Goal: Task Accomplishment & Management: Manage account settings

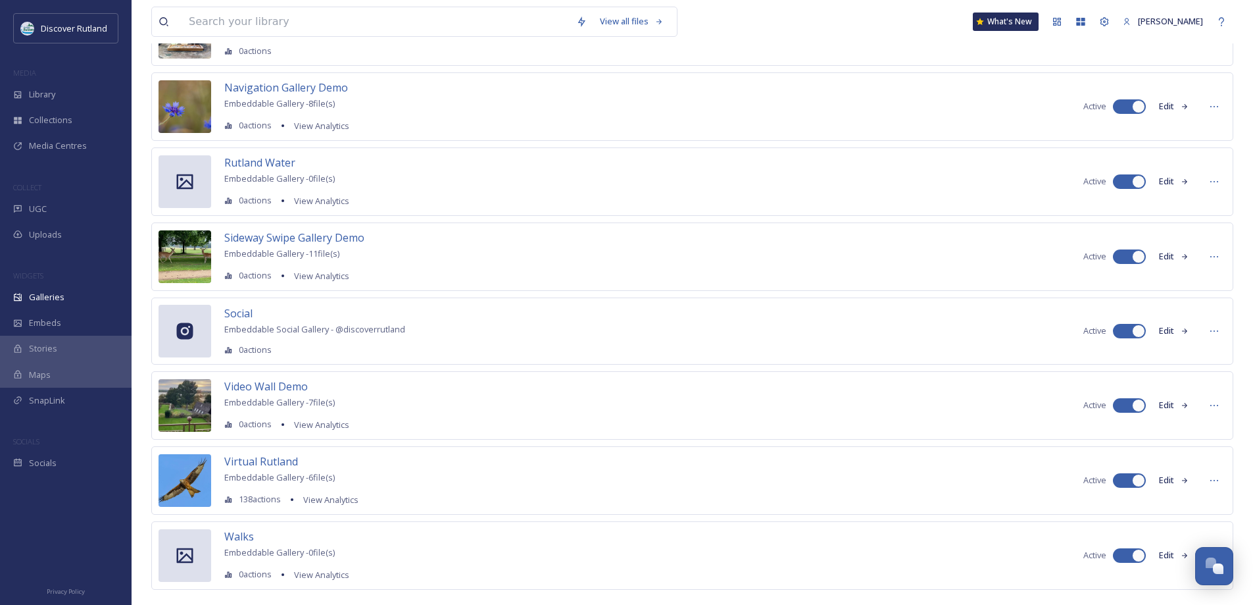
scroll to position [222, 0]
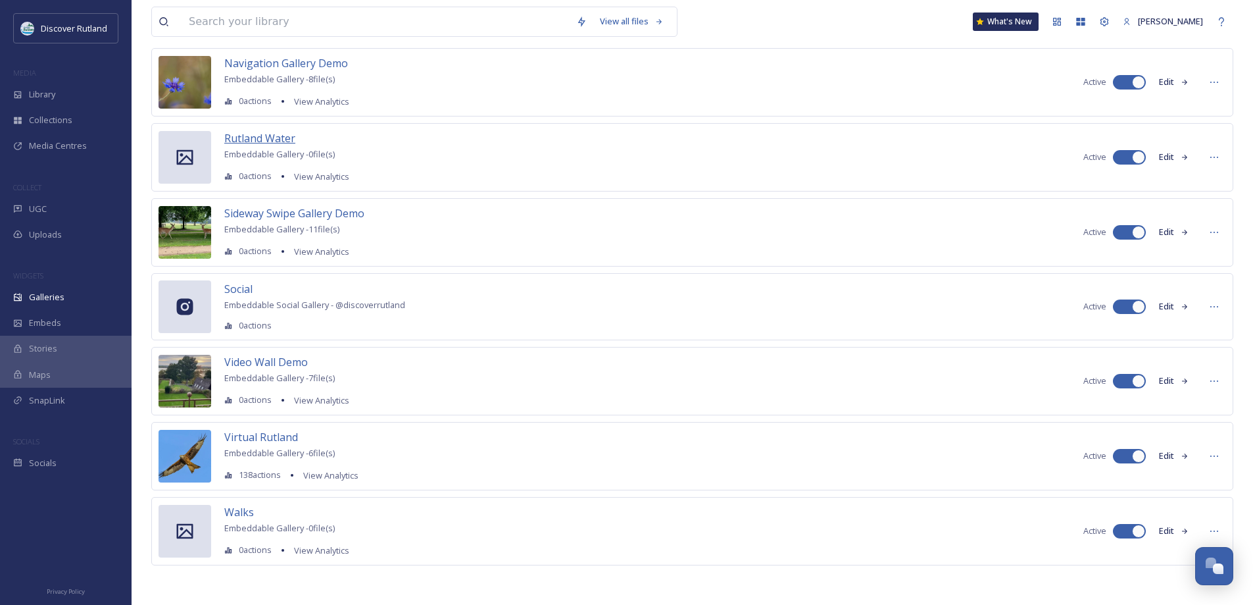
click at [278, 137] on span "Rutland Water" at bounding box center [259, 138] width 71 height 14
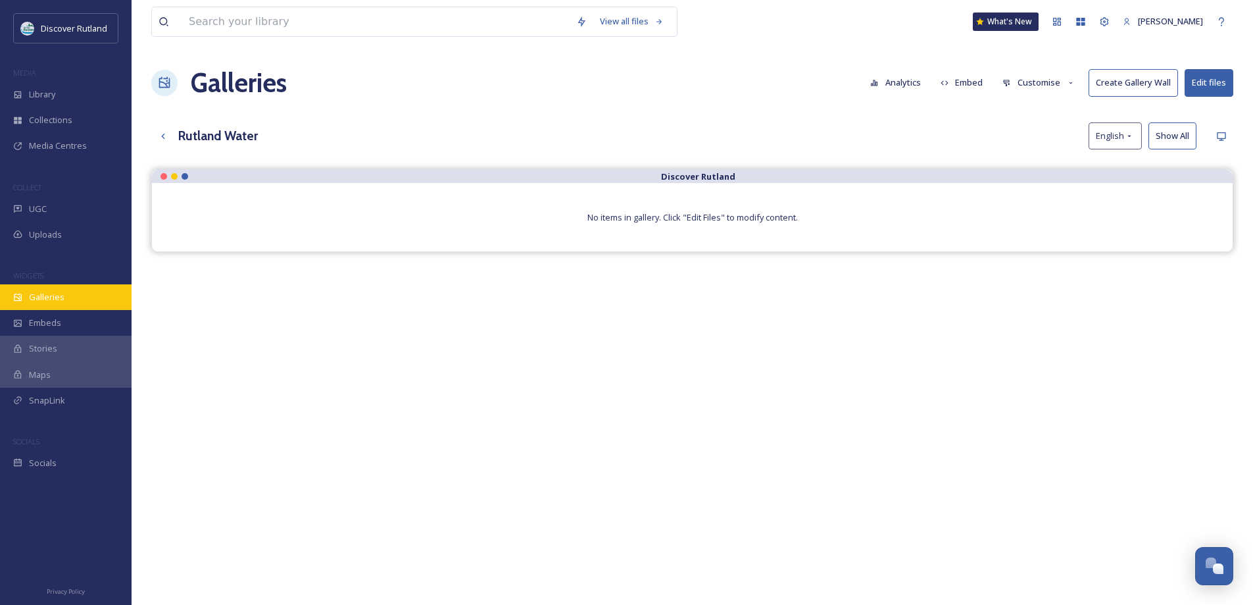
click at [53, 298] on span "Galleries" at bounding box center [47, 297] width 36 height 12
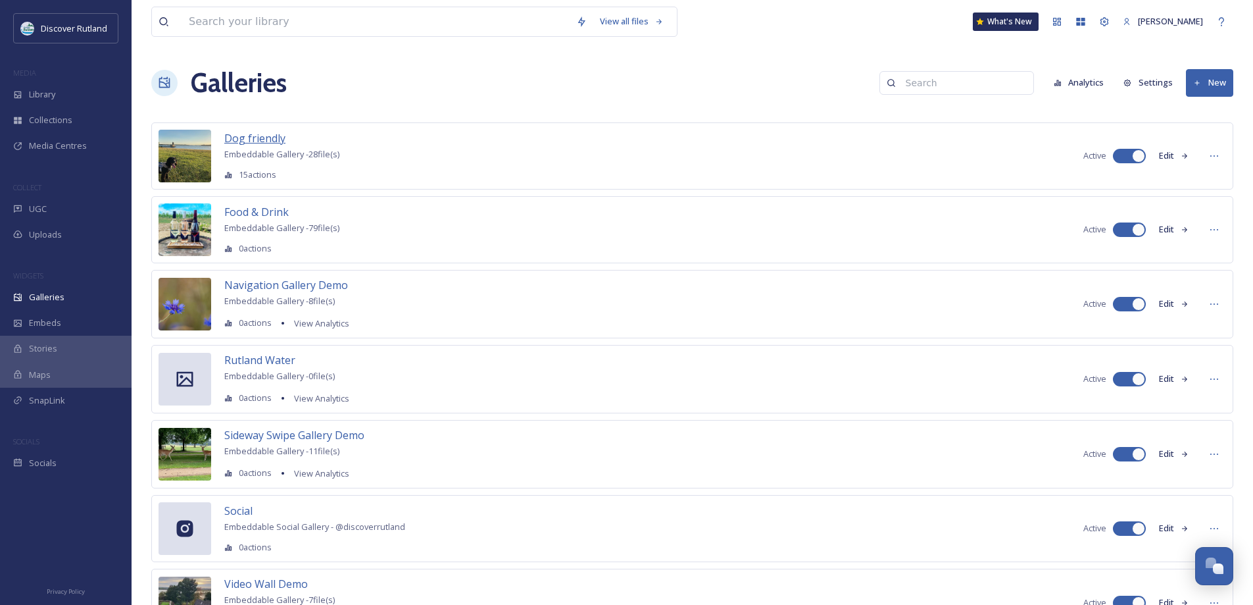
click at [270, 137] on span "Dog friendly" at bounding box center [254, 138] width 61 height 14
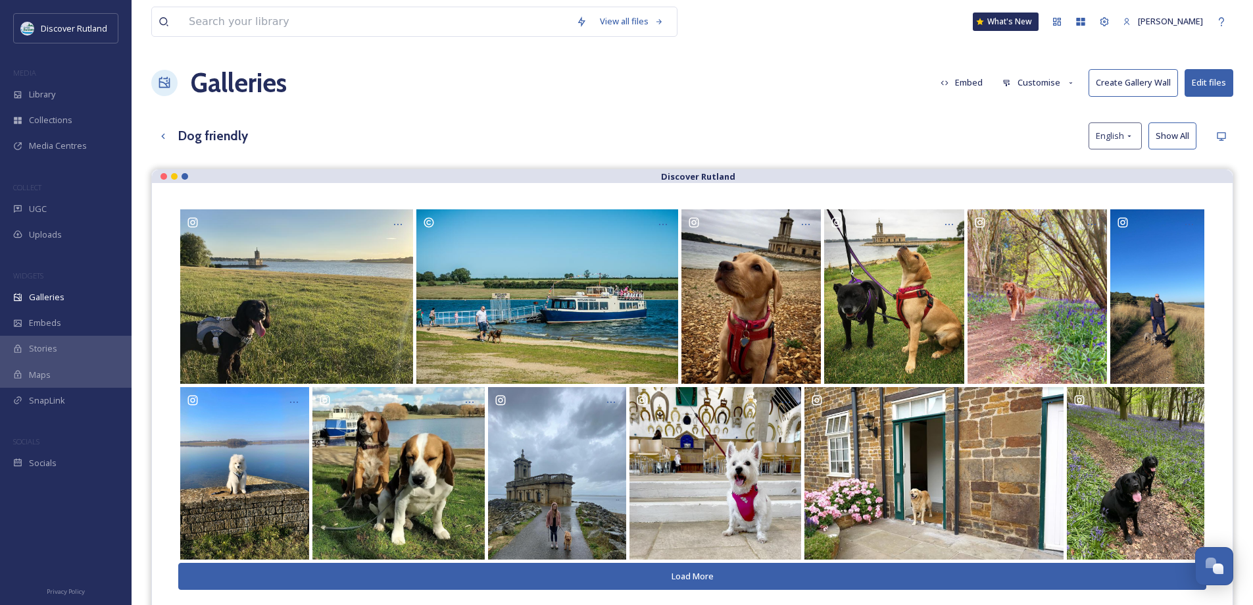
click at [1032, 86] on button "Customise" at bounding box center [1039, 83] width 86 height 26
click at [860, 97] on div "Galleries Embed Customise Layout Thumbnails Buttons Lightbox Template Create Ga…" at bounding box center [692, 82] width 1082 height 39
click at [1211, 86] on button "Edit files" at bounding box center [1209, 82] width 49 height 27
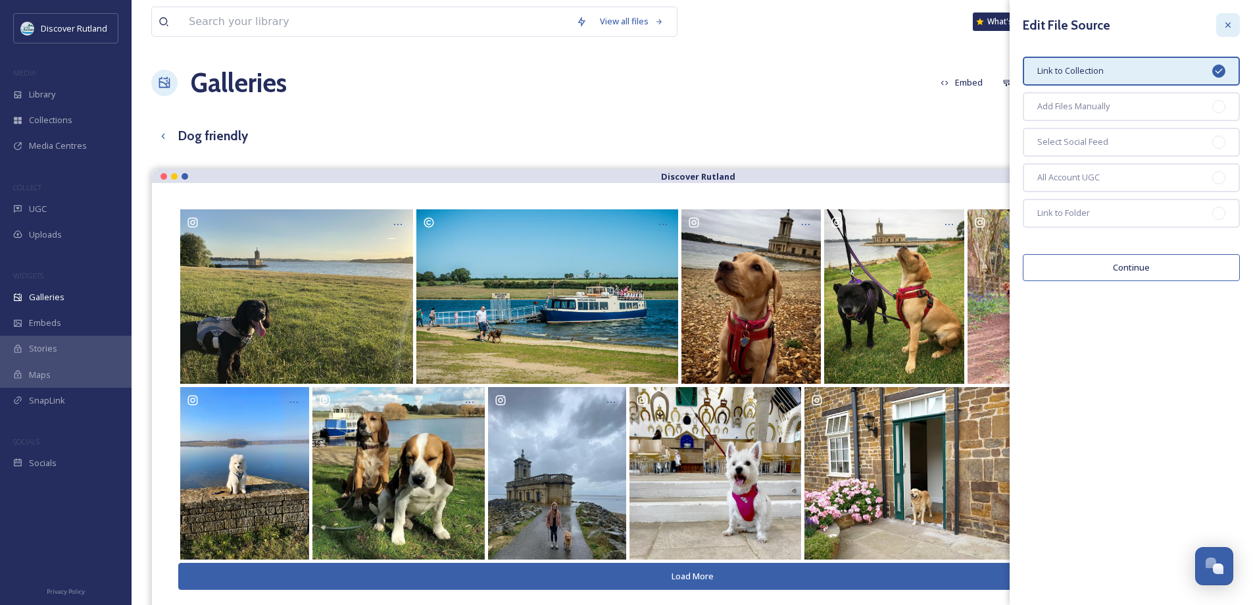
click at [1230, 25] on icon at bounding box center [1228, 25] width 11 height 11
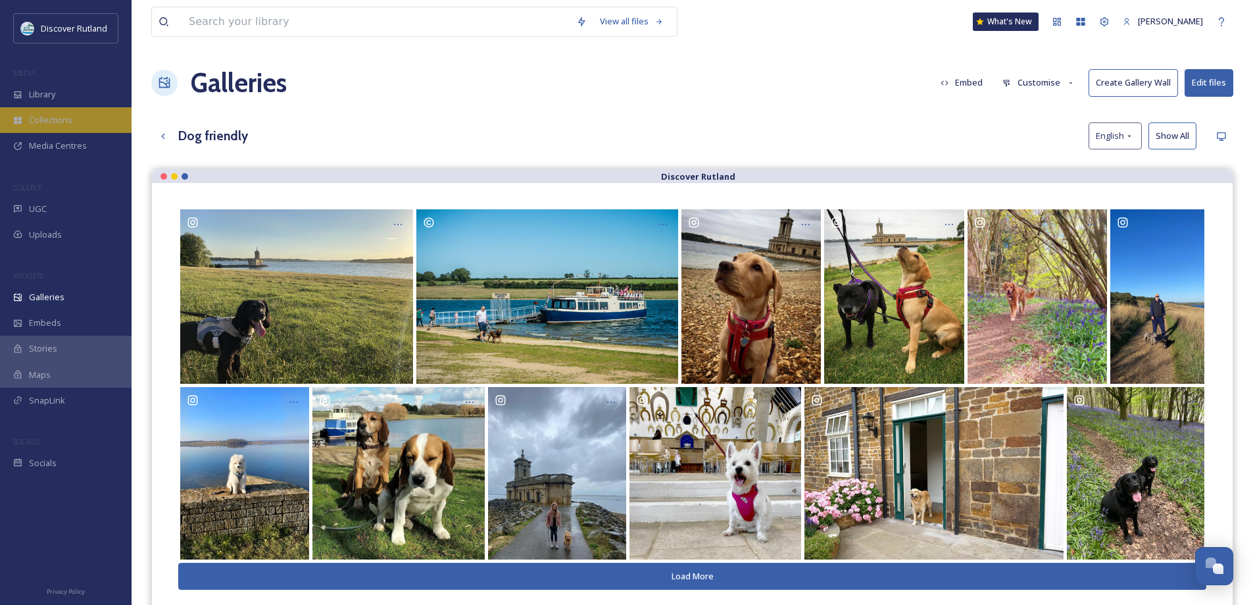
click at [24, 124] on div "Collections" at bounding box center [66, 120] width 132 height 26
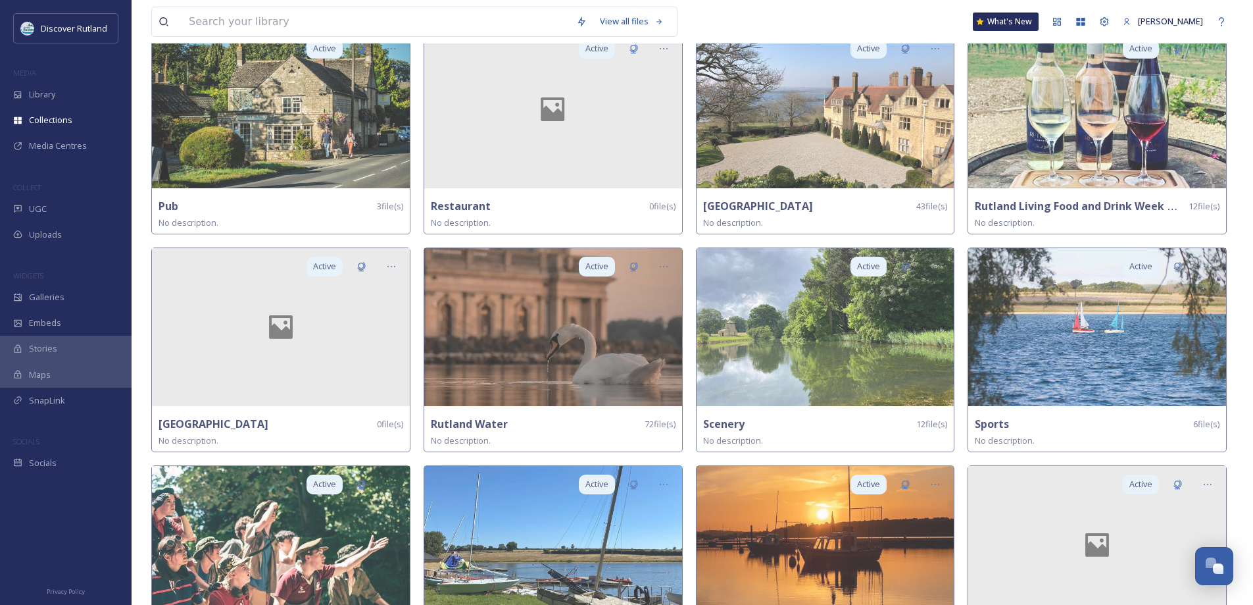
scroll to position [2105, 0]
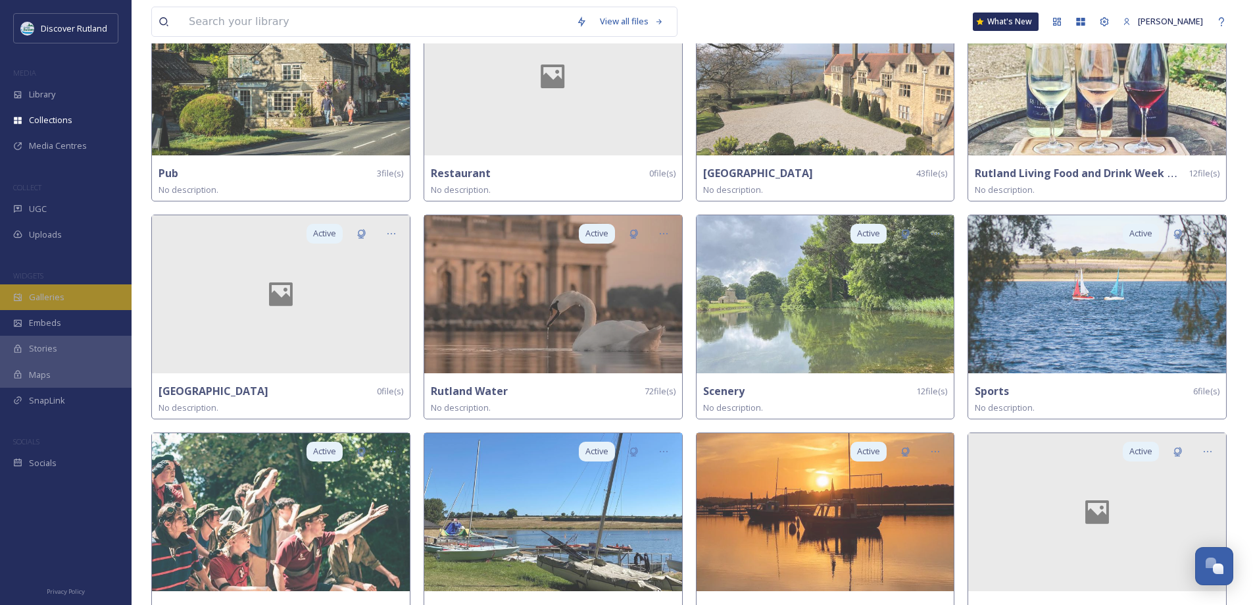
click at [53, 291] on span "Galleries" at bounding box center [47, 297] width 36 height 12
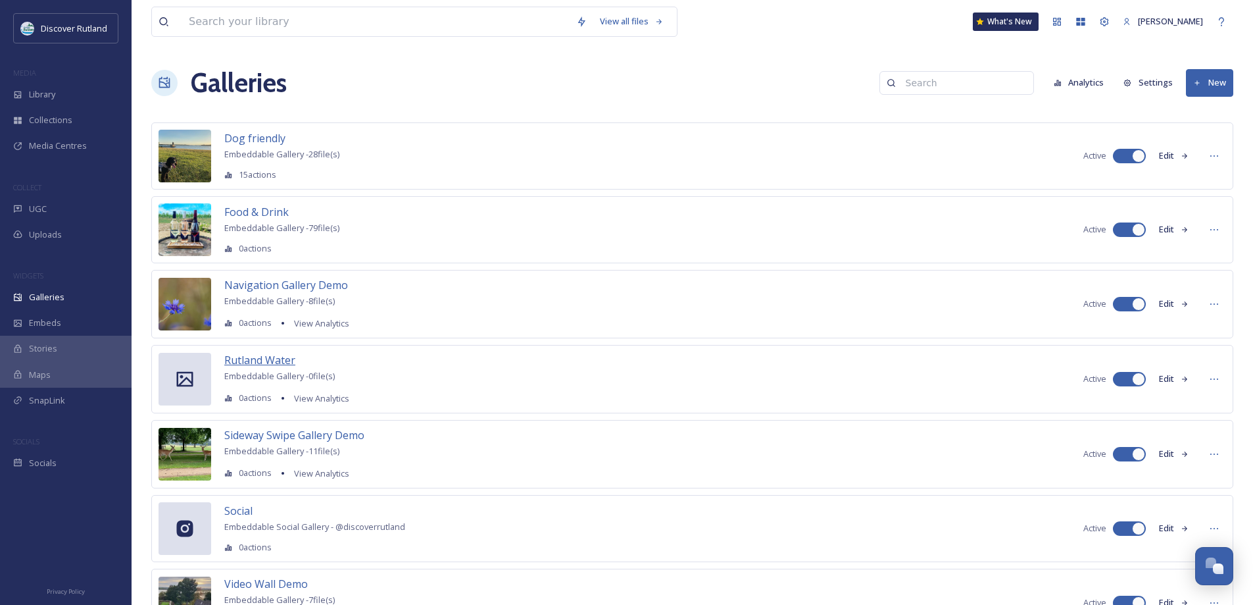
click at [270, 357] on span "Rutland Water" at bounding box center [259, 360] width 71 height 14
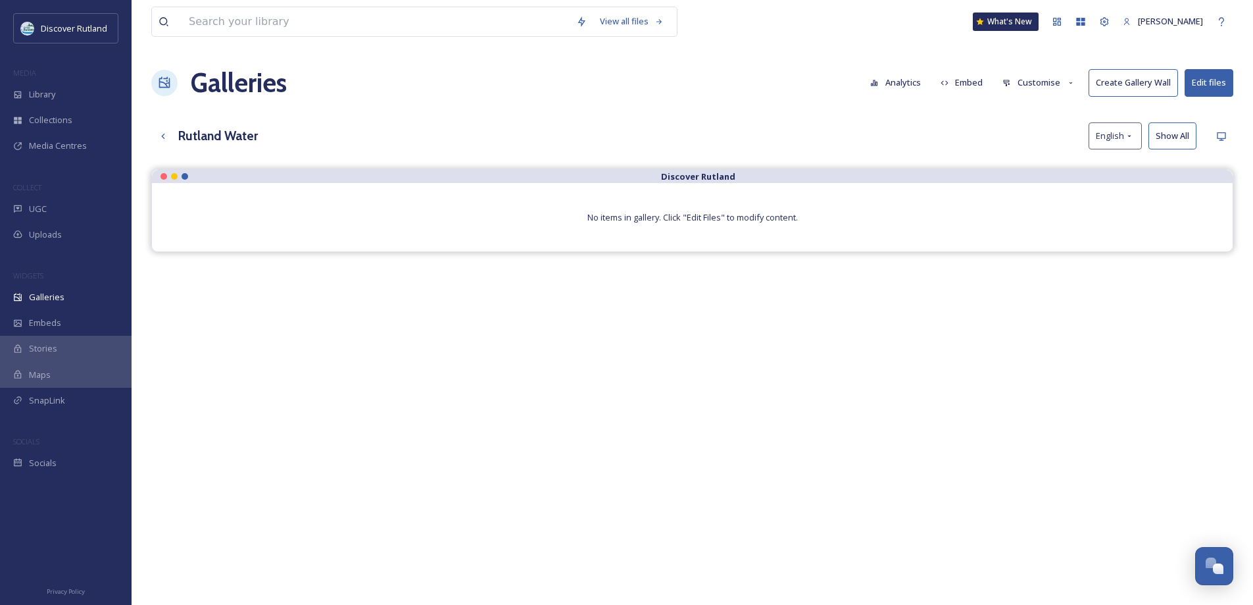
click at [1217, 93] on button "Edit files" at bounding box center [1209, 82] width 49 height 27
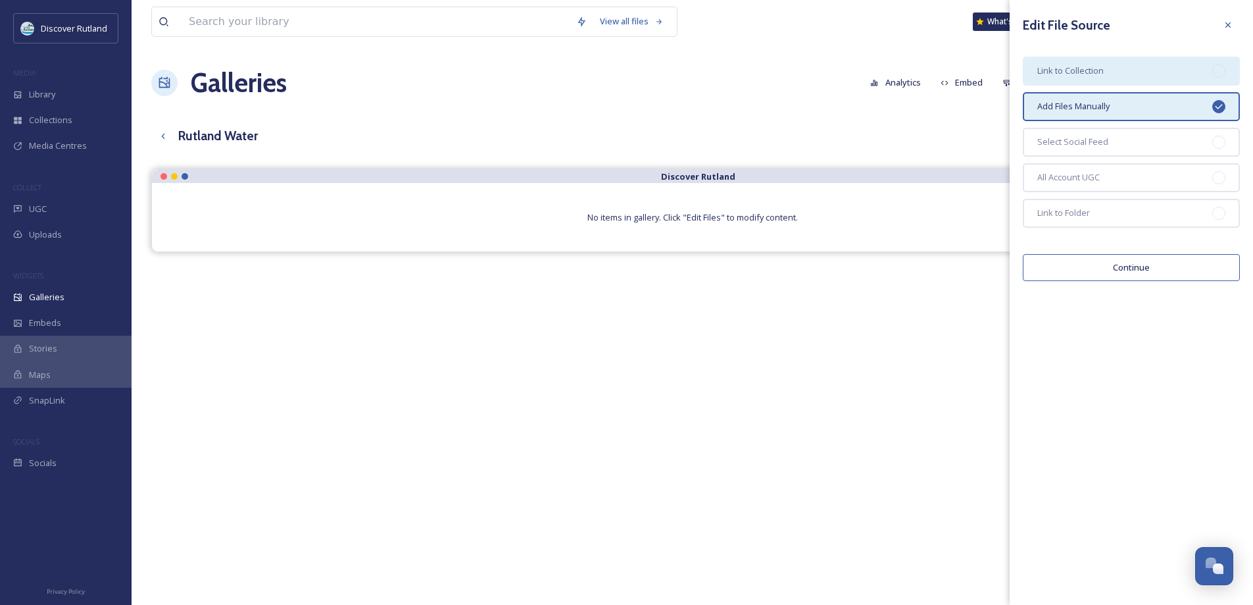
click at [1125, 70] on div "Link to Collection" at bounding box center [1131, 71] width 217 height 29
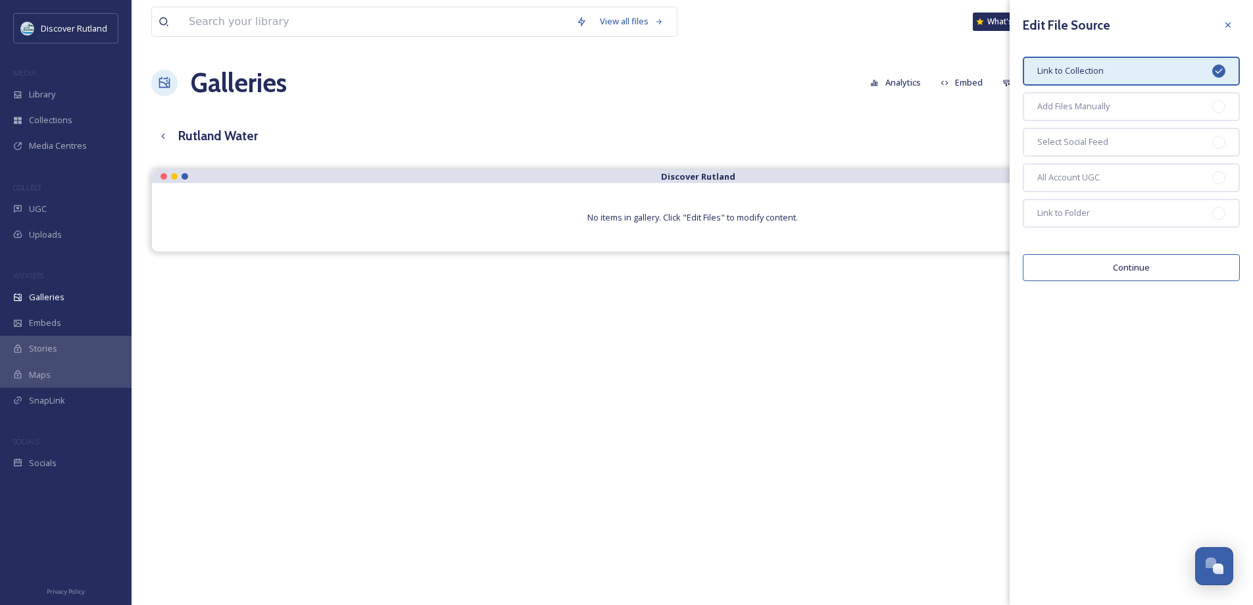
click at [1126, 269] on button "Continue" at bounding box center [1131, 267] width 217 height 27
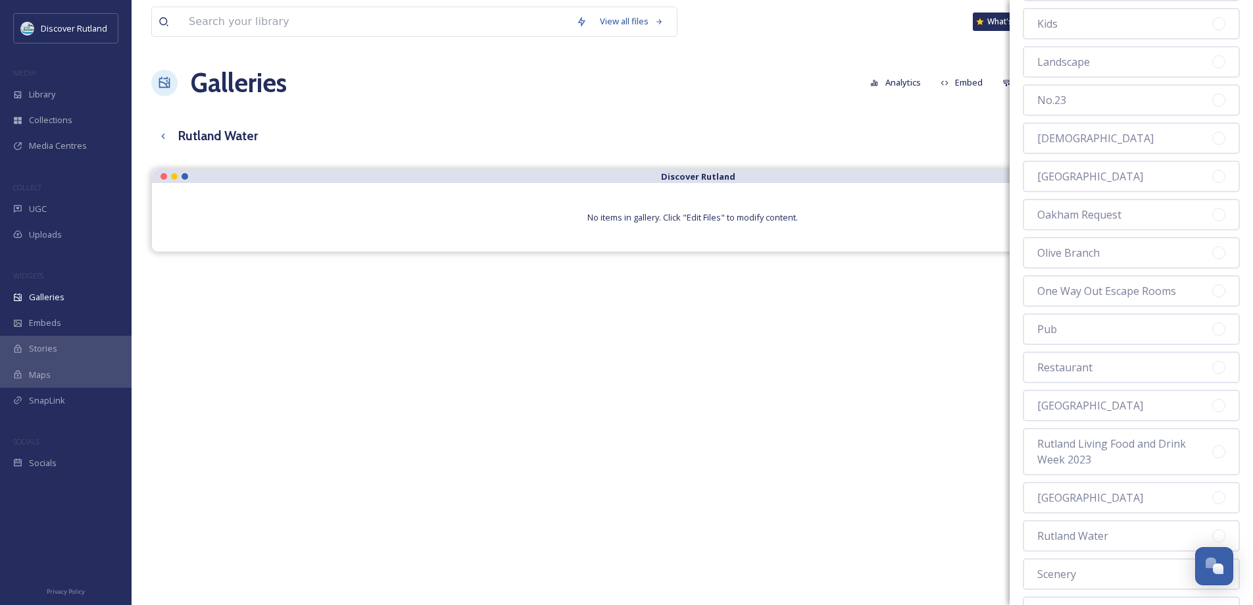
scroll to position [1316, 0]
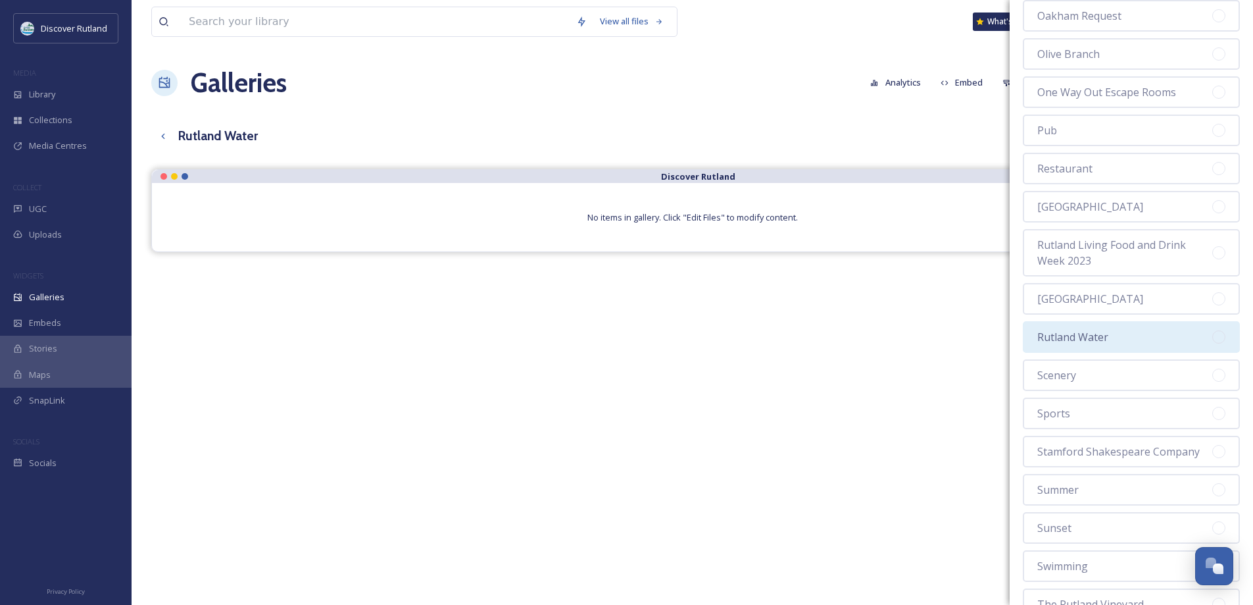
click at [1135, 335] on div "Rutland Water" at bounding box center [1131, 337] width 217 height 32
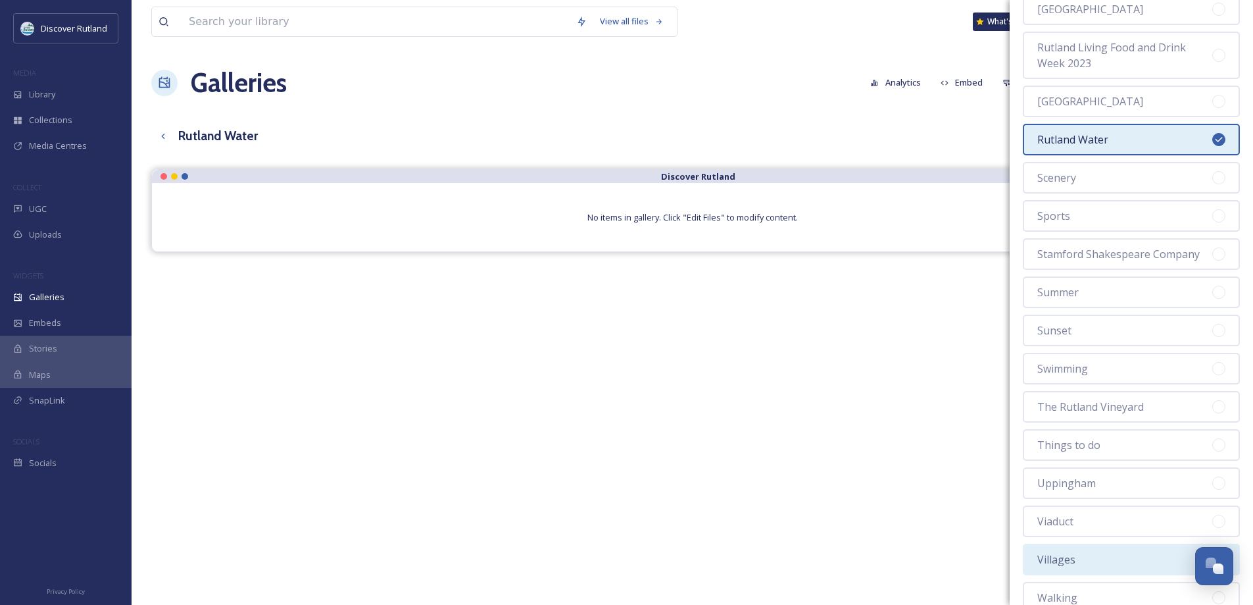
scroll to position [1830, 0]
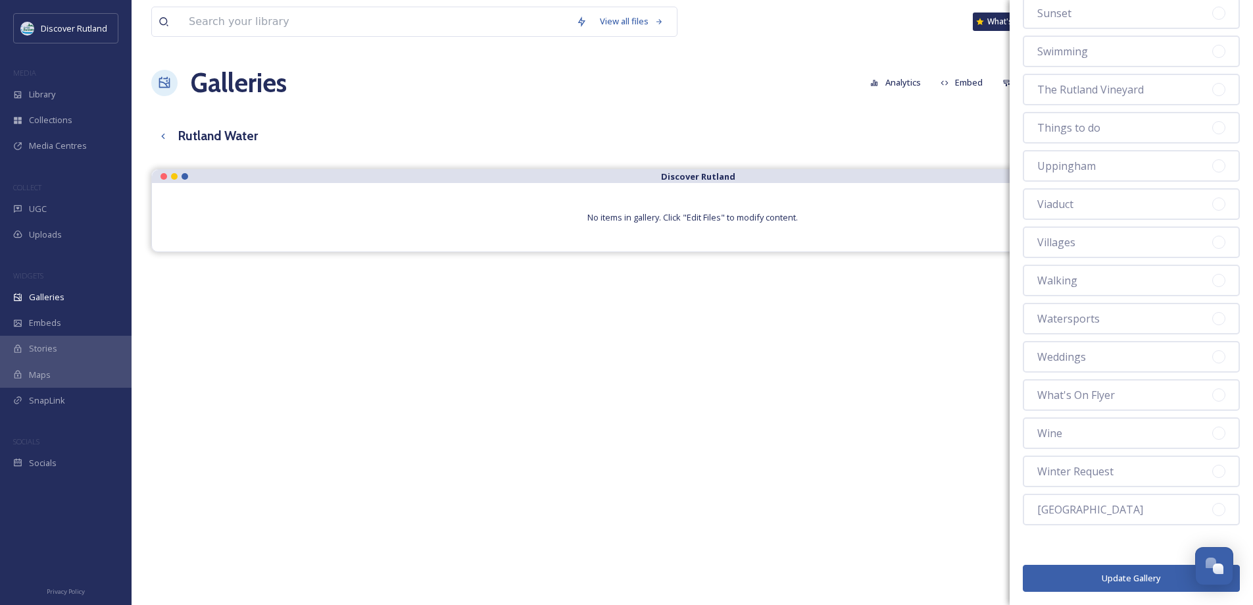
click at [1130, 573] on button "Update Gallery" at bounding box center [1131, 577] width 217 height 27
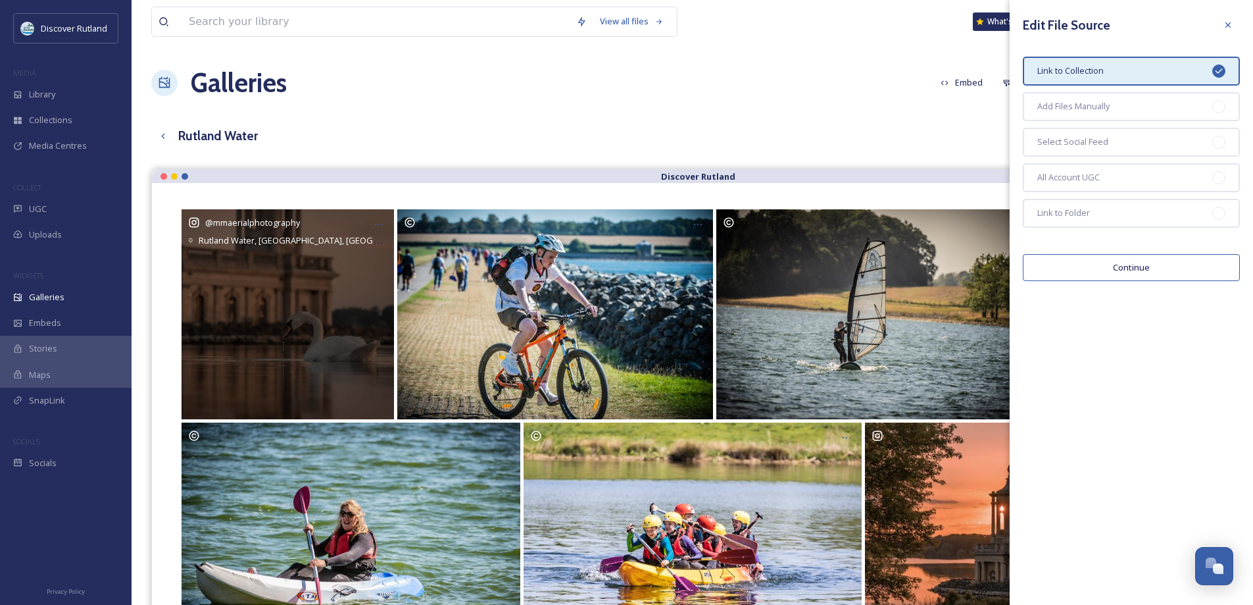
click at [355, 390] on div "@ mmaerialphotography Rutland Water, [GEOGRAPHIC_DATA], [GEOGRAPHIC_DATA], [GEO…" at bounding box center [288, 314] width 212 height 210
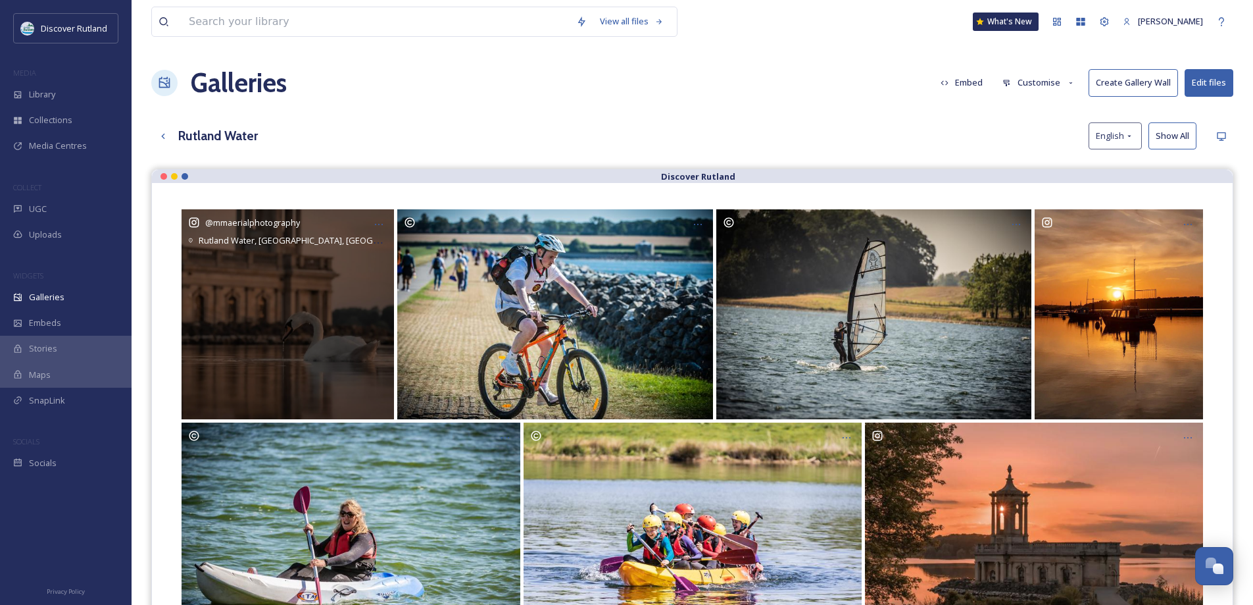
click at [317, 294] on div "@ mmaerialphotography Rutland Water, [GEOGRAPHIC_DATA], [GEOGRAPHIC_DATA], [GEO…" at bounding box center [288, 314] width 212 height 210
click at [193, 221] on icon at bounding box center [194, 223] width 10 height 10
click at [291, 221] on span "@ mmaerialphotography" at bounding box center [252, 222] width 95 height 12
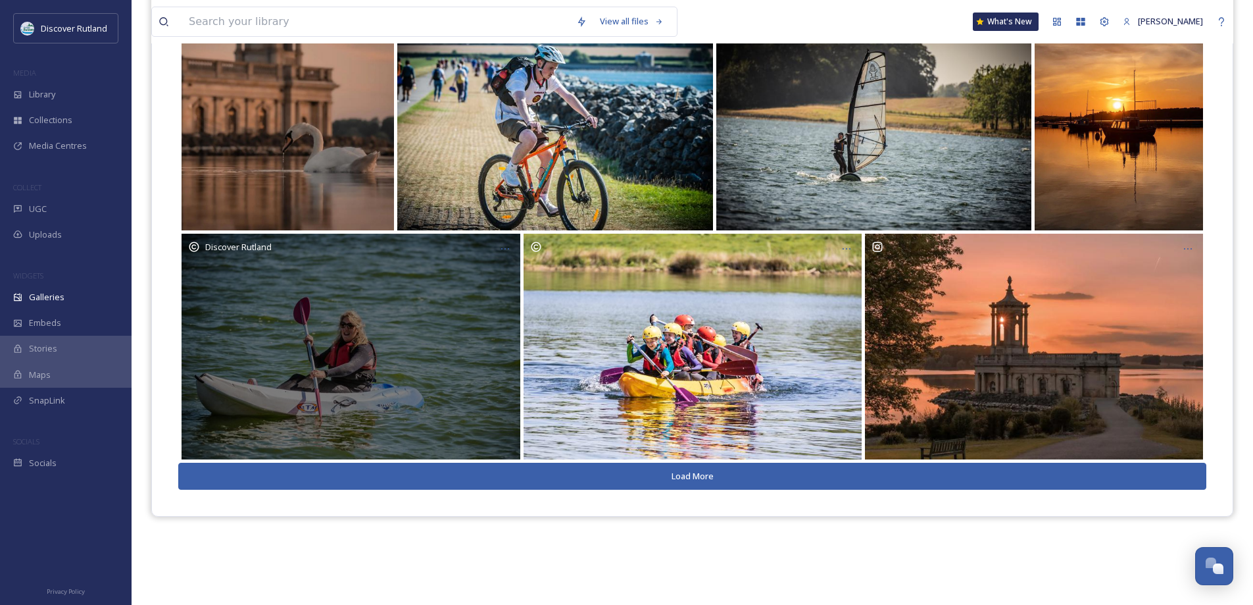
scroll to position [0, 0]
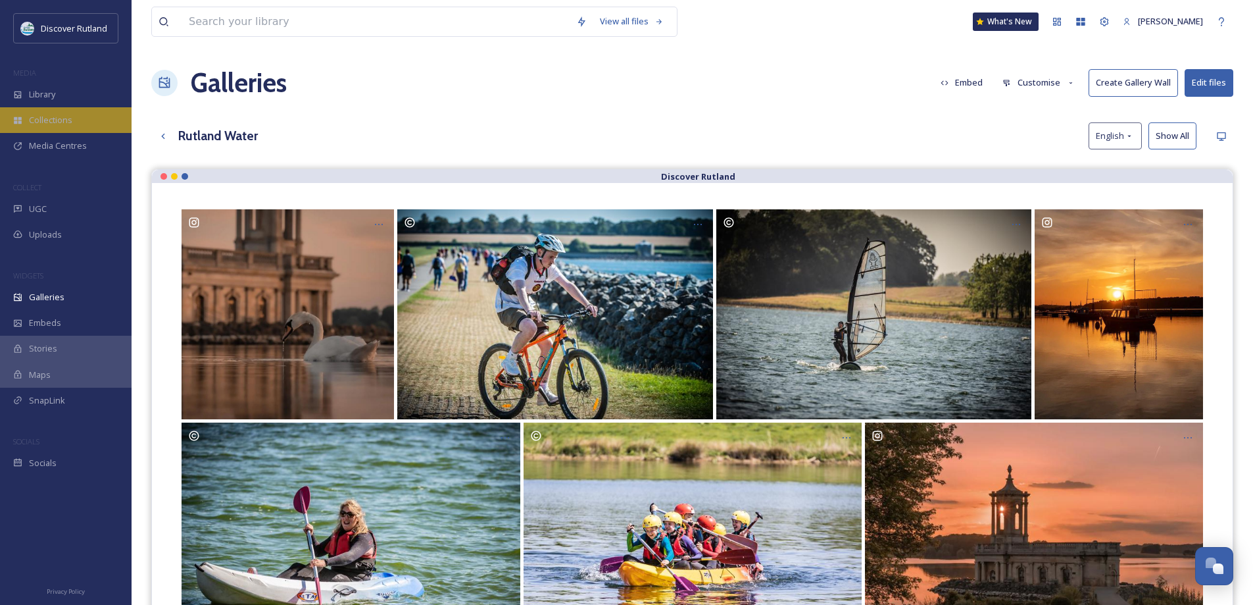
click at [17, 112] on div "Collections" at bounding box center [66, 120] width 132 height 26
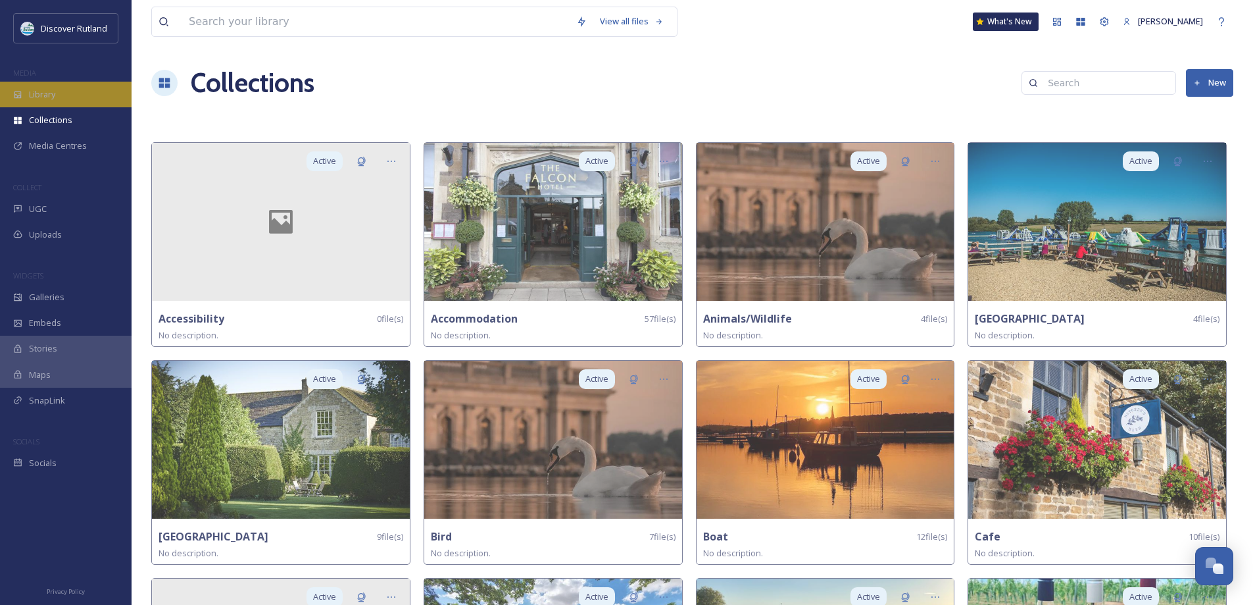
click at [63, 97] on div "Library" at bounding box center [66, 95] width 132 height 26
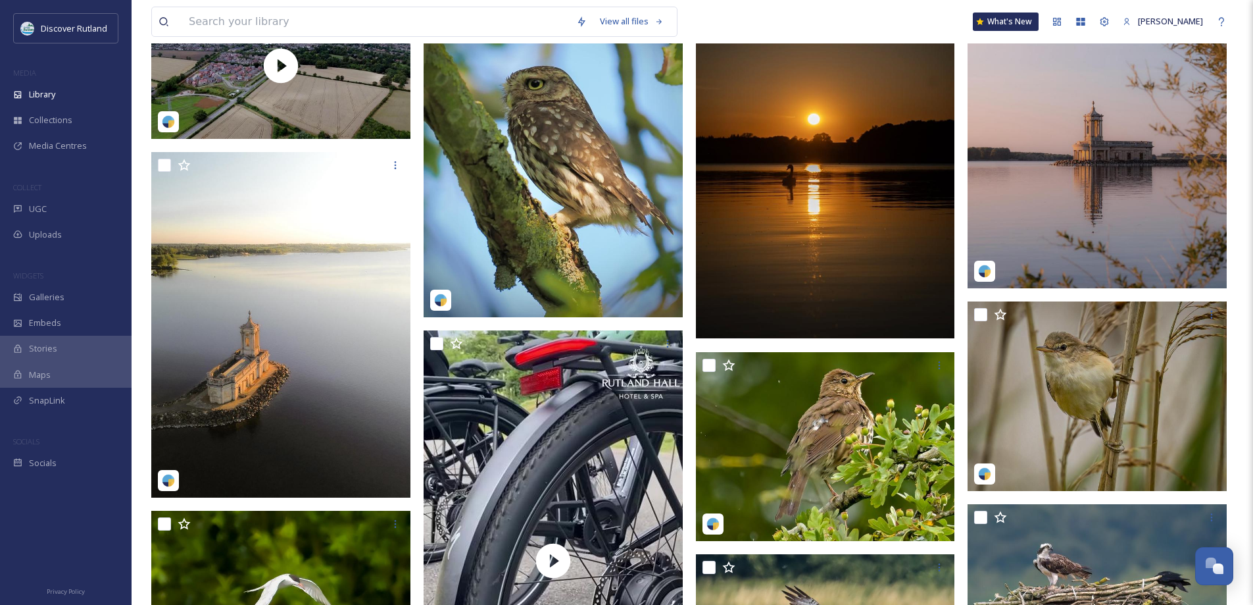
scroll to position [197, 0]
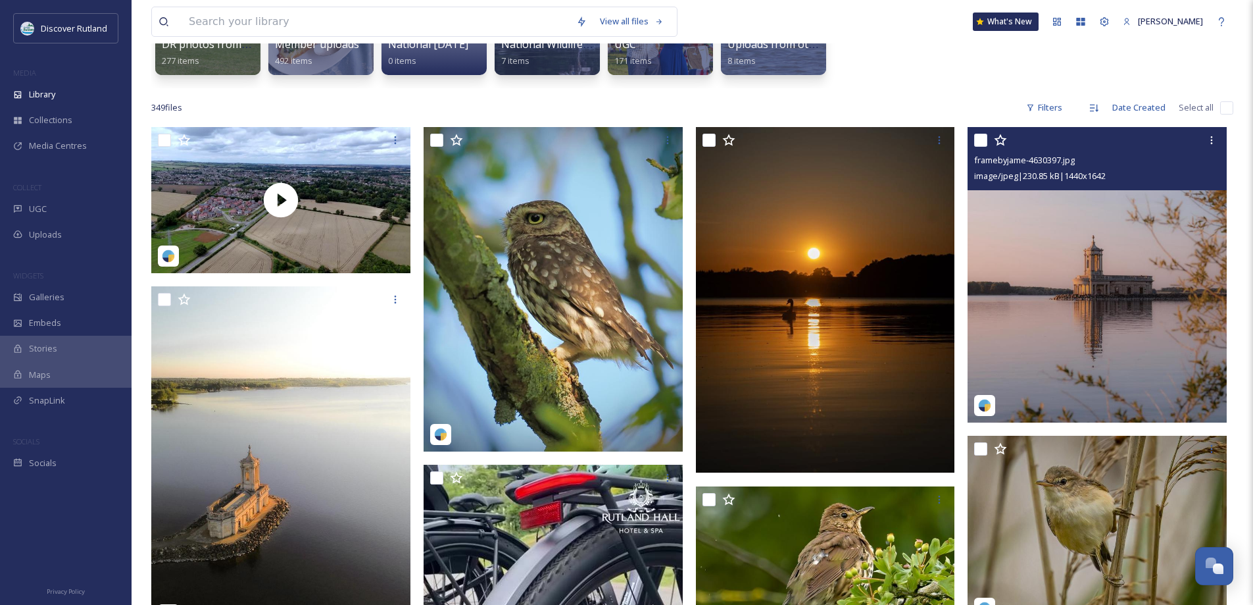
click at [1084, 376] on img at bounding box center [1097, 274] width 259 height 295
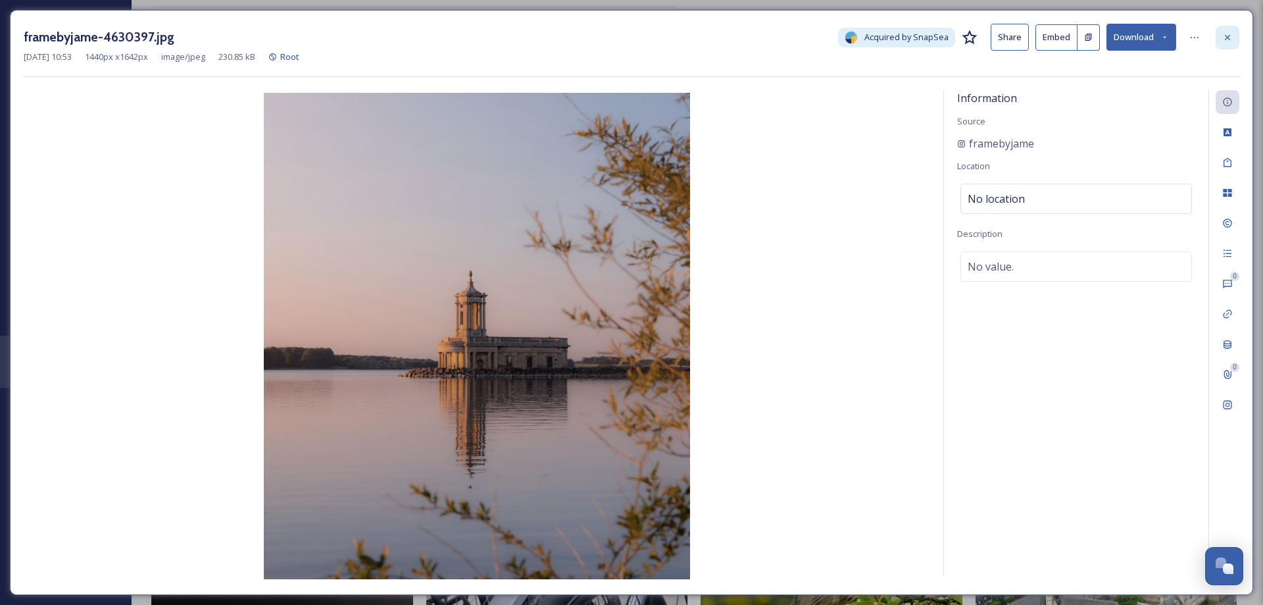
click at [1226, 39] on icon at bounding box center [1227, 36] width 5 height 5
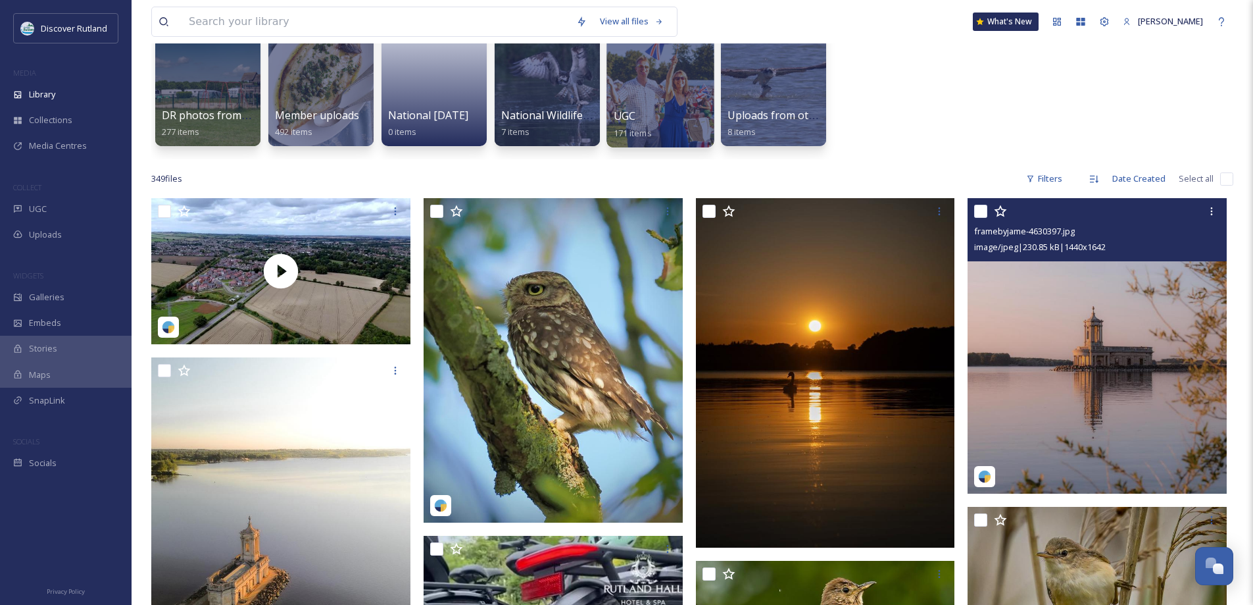
scroll to position [132, 0]
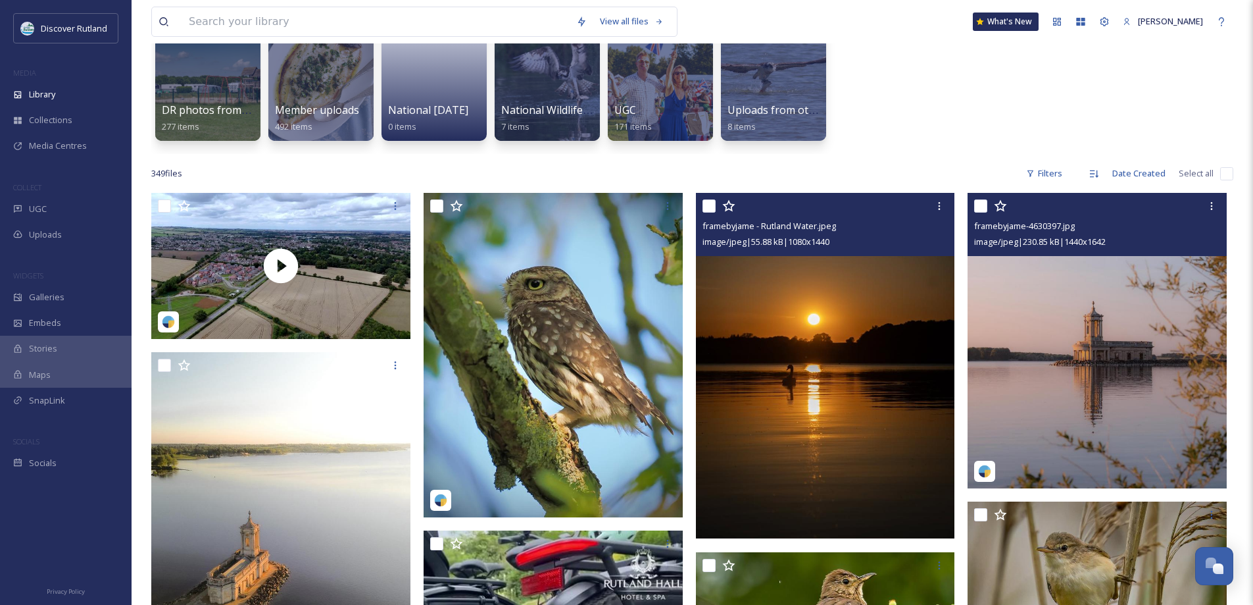
click at [707, 207] on input "checkbox" at bounding box center [709, 205] width 13 height 13
checkbox input "true"
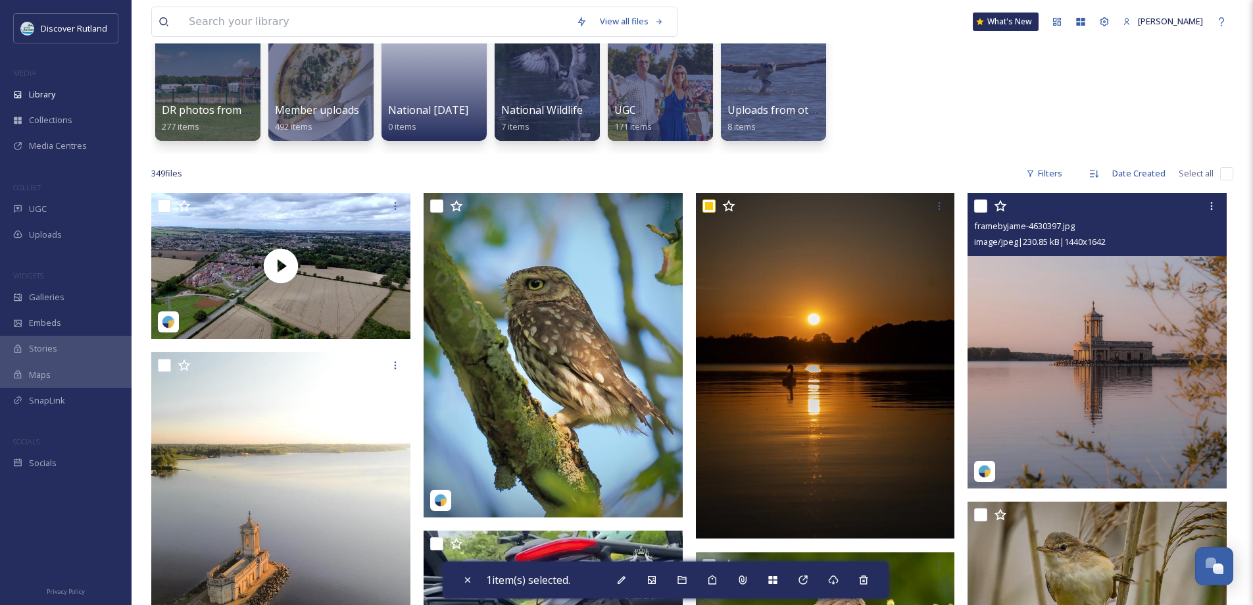
click at [980, 205] on input "checkbox" at bounding box center [980, 205] width 13 height 13
checkbox input "true"
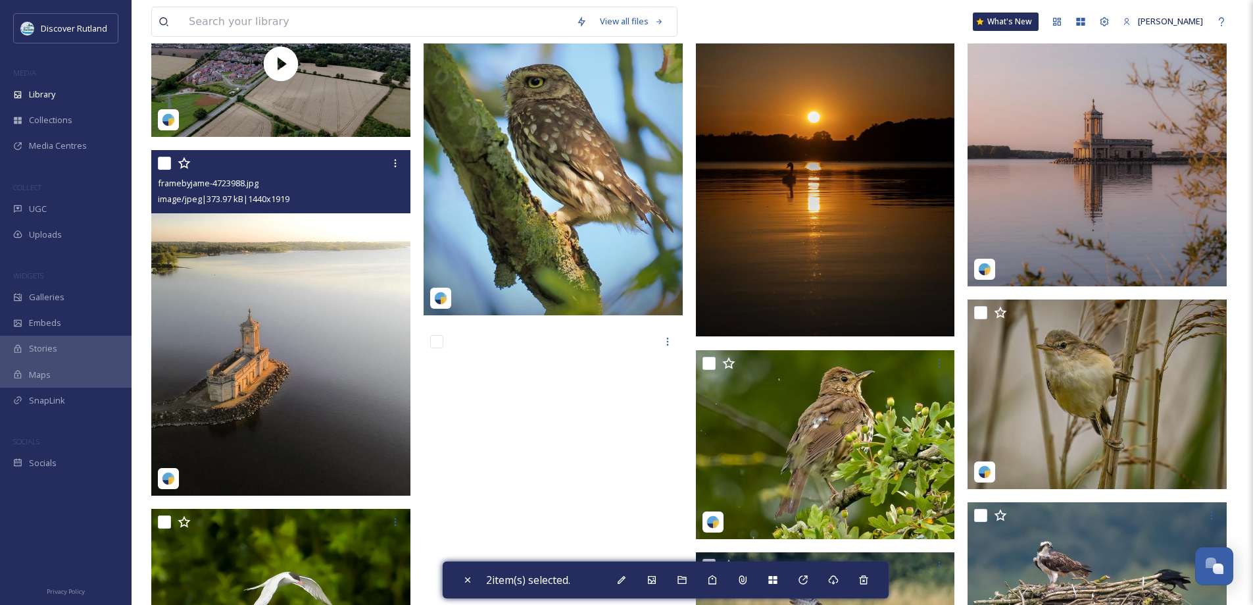
scroll to position [329, 0]
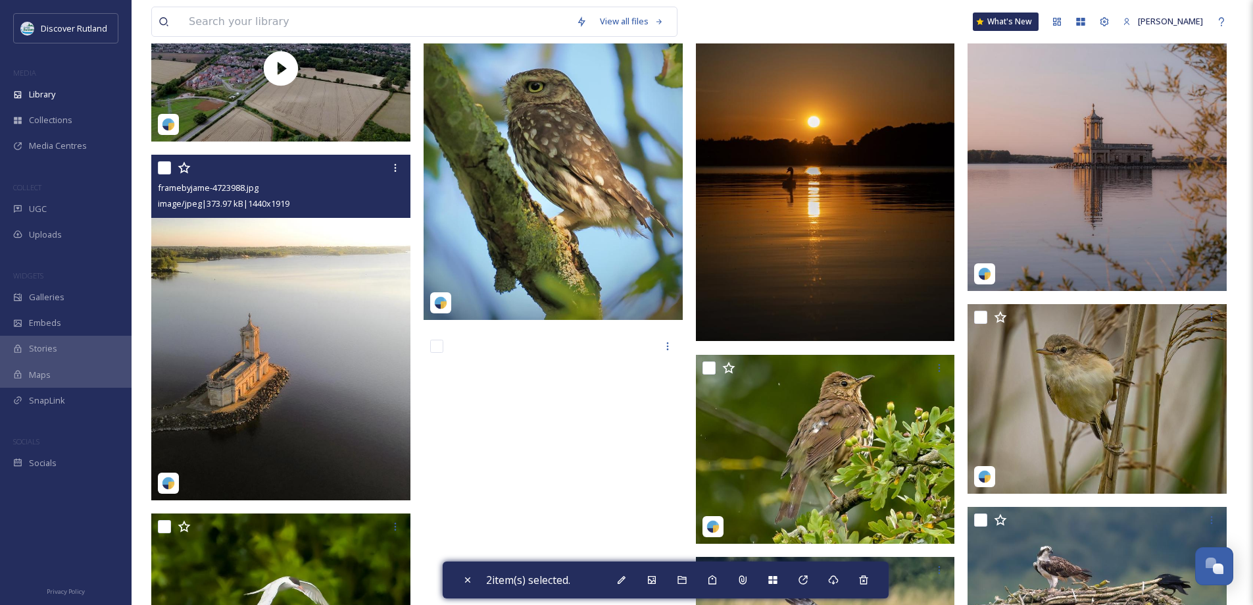
click at [162, 169] on input "checkbox" at bounding box center [164, 167] width 13 height 13
checkbox input "true"
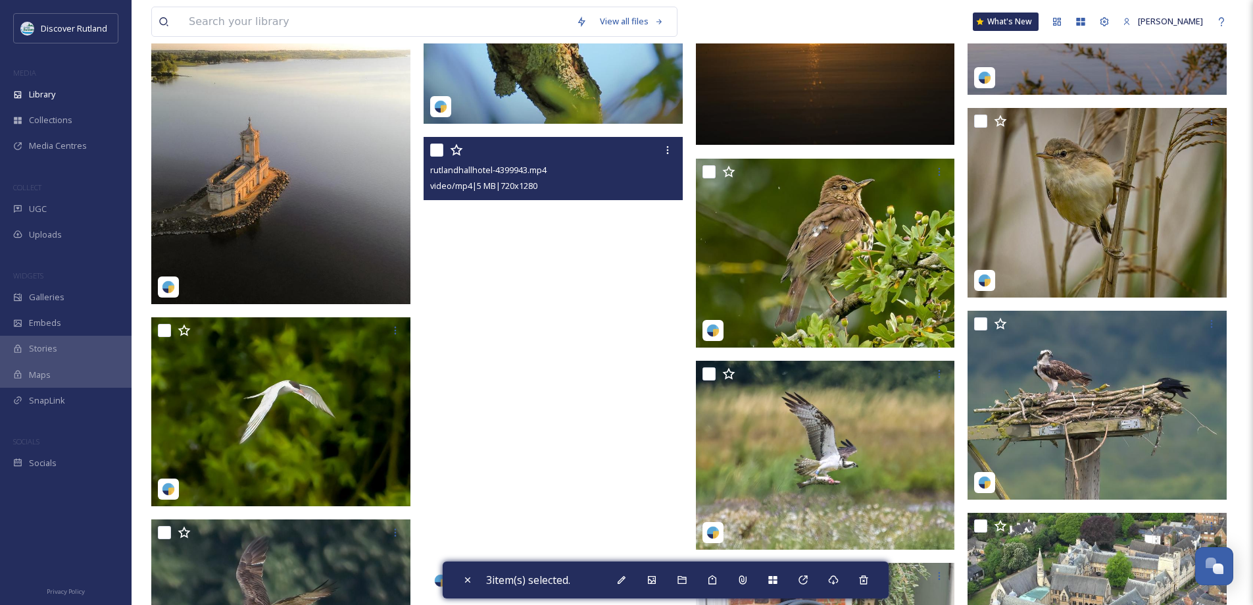
scroll to position [526, 0]
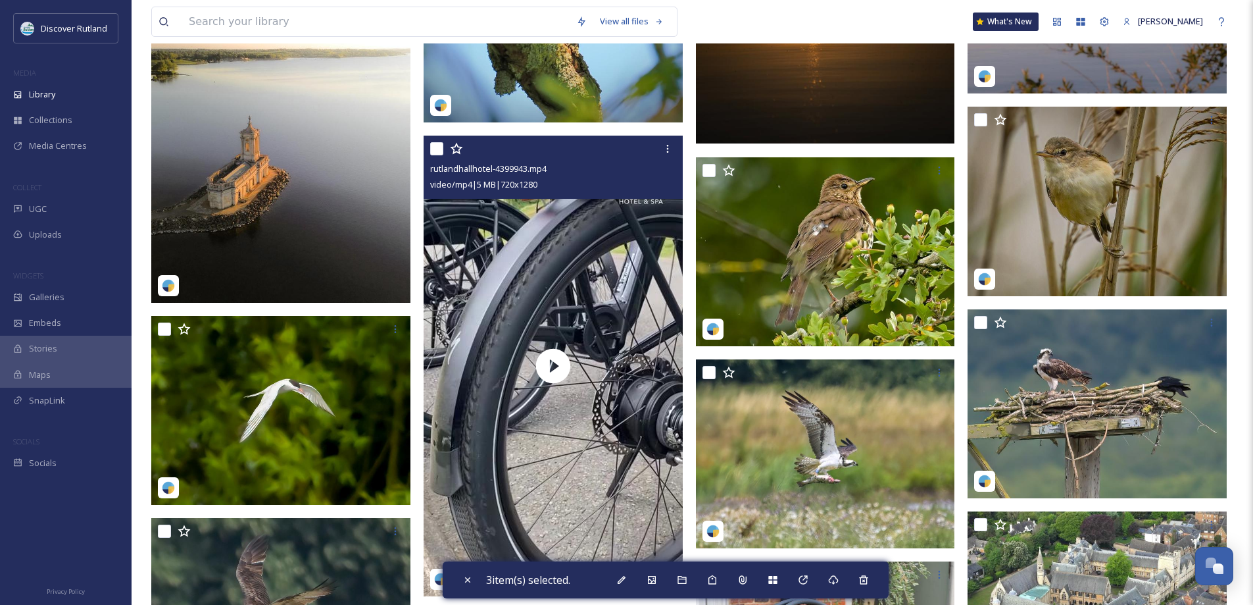
click at [437, 147] on input "checkbox" at bounding box center [436, 148] width 13 height 13
checkbox input "true"
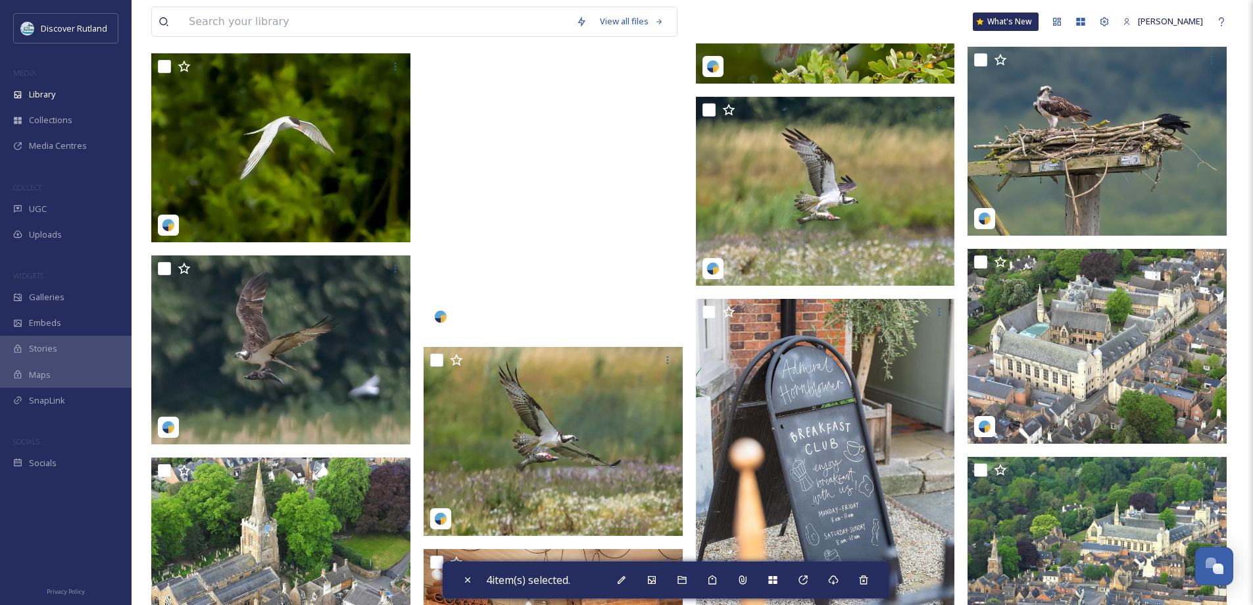
scroll to position [789, 0]
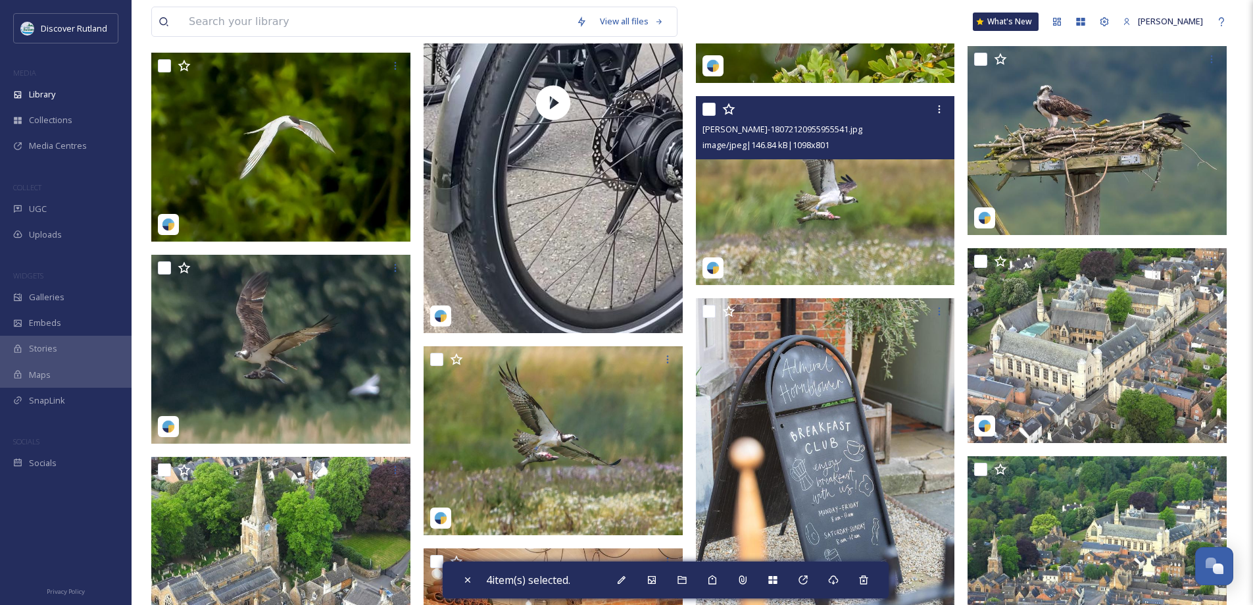
click at [709, 111] on input "checkbox" at bounding box center [709, 109] width 13 height 13
checkbox input "true"
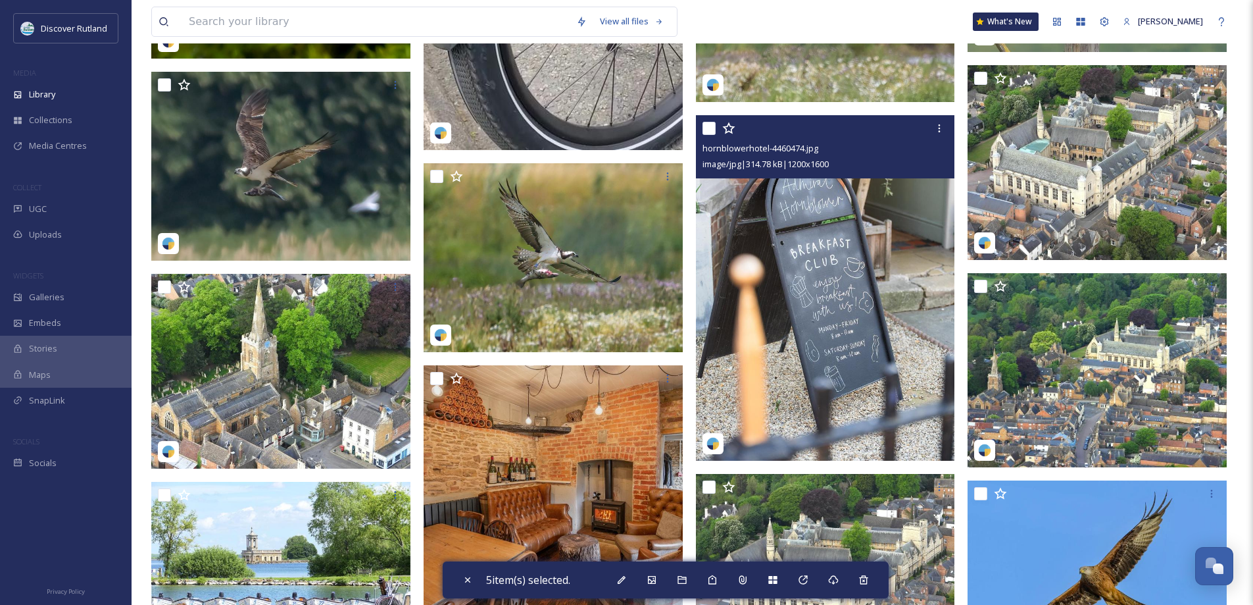
scroll to position [1118, 0]
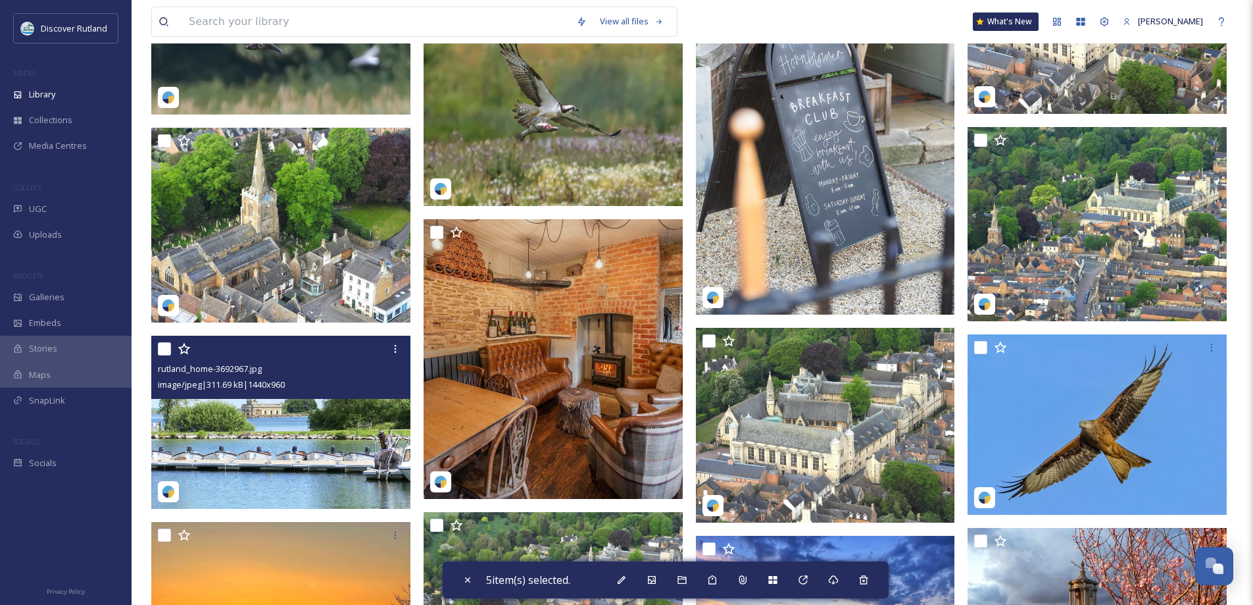
click at [162, 348] on input "checkbox" at bounding box center [164, 348] width 13 height 13
checkbox input "true"
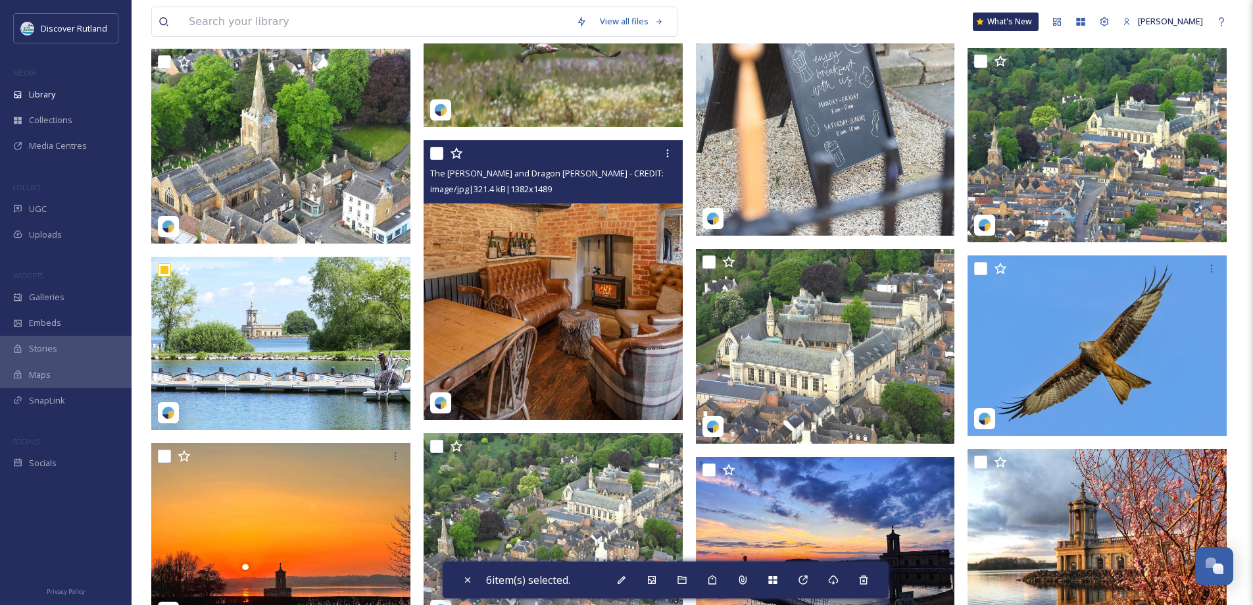
scroll to position [1316, 0]
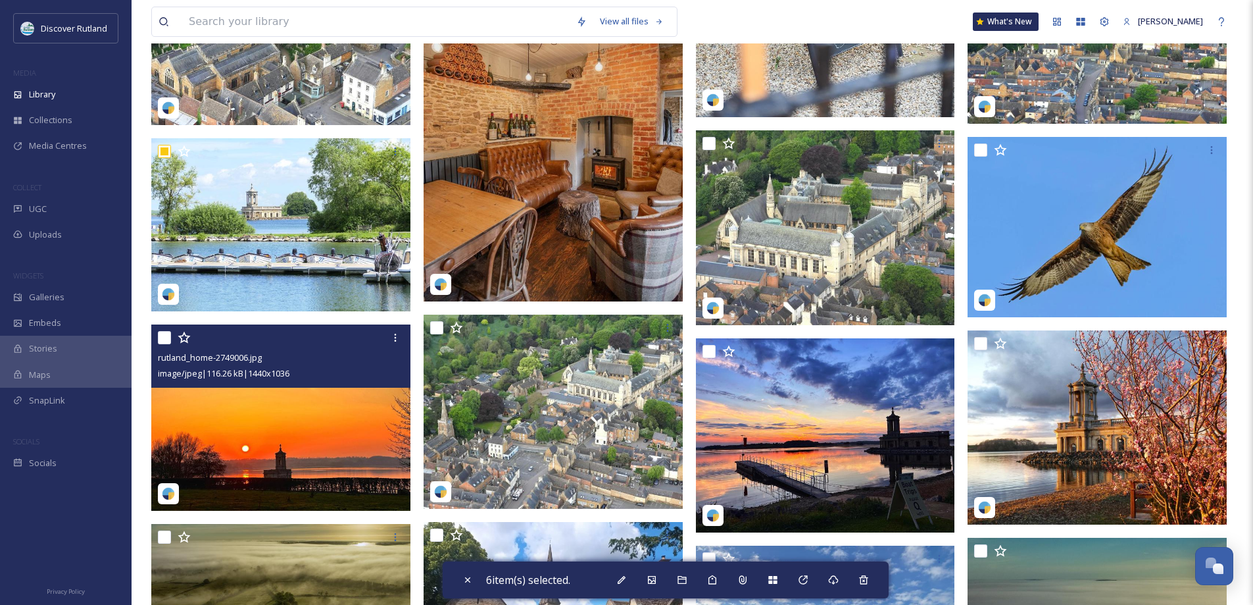
click at [164, 339] on input "checkbox" at bounding box center [164, 337] width 13 height 13
checkbox input "true"
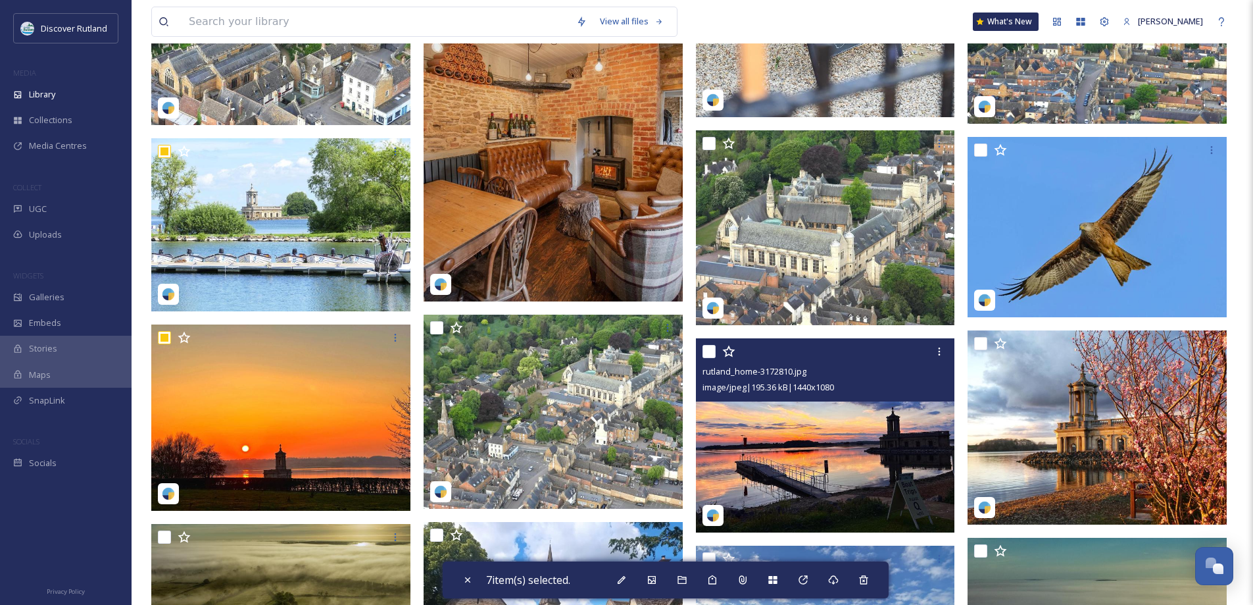
click at [707, 350] on input "checkbox" at bounding box center [709, 351] width 13 height 13
checkbox input "true"
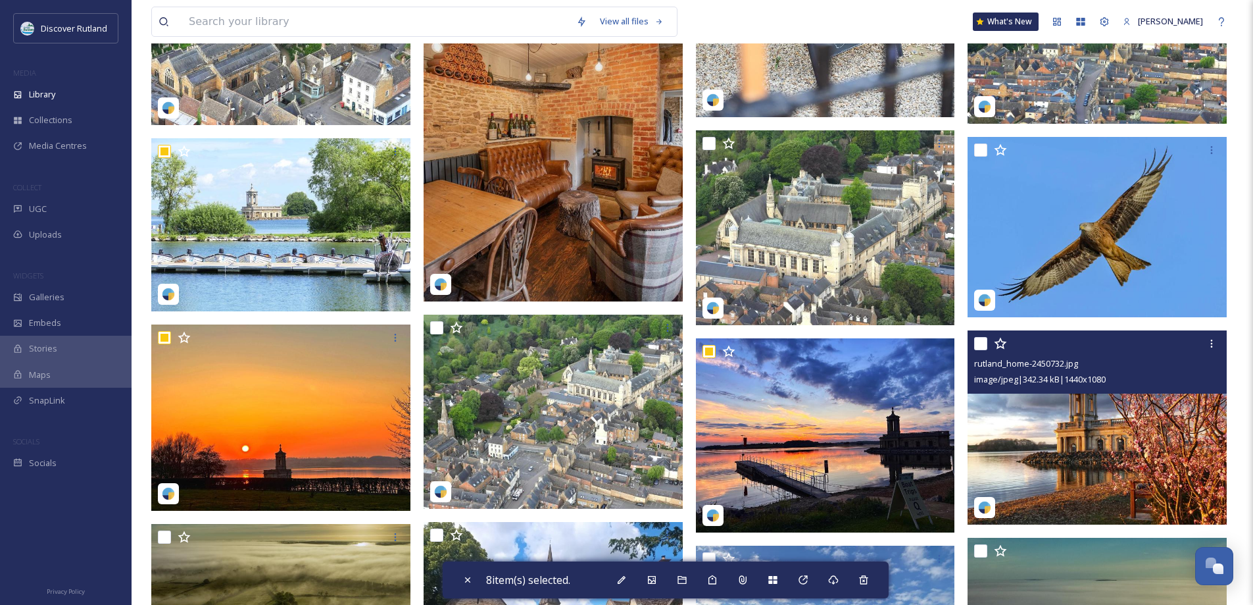
click at [977, 345] on input "checkbox" at bounding box center [980, 343] width 13 height 13
checkbox input "true"
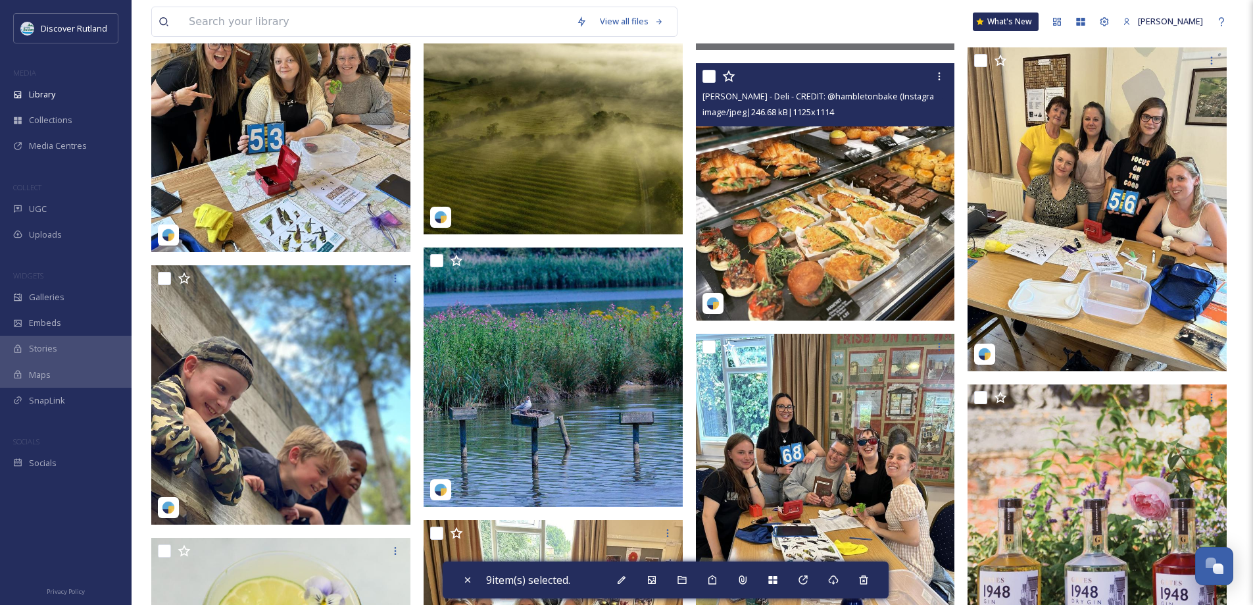
scroll to position [2368, 0]
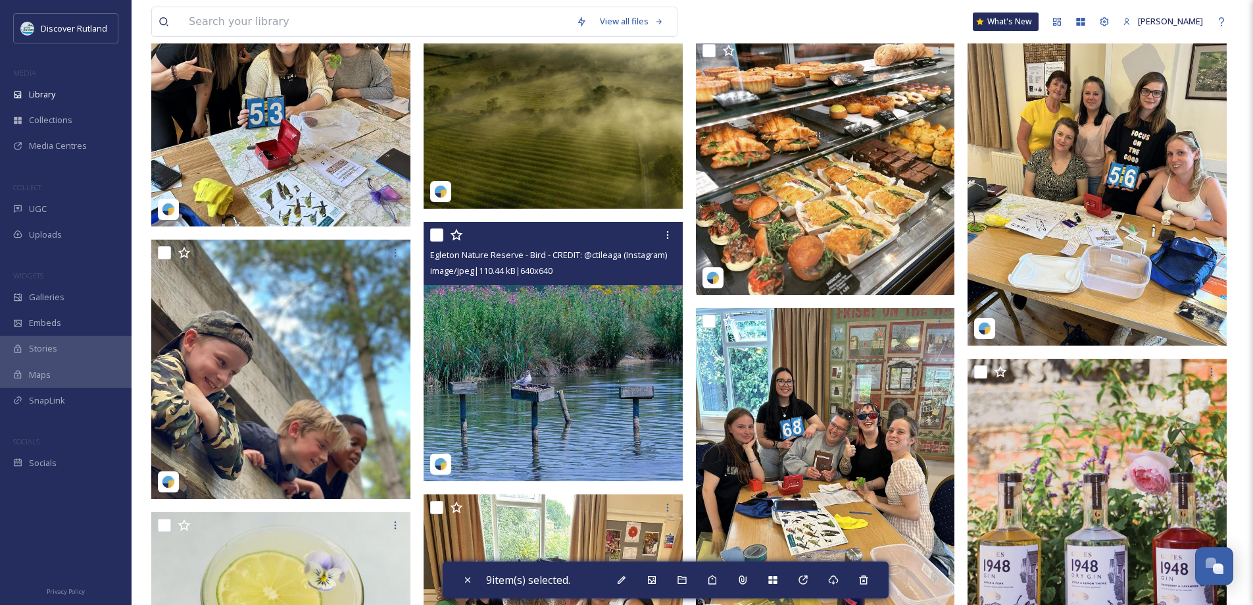
click at [437, 236] on input "checkbox" at bounding box center [436, 234] width 13 height 13
checkbox input "true"
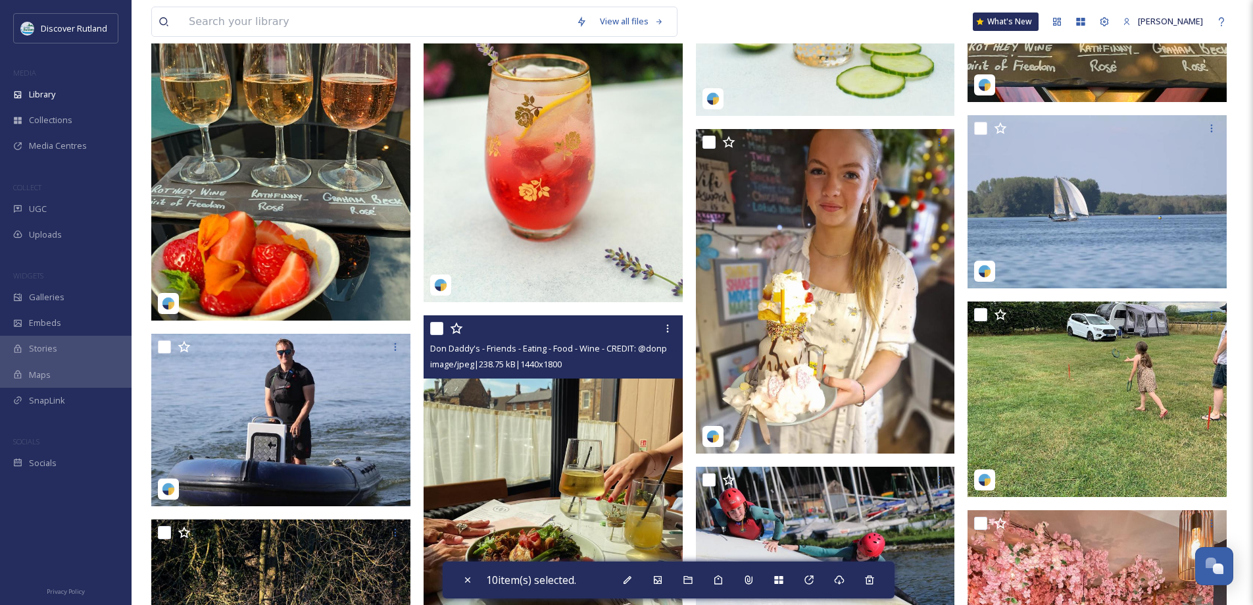
scroll to position [3553, 0]
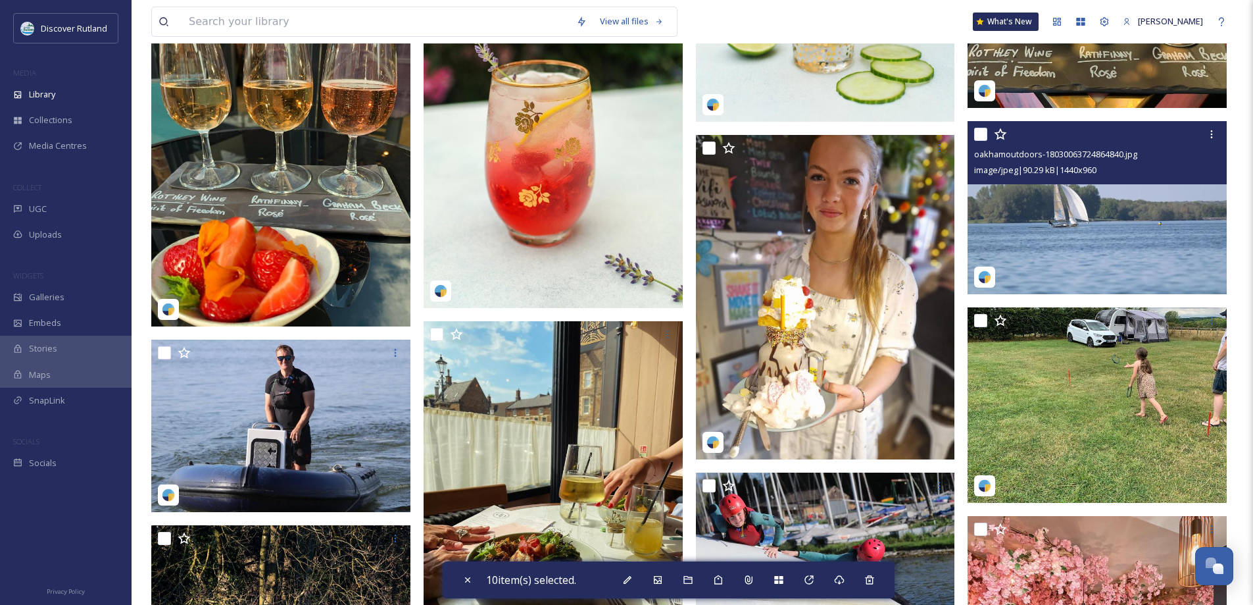
click at [978, 134] on input "checkbox" at bounding box center [980, 134] width 13 height 13
checkbox input "true"
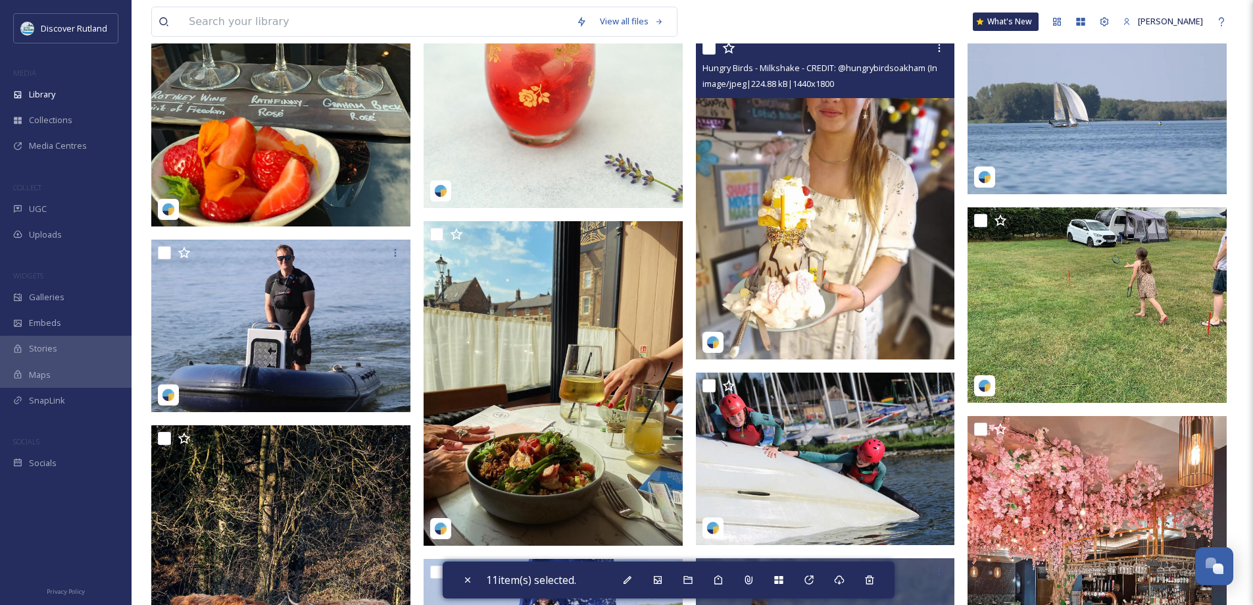
scroll to position [3816, 0]
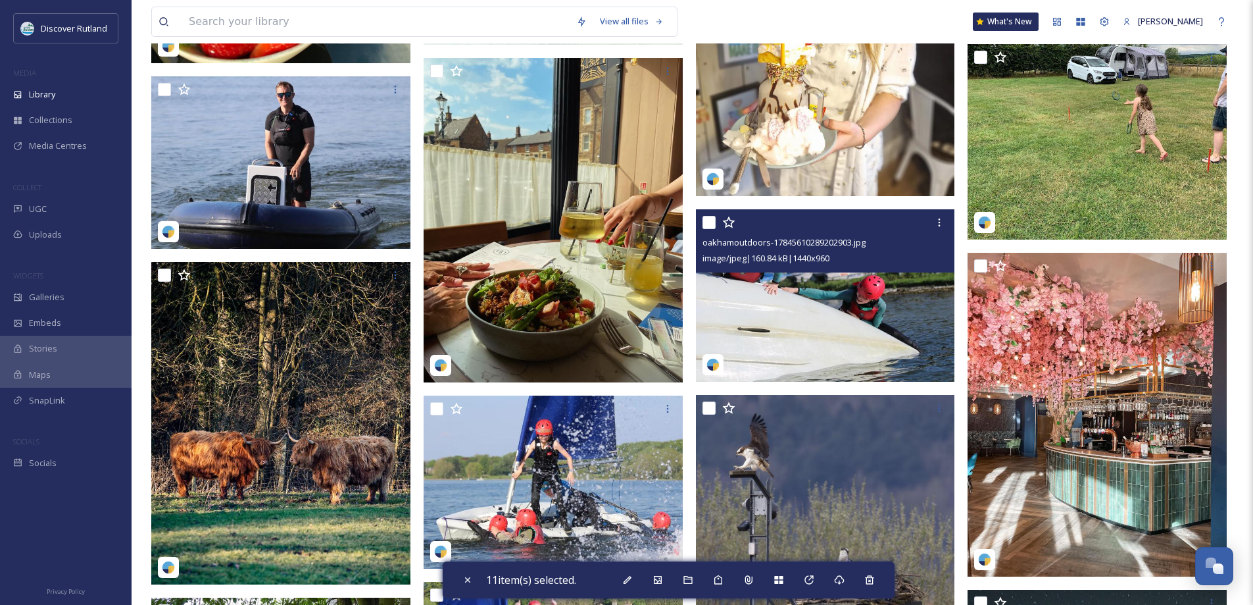
click at [707, 220] on input "checkbox" at bounding box center [709, 222] width 13 height 13
checkbox input "true"
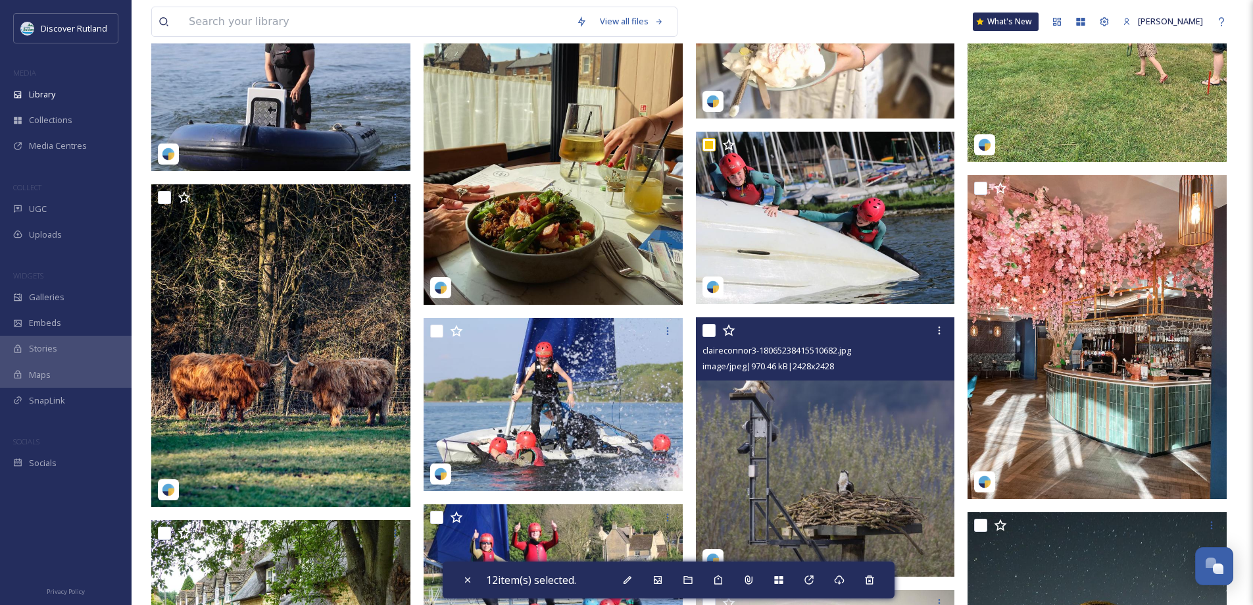
scroll to position [4013, 0]
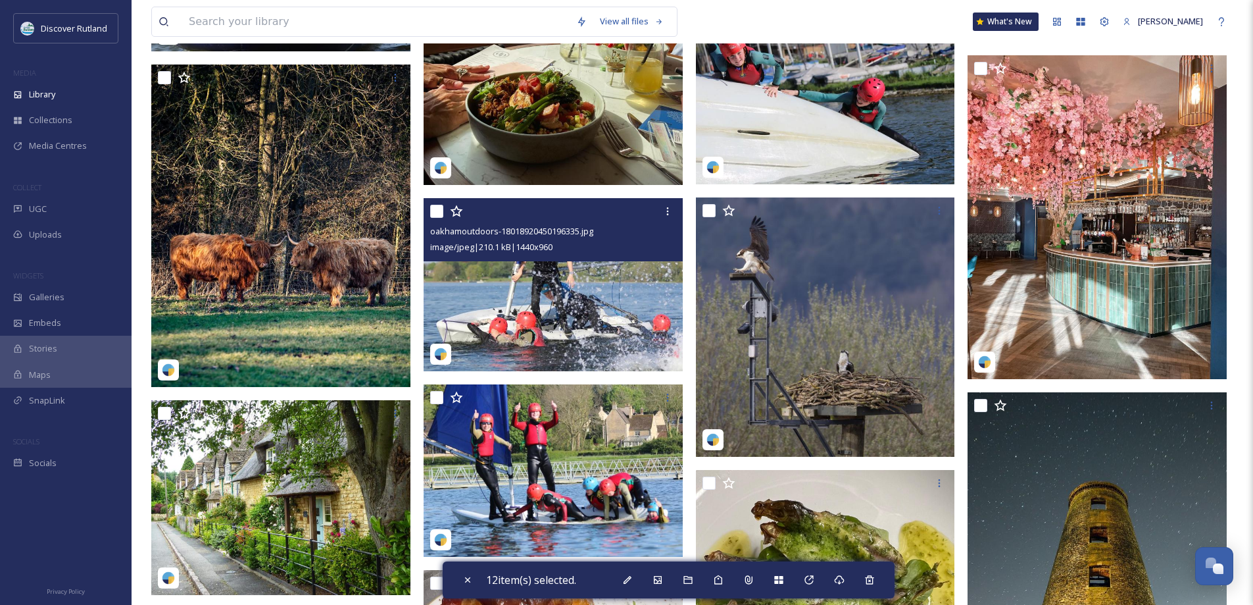
click at [440, 209] on input "checkbox" at bounding box center [436, 211] width 13 height 13
checkbox input "true"
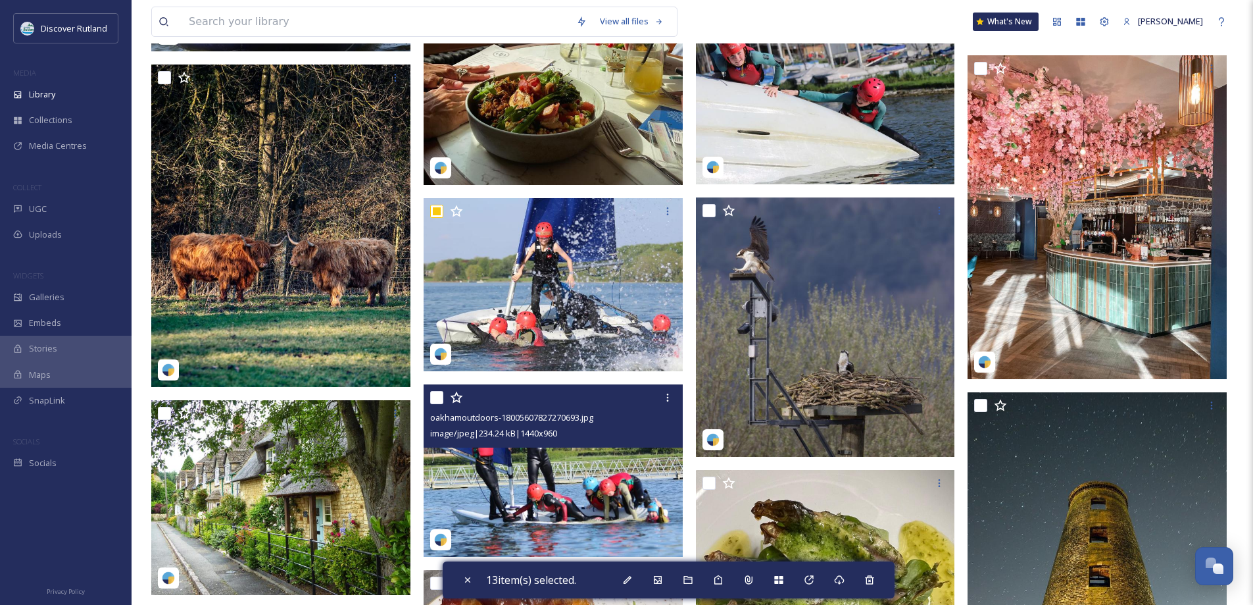
click at [436, 397] on input "checkbox" at bounding box center [436, 397] width 13 height 13
checkbox input "true"
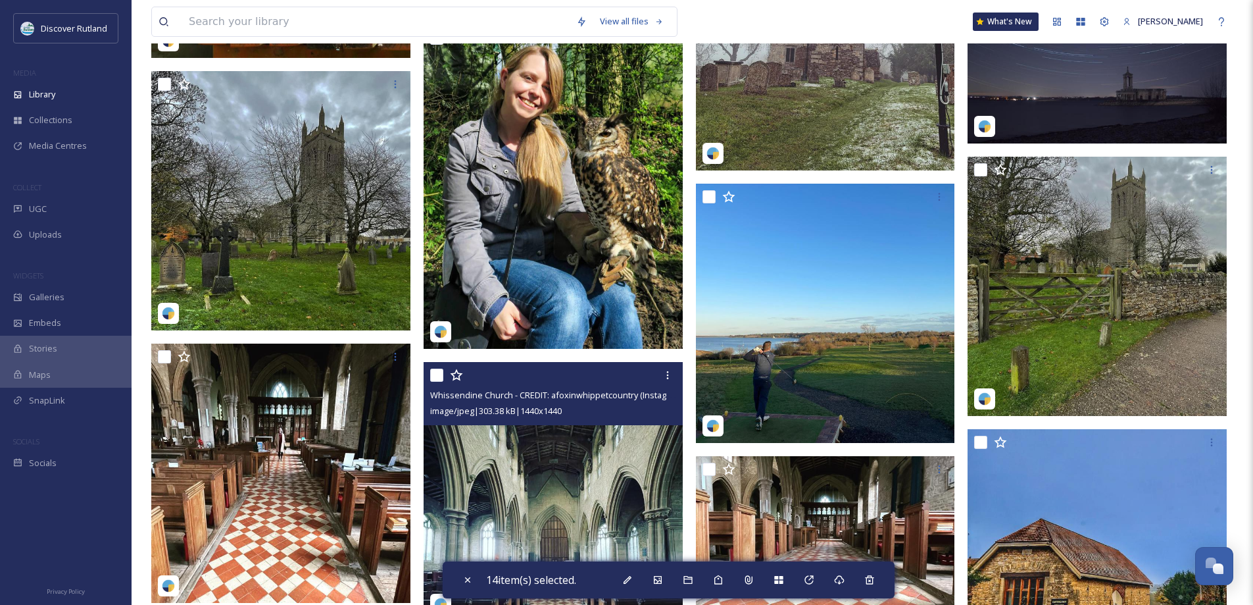
scroll to position [5724, 0]
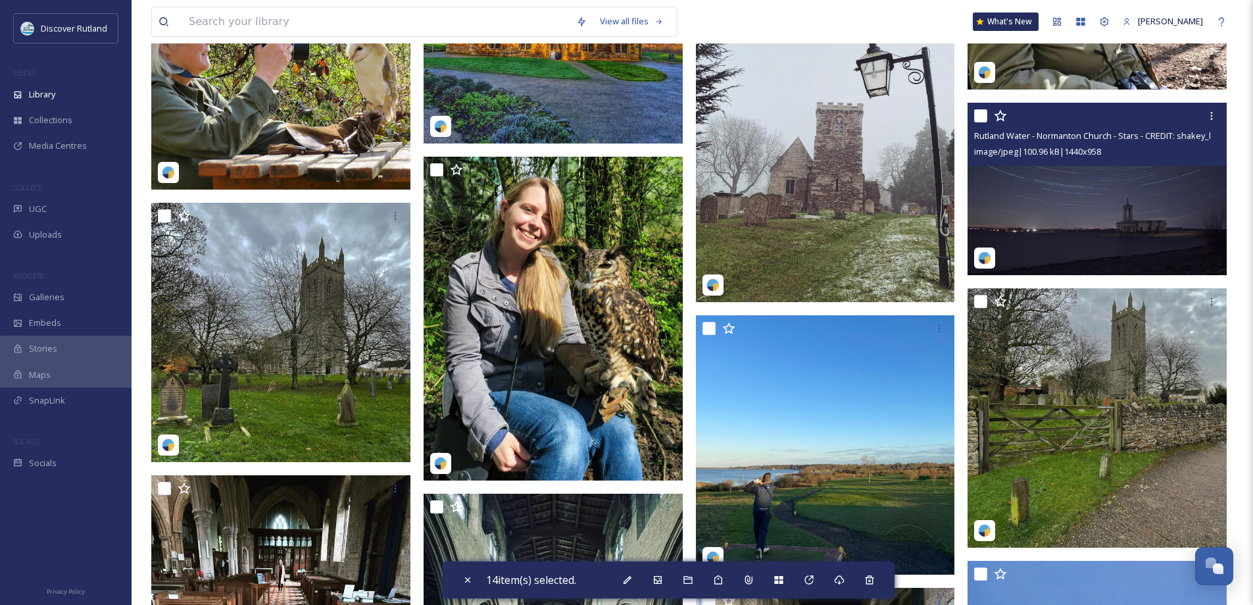
click at [983, 117] on input "checkbox" at bounding box center [980, 115] width 13 height 13
checkbox input "true"
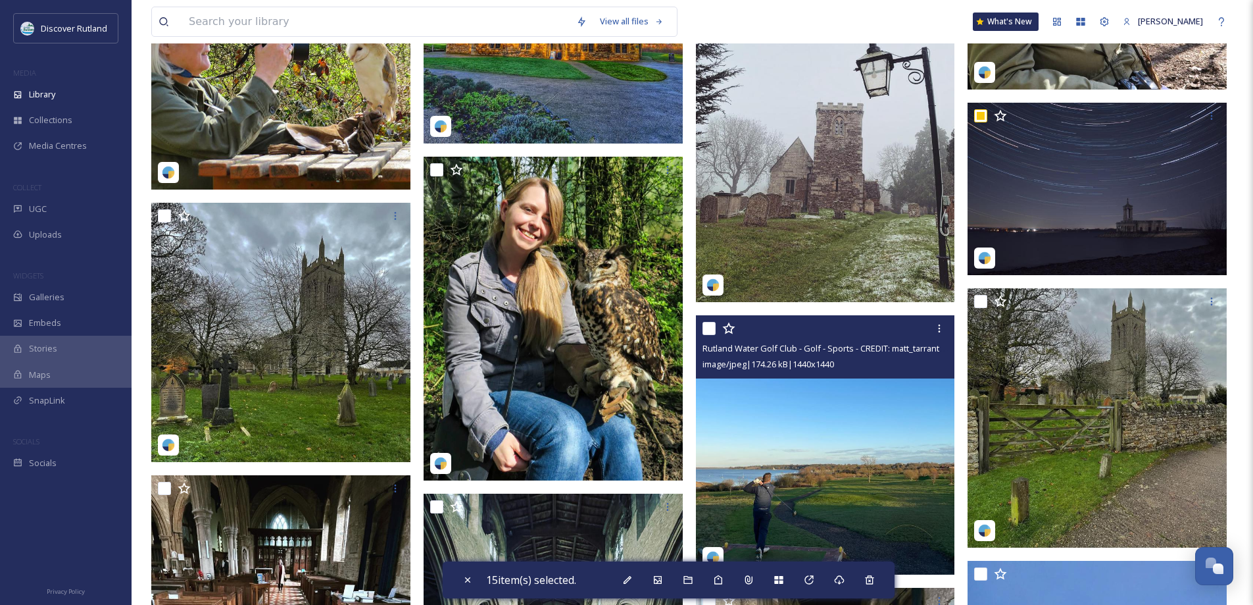
click at [709, 330] on input "checkbox" at bounding box center [709, 328] width 13 height 13
checkbox input "true"
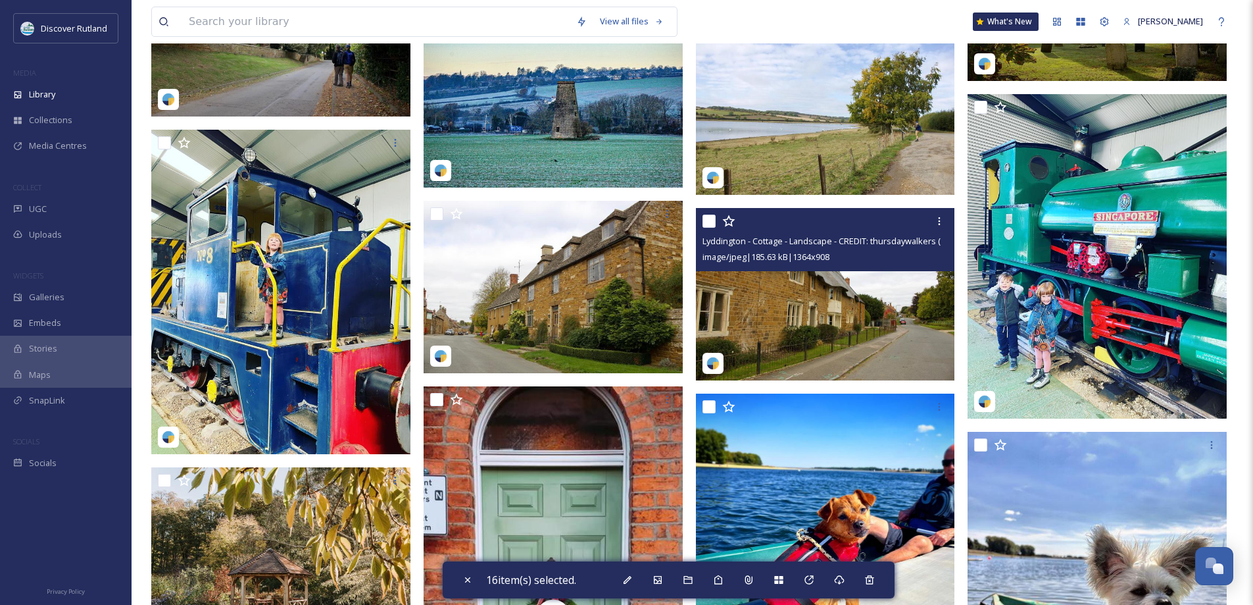
scroll to position [7500, 0]
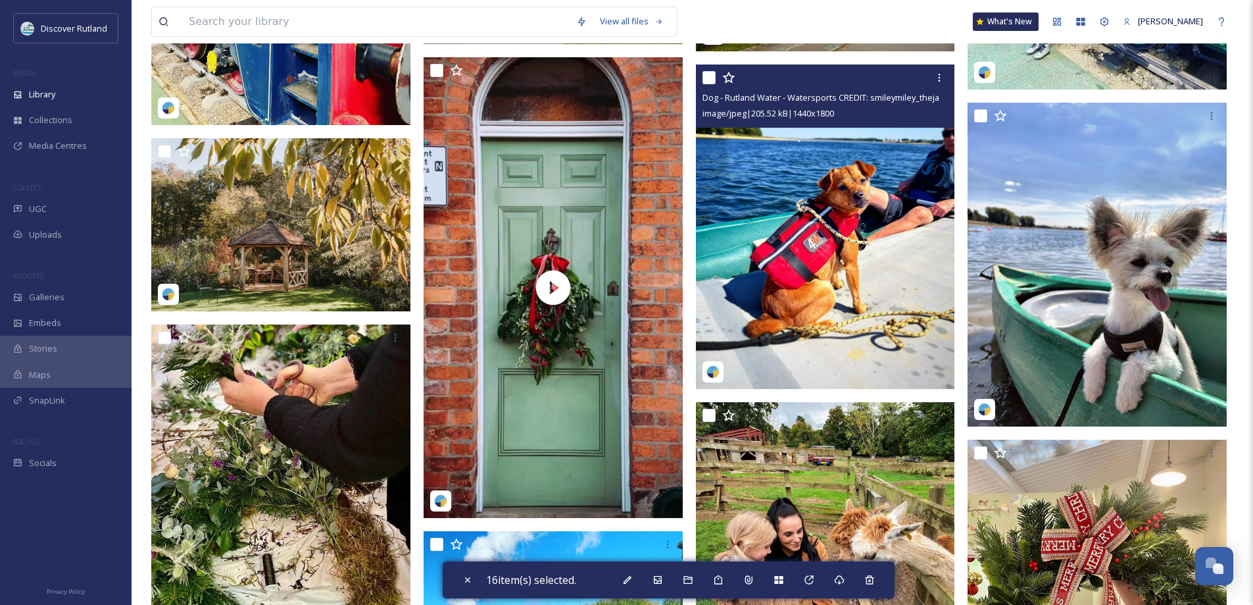
click at [711, 78] on input "checkbox" at bounding box center [709, 77] width 13 height 13
checkbox input "true"
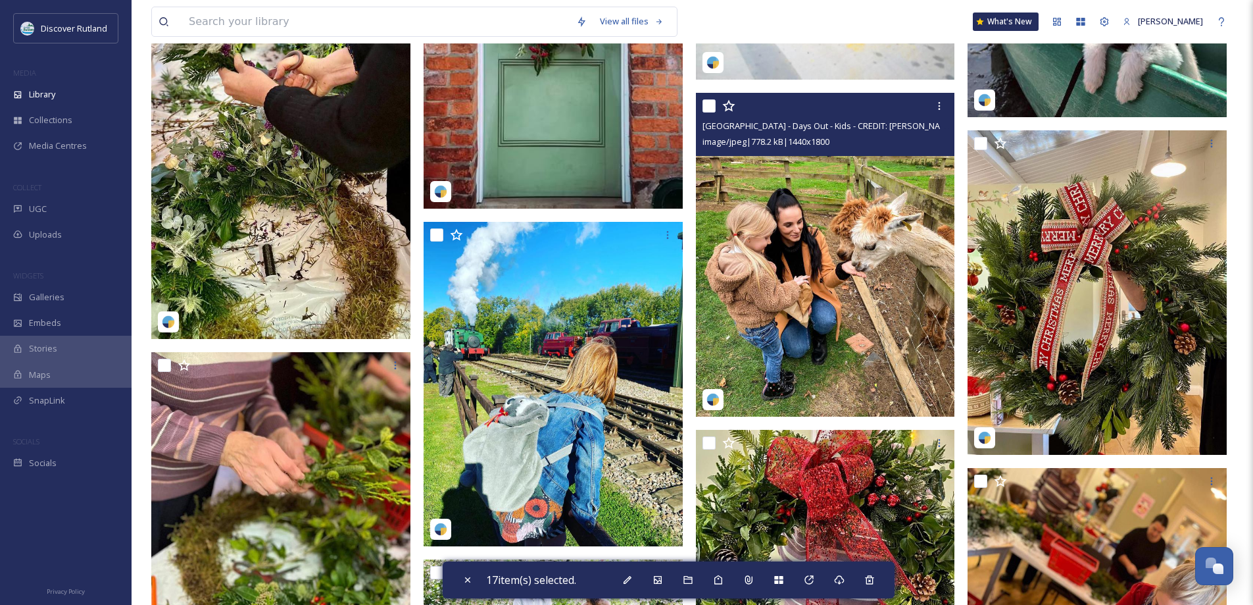
scroll to position [7961, 0]
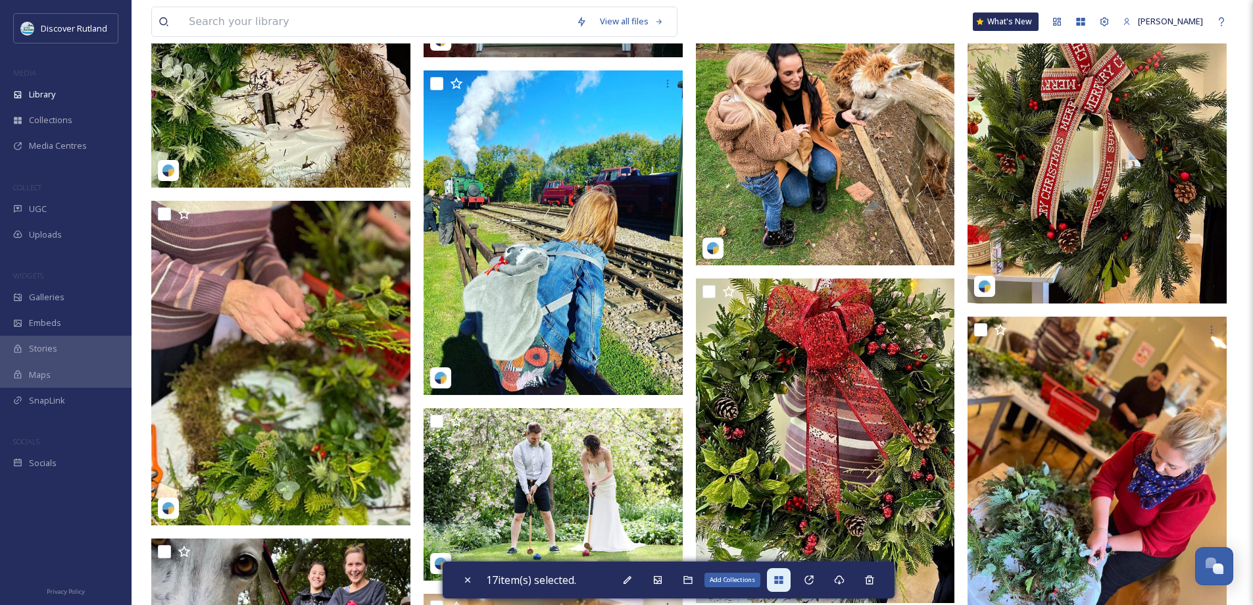
click at [778, 580] on icon at bounding box center [779, 579] width 11 height 11
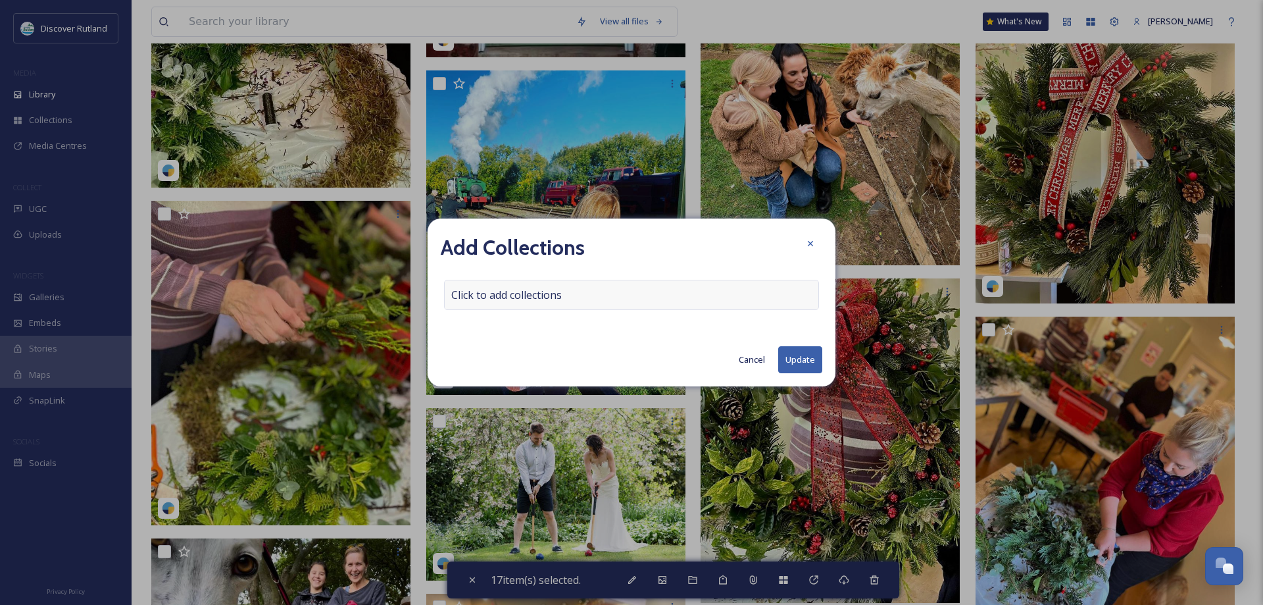
click at [512, 305] on div "Click to add collections" at bounding box center [631, 295] width 375 height 30
click at [512, 305] on input at bounding box center [517, 294] width 145 height 29
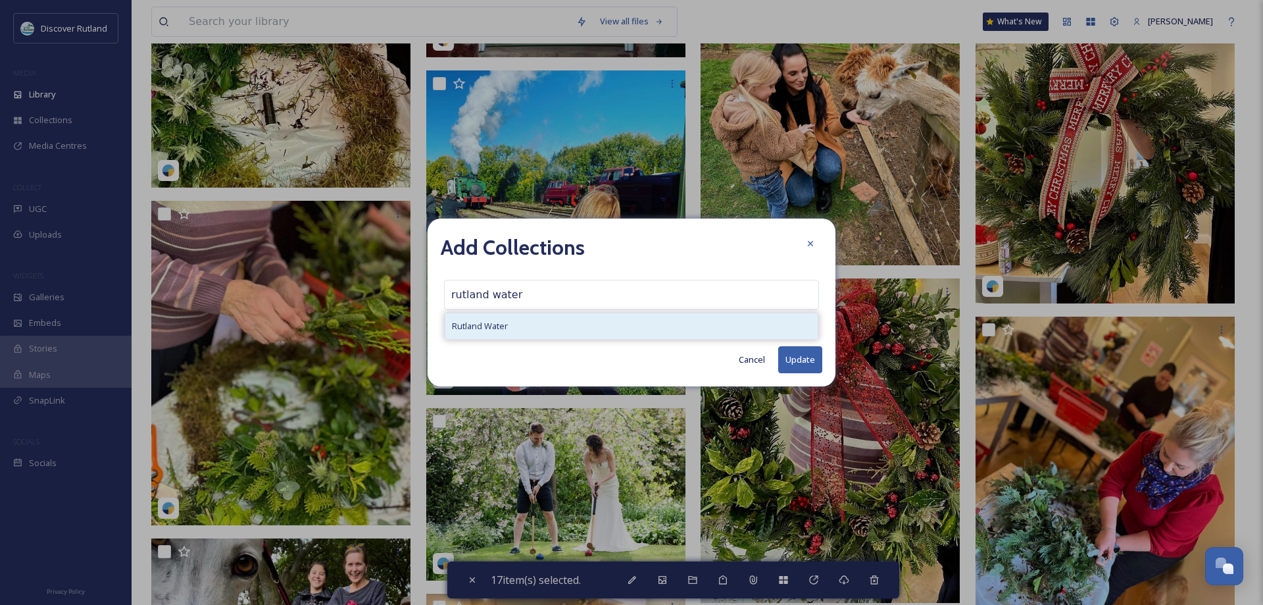
type input "rutland water"
click at [510, 325] on div "Rutland Water" at bounding box center [631, 326] width 372 height 26
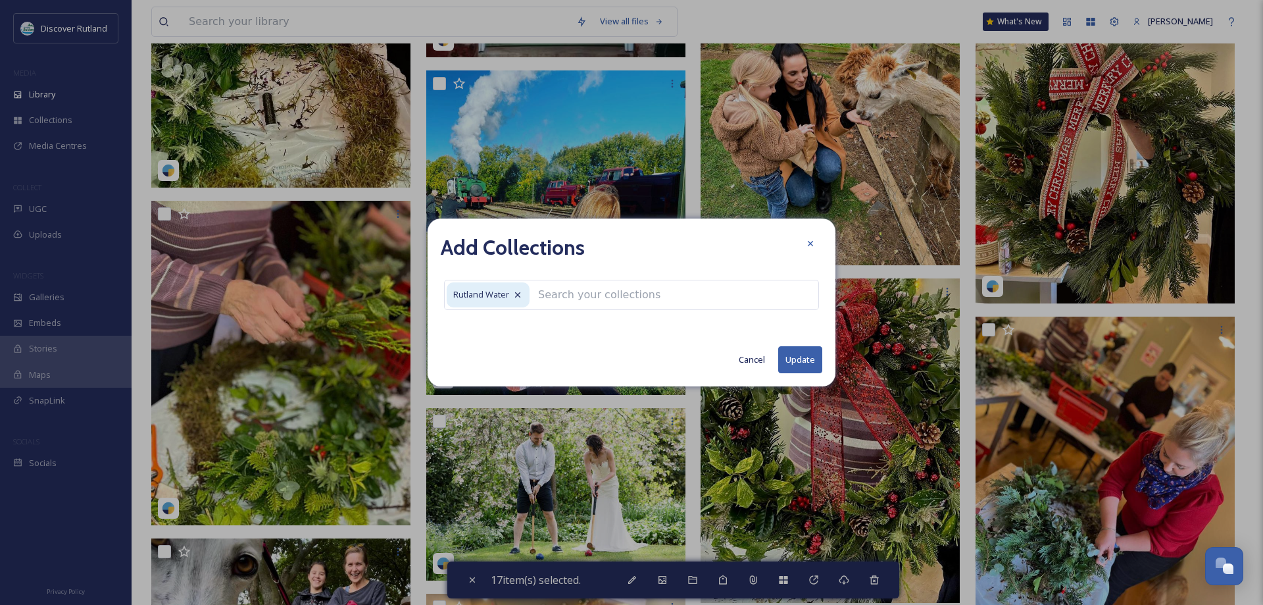
click at [807, 355] on button "Update" at bounding box center [800, 359] width 44 height 27
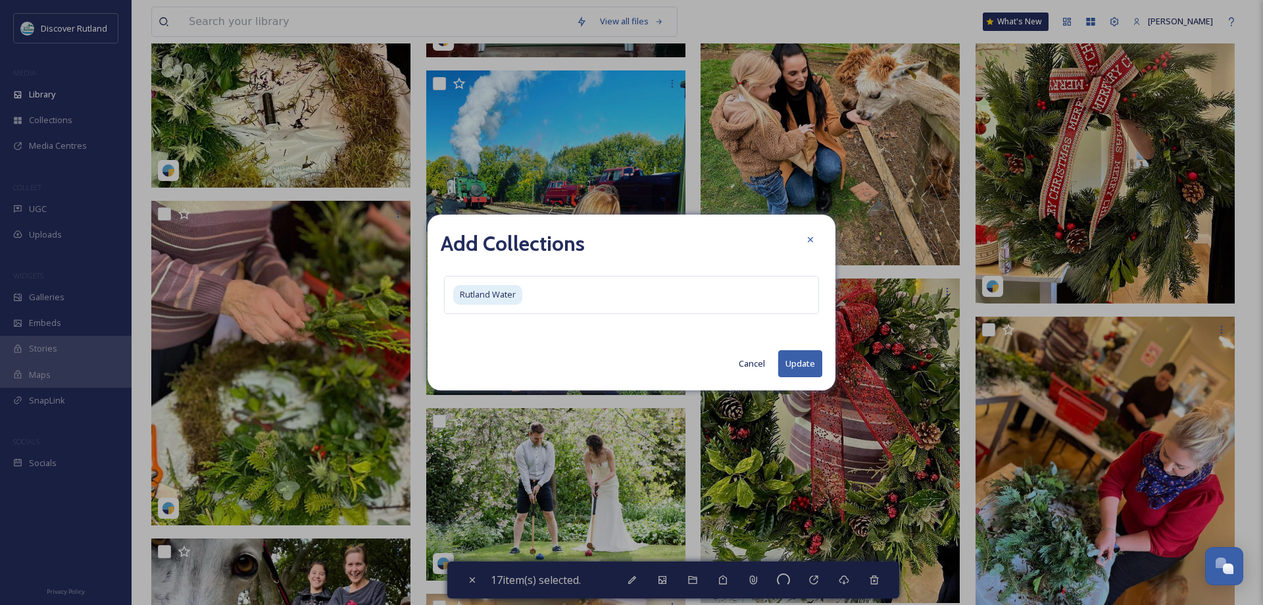
checkbox input "false"
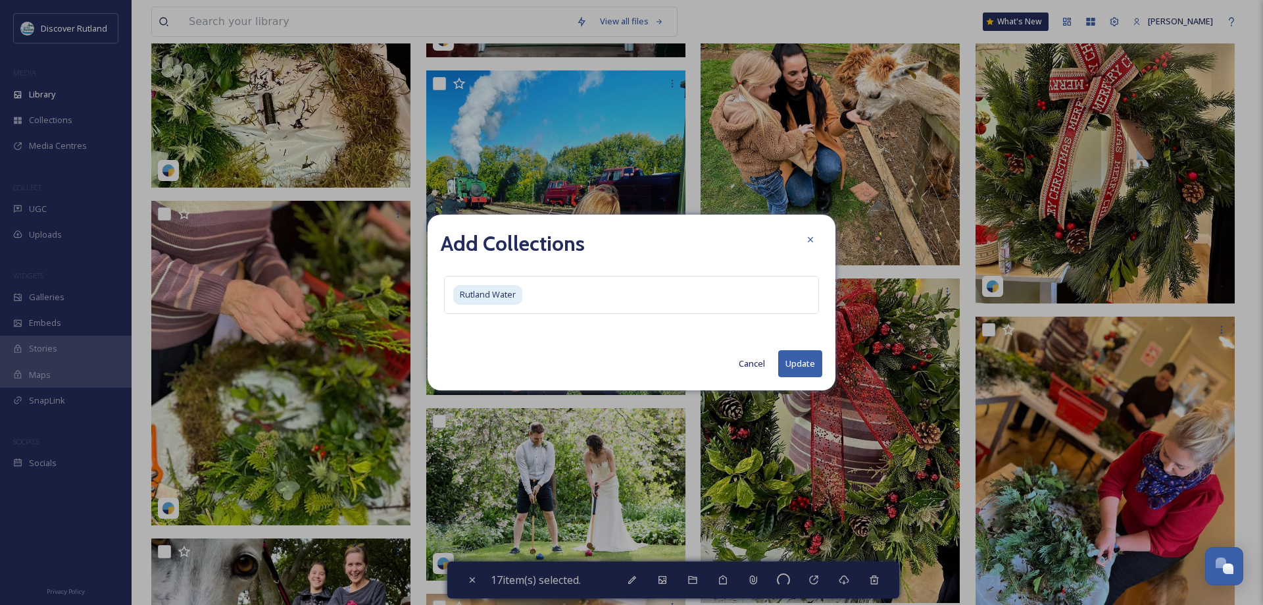
checkbox input "false"
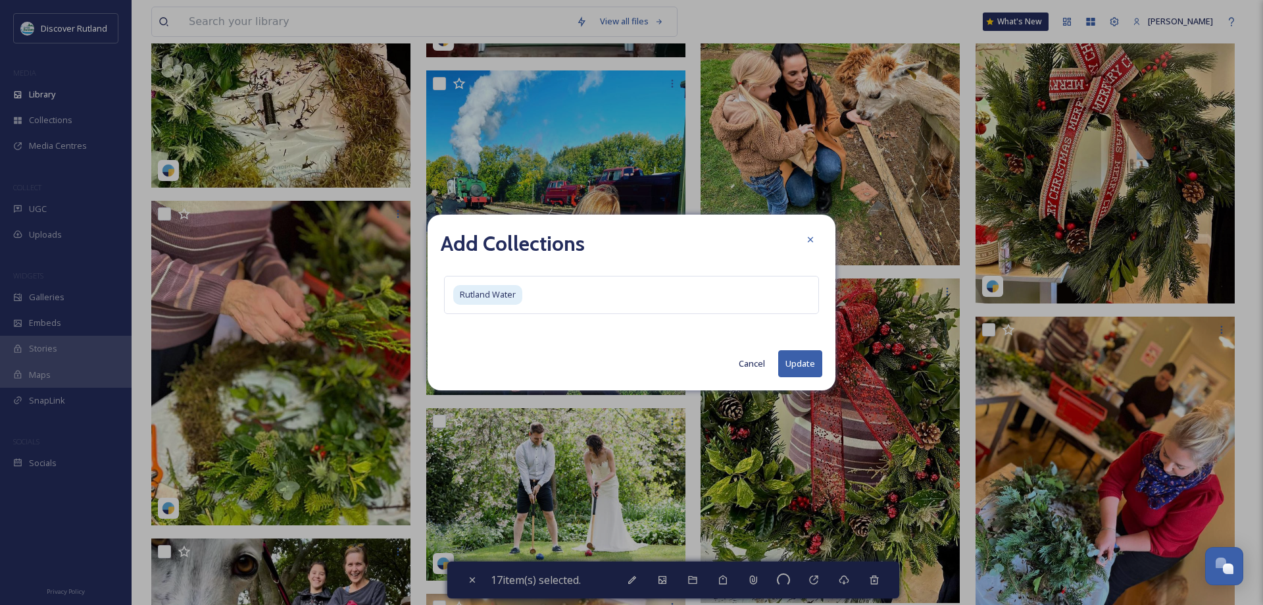
checkbox input "false"
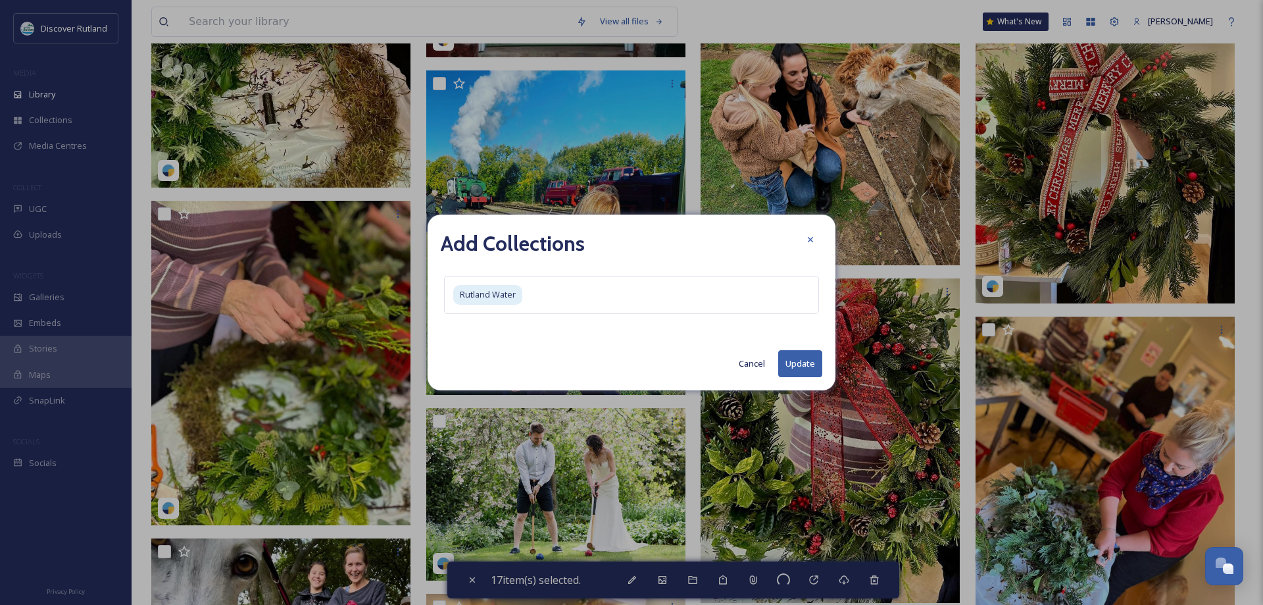
checkbox input "false"
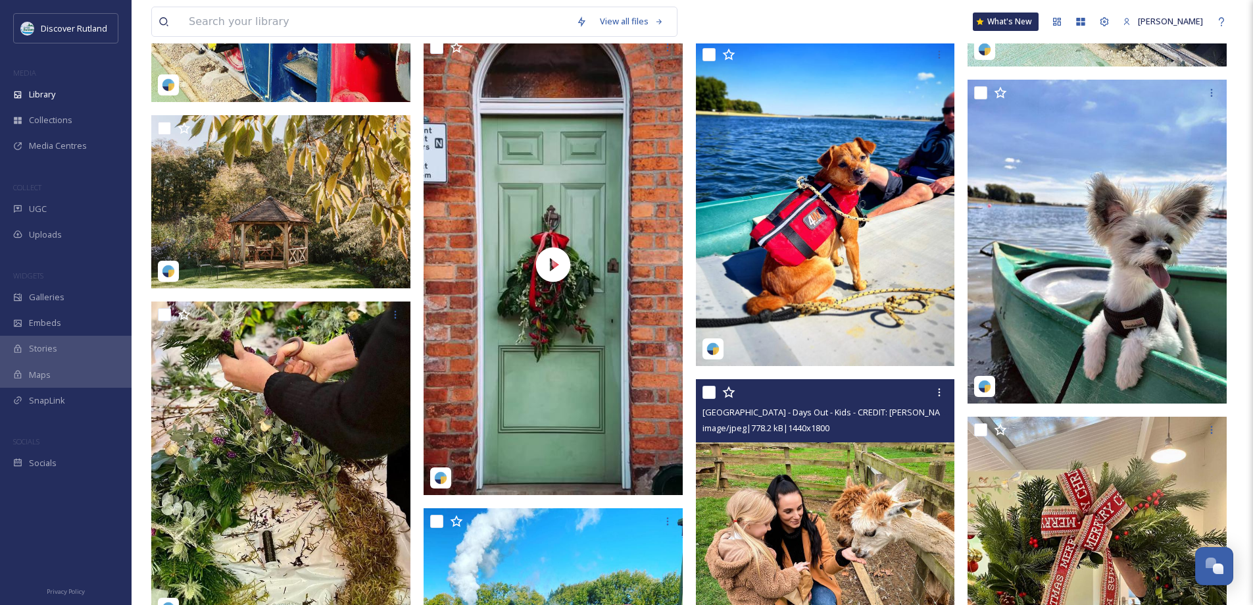
scroll to position [7500, 0]
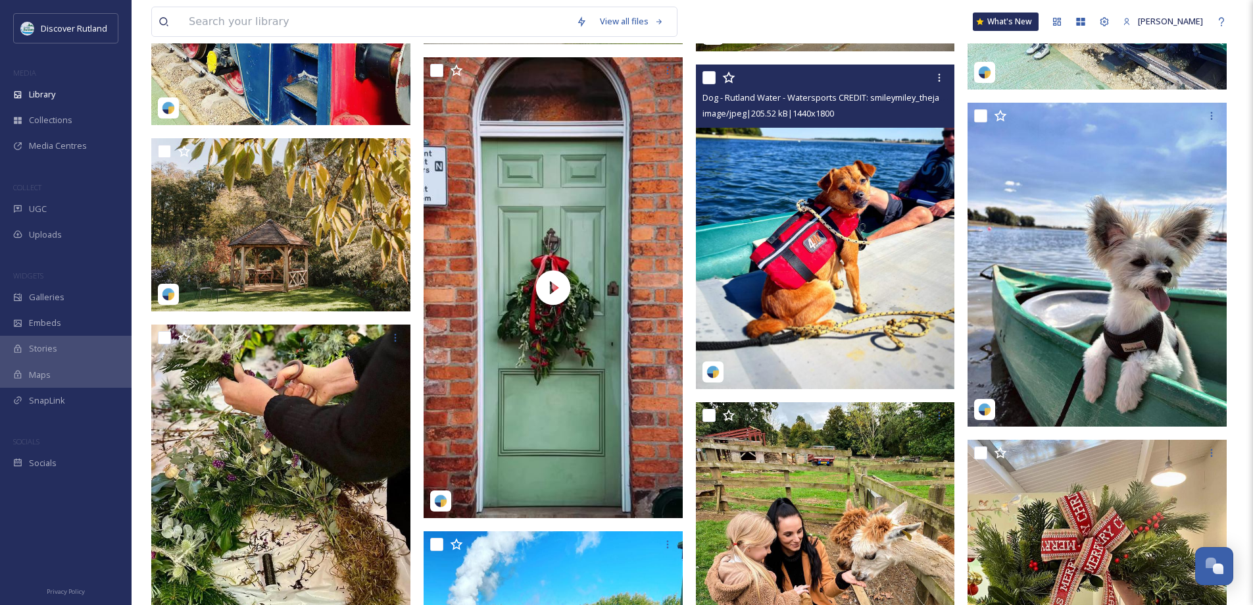
click at [707, 76] on input "checkbox" at bounding box center [709, 77] width 13 height 13
checkbox input "true"
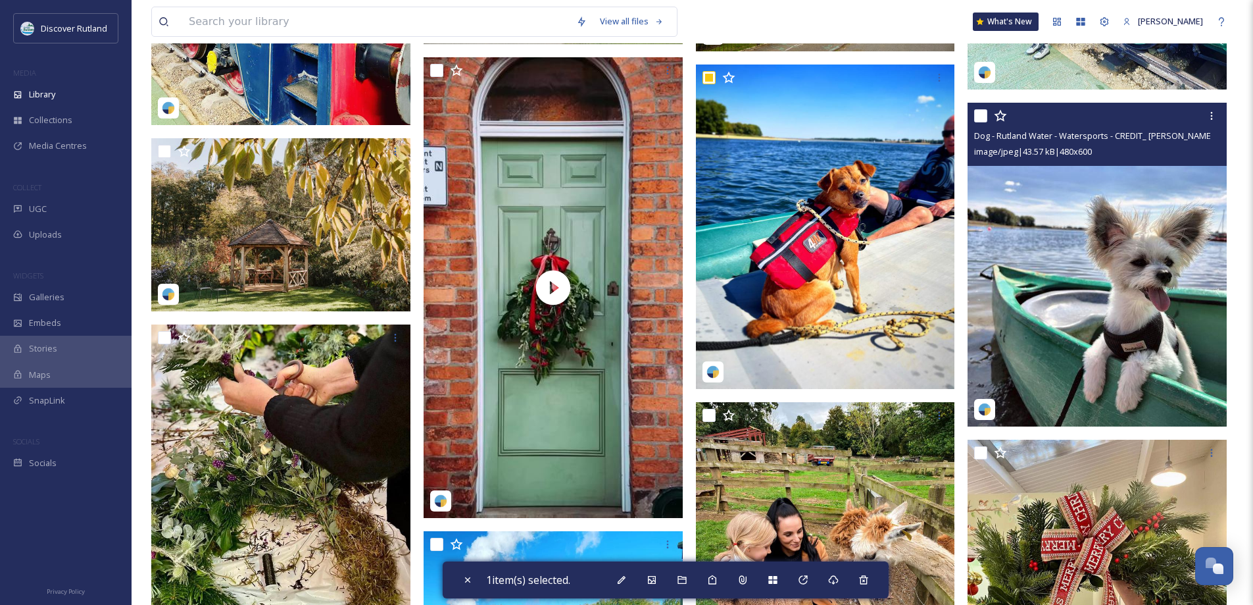
click at [982, 117] on input "checkbox" at bounding box center [980, 115] width 13 height 13
checkbox input "true"
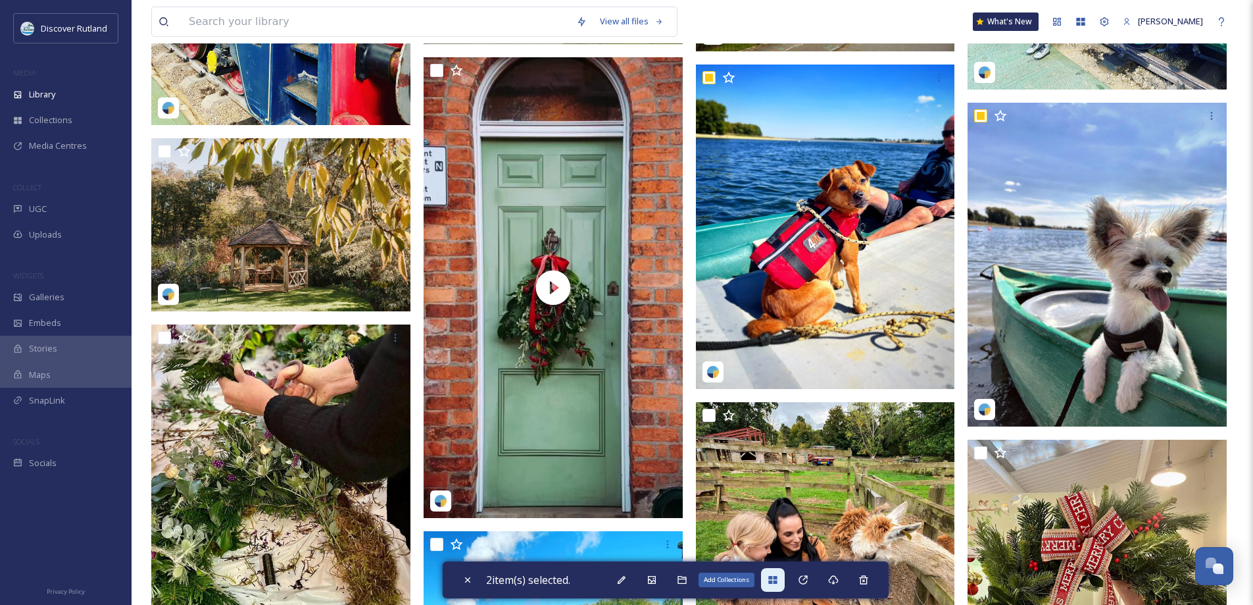
click at [775, 580] on icon at bounding box center [772, 580] width 9 height 8
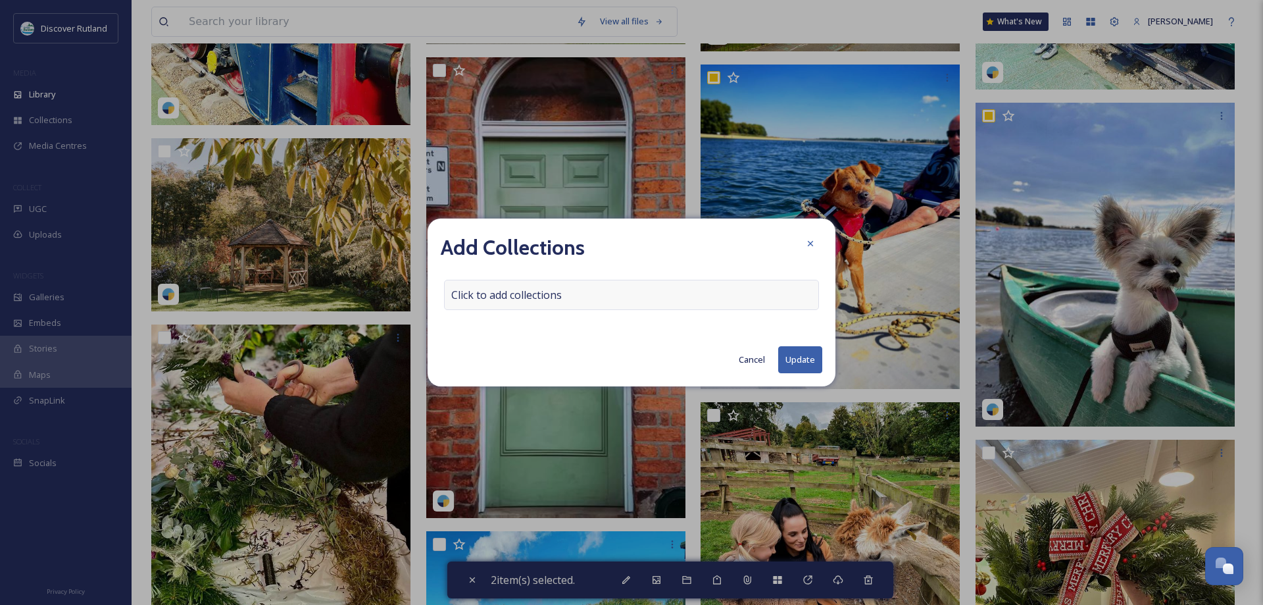
click at [511, 288] on span "Click to add collections" at bounding box center [506, 295] width 111 height 16
click at [511, 288] on input at bounding box center [517, 294] width 145 height 29
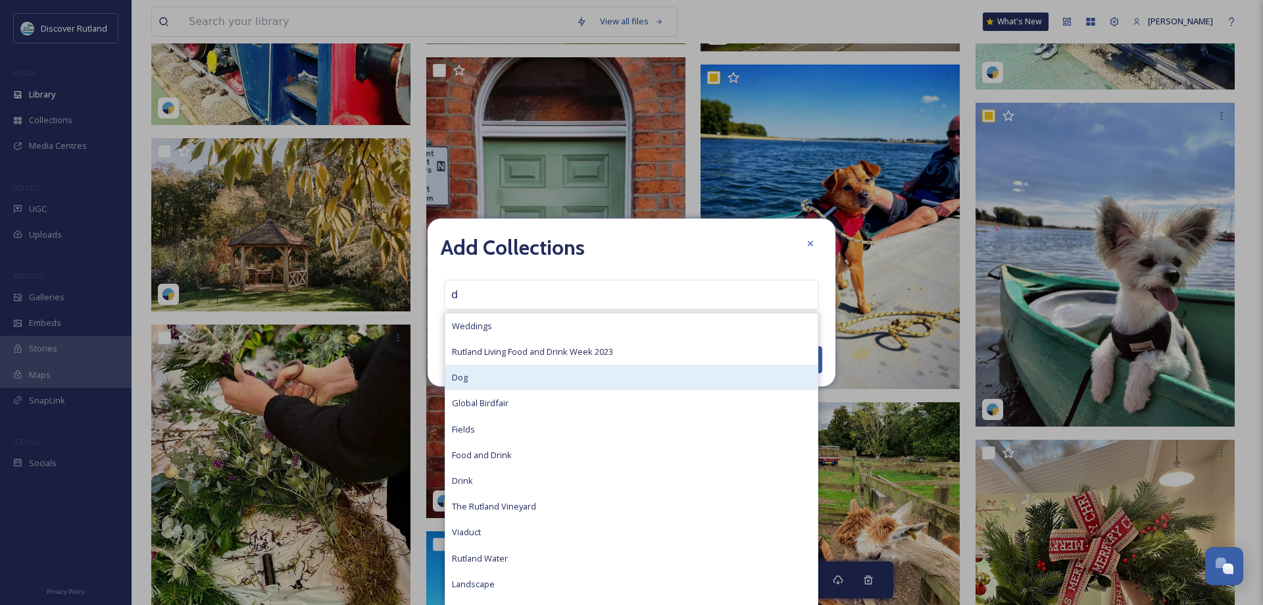
type input "d"
click at [502, 368] on div "Dog" at bounding box center [631, 377] width 372 height 26
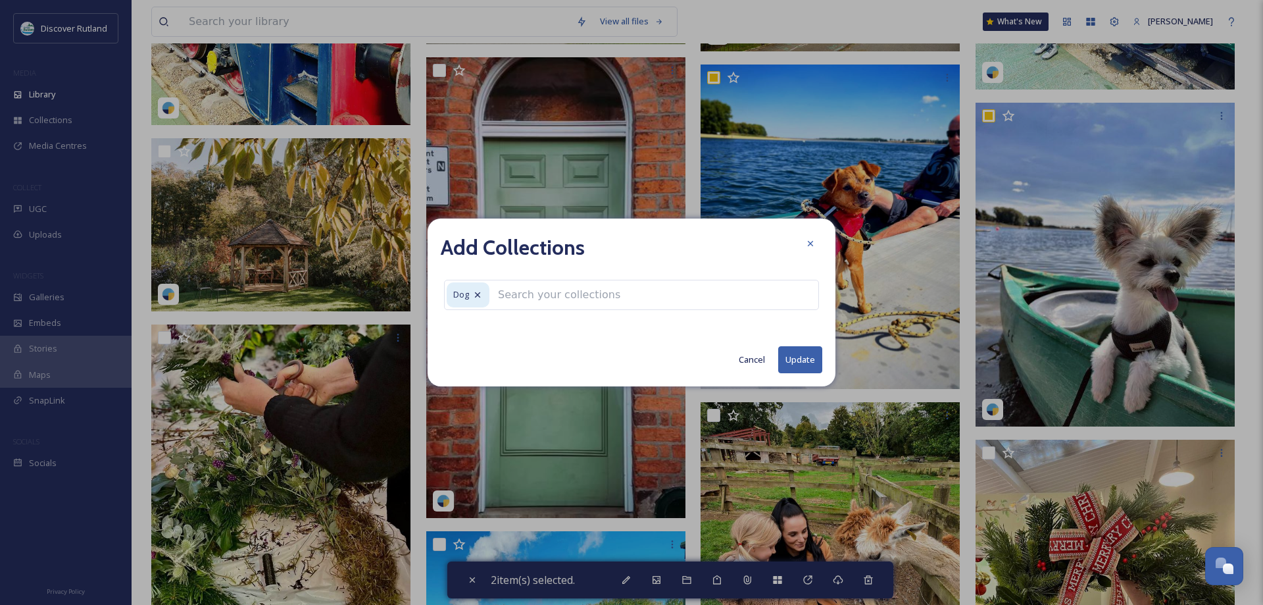
click at [803, 361] on button "Update" at bounding box center [800, 359] width 44 height 27
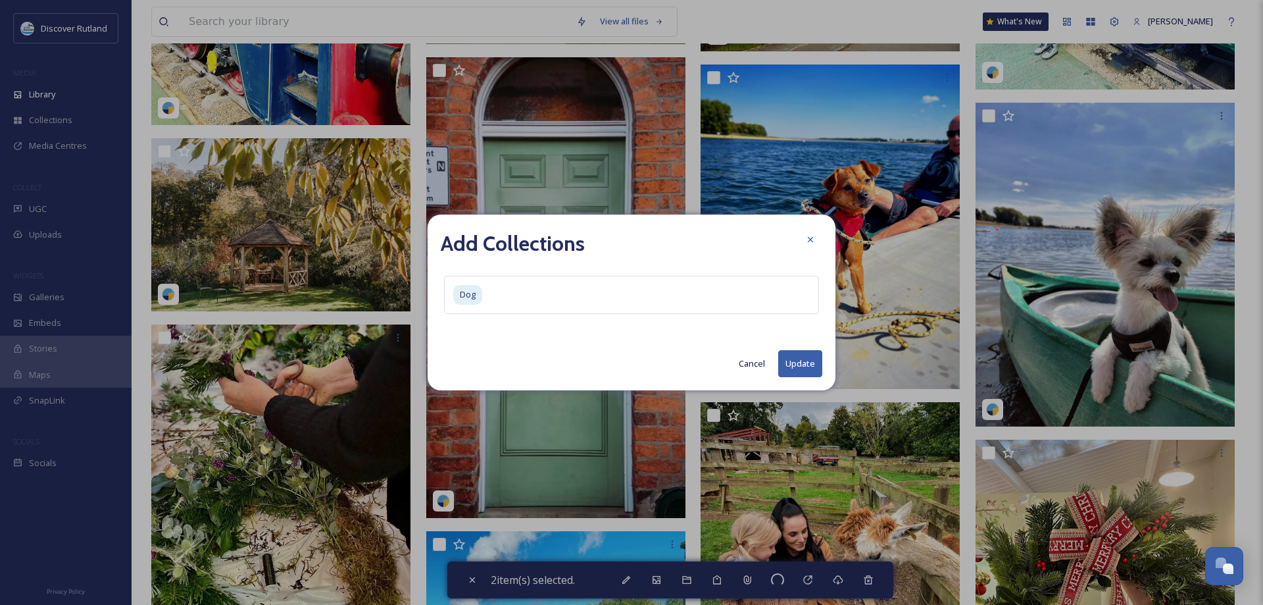
checkbox input "false"
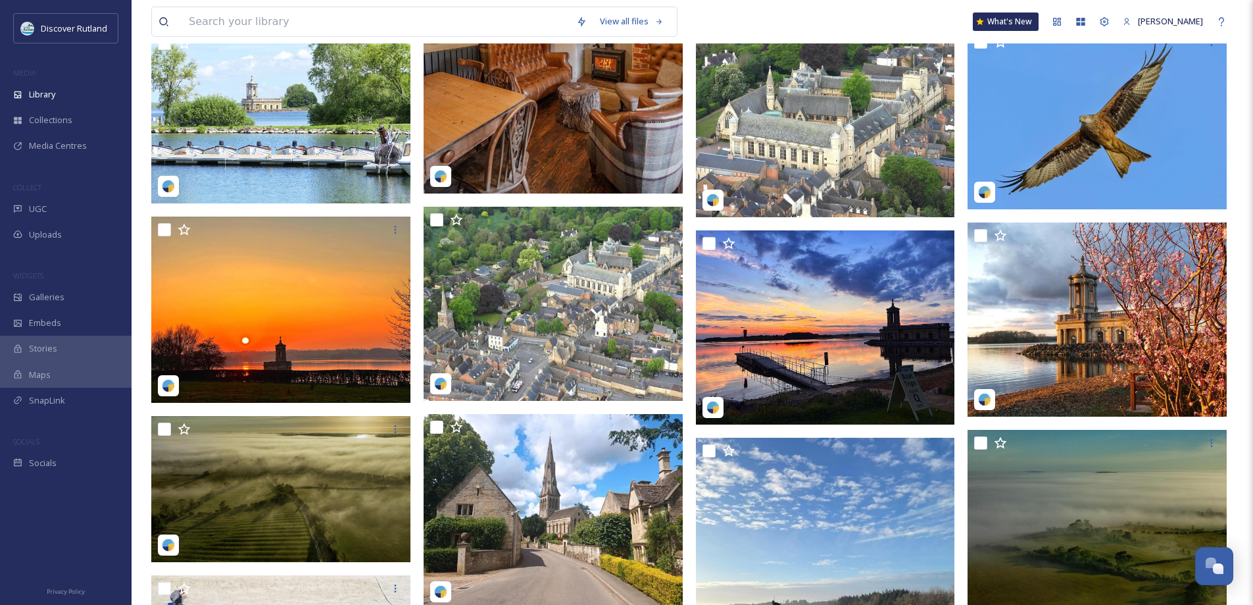
scroll to position [1447, 0]
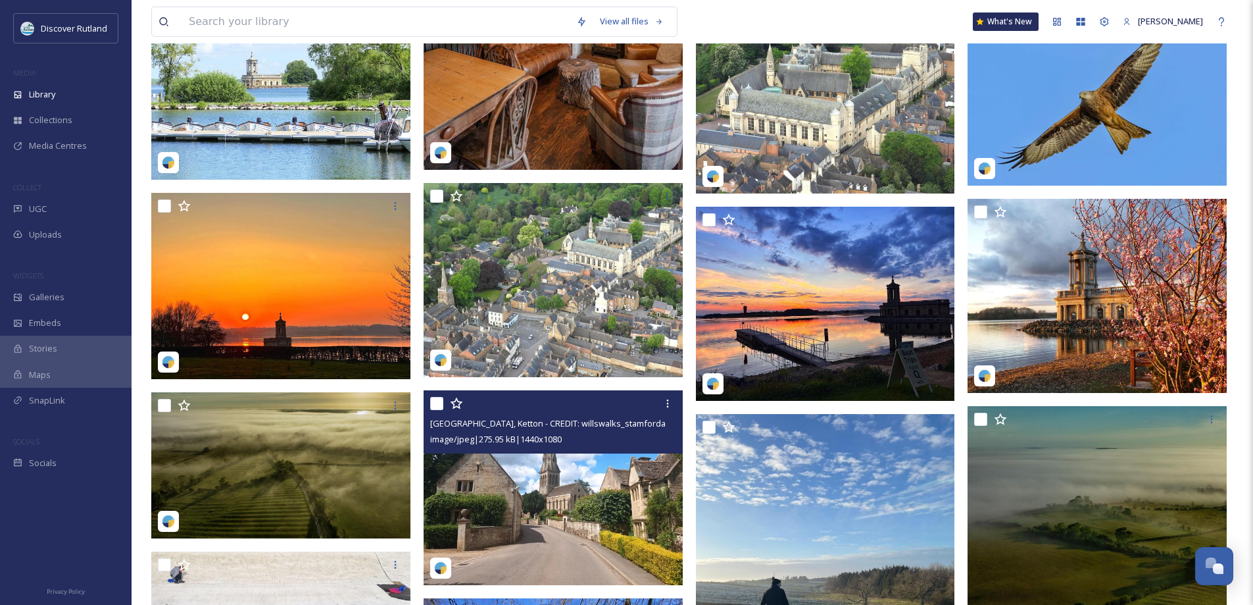
click at [436, 404] on input "checkbox" at bounding box center [436, 403] width 13 height 13
checkbox input "true"
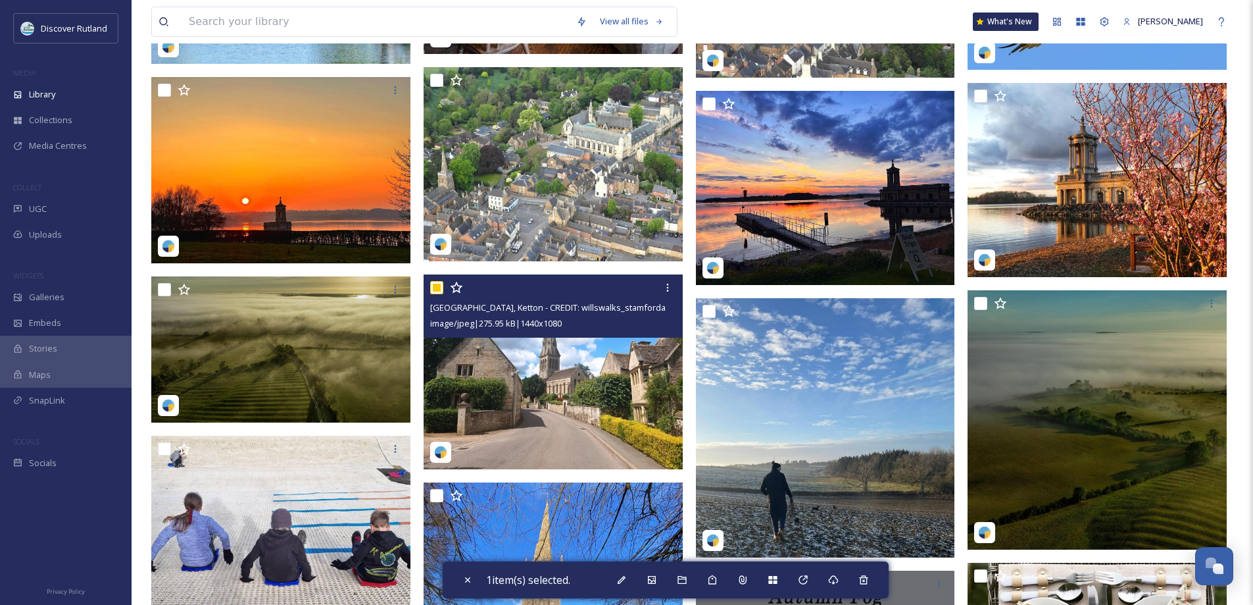
scroll to position [1579, 0]
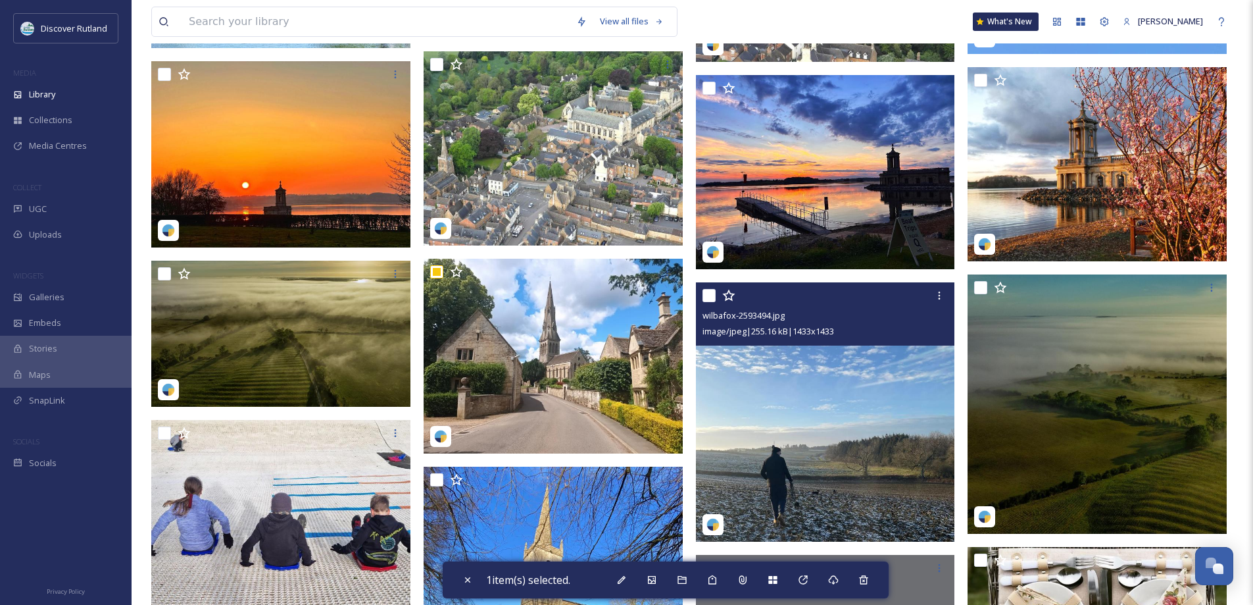
click at [707, 294] on input "checkbox" at bounding box center [709, 295] width 13 height 13
checkbox input "true"
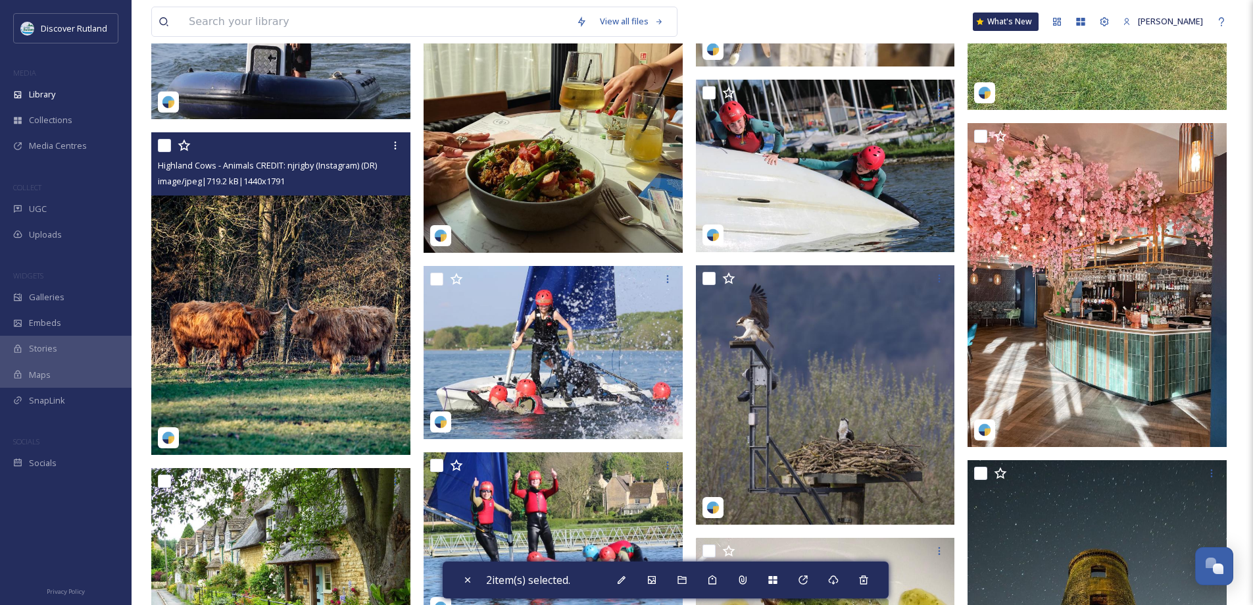
scroll to position [4079, 0]
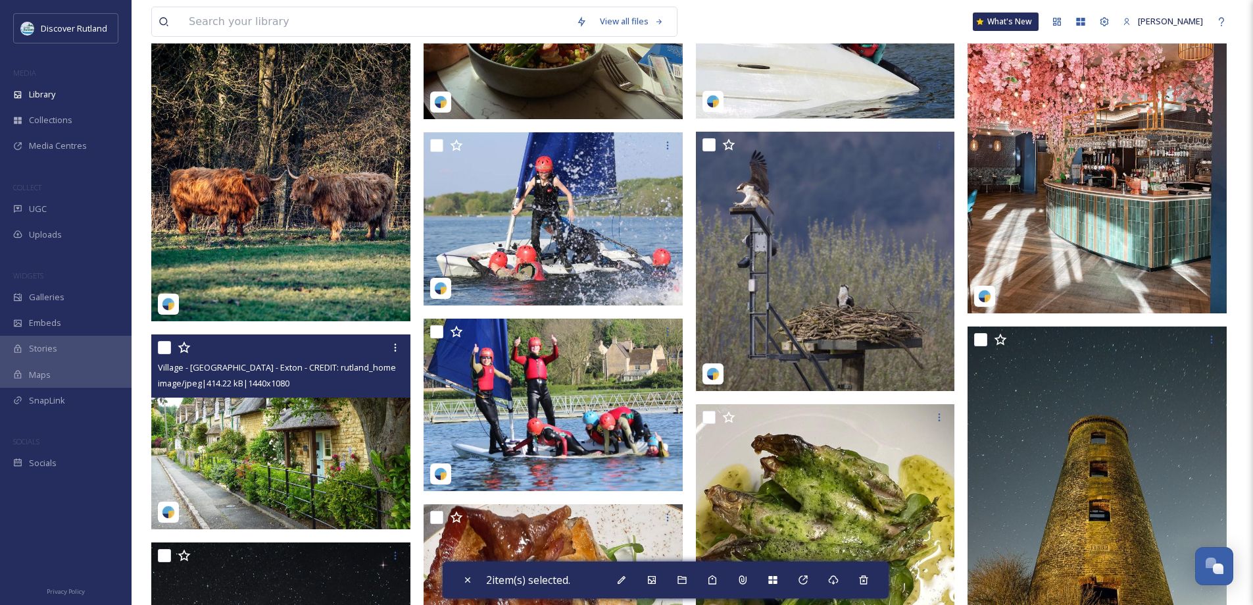
click at [164, 344] on input "checkbox" at bounding box center [164, 347] width 13 height 13
checkbox input "true"
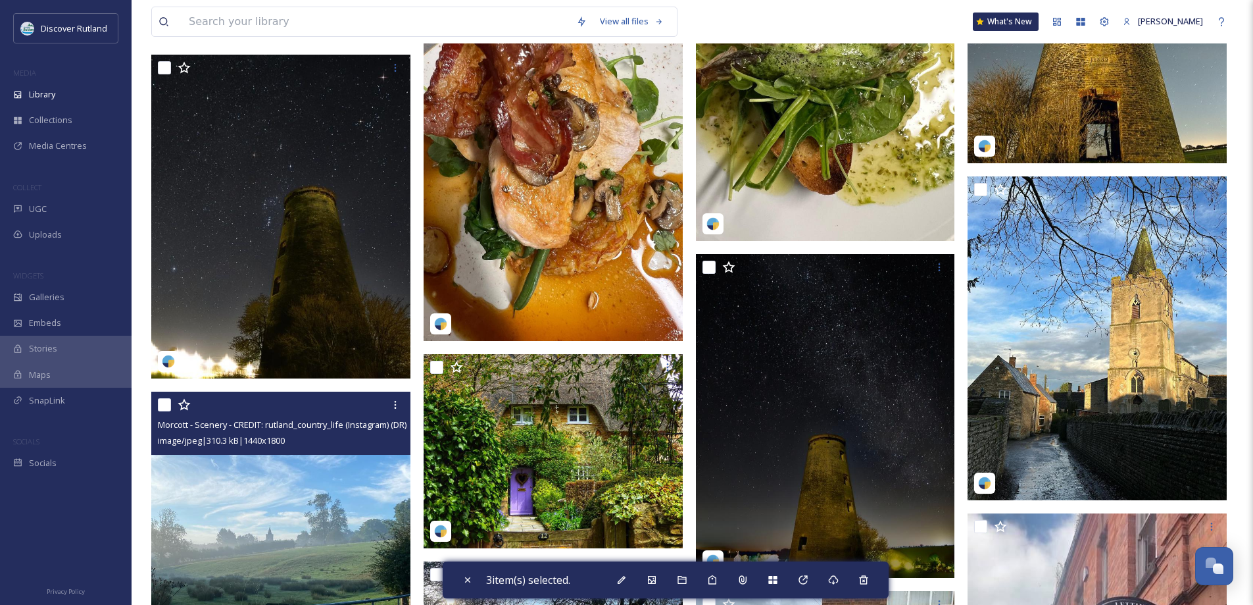
scroll to position [4539, 0]
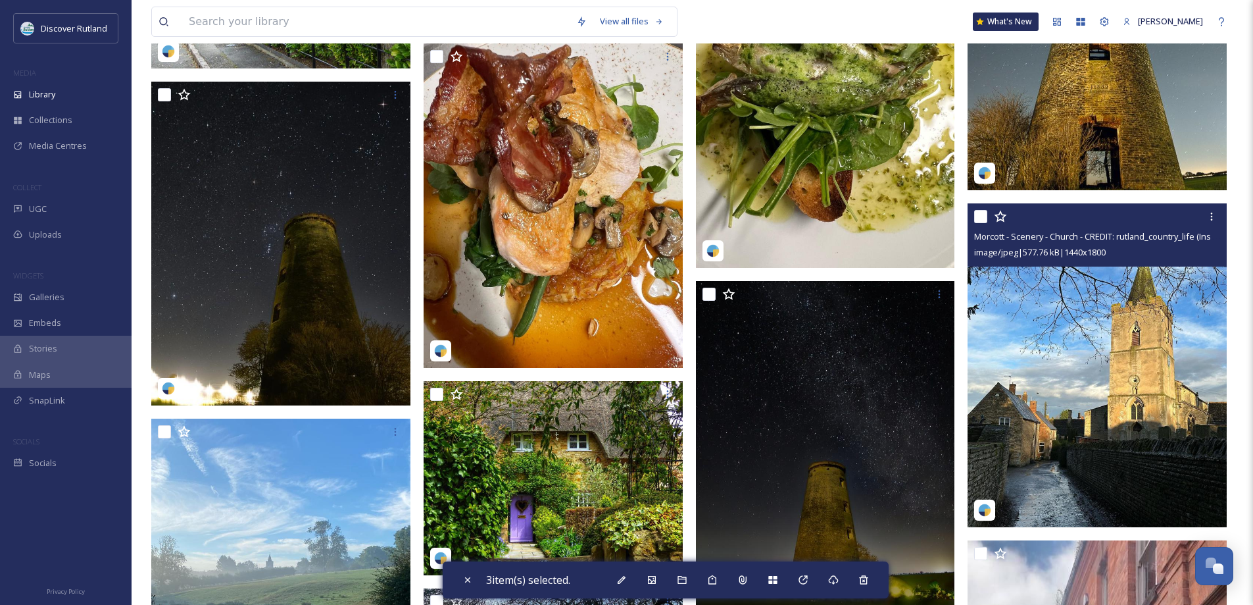
click at [984, 215] on input "checkbox" at bounding box center [980, 216] width 13 height 13
checkbox input "true"
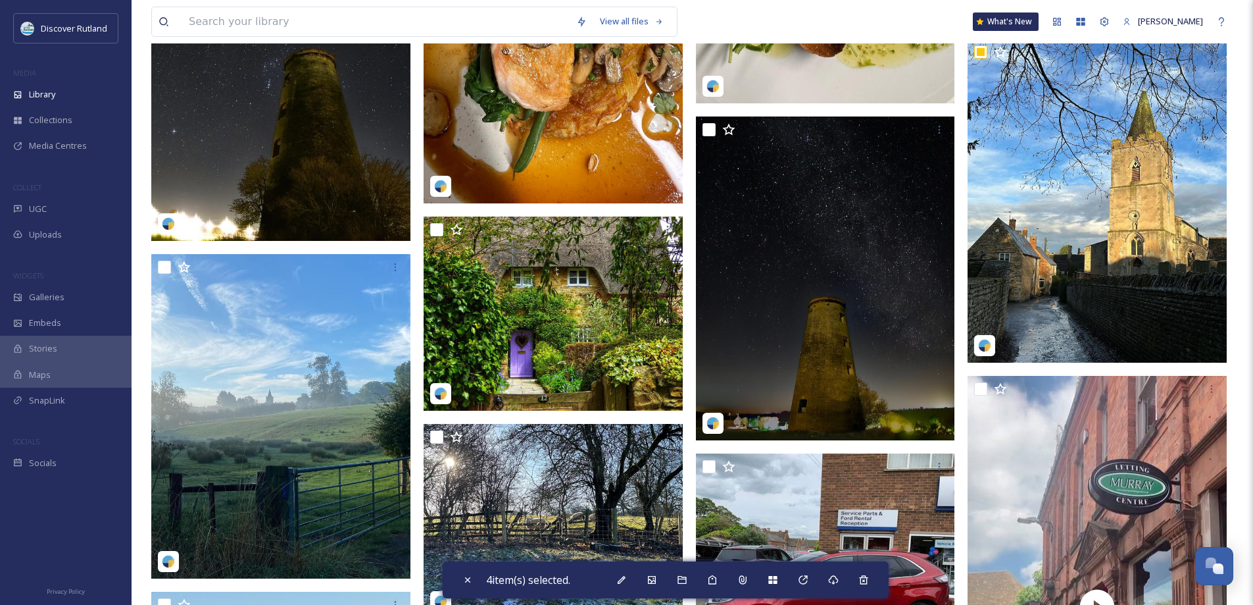
scroll to position [4803, 0]
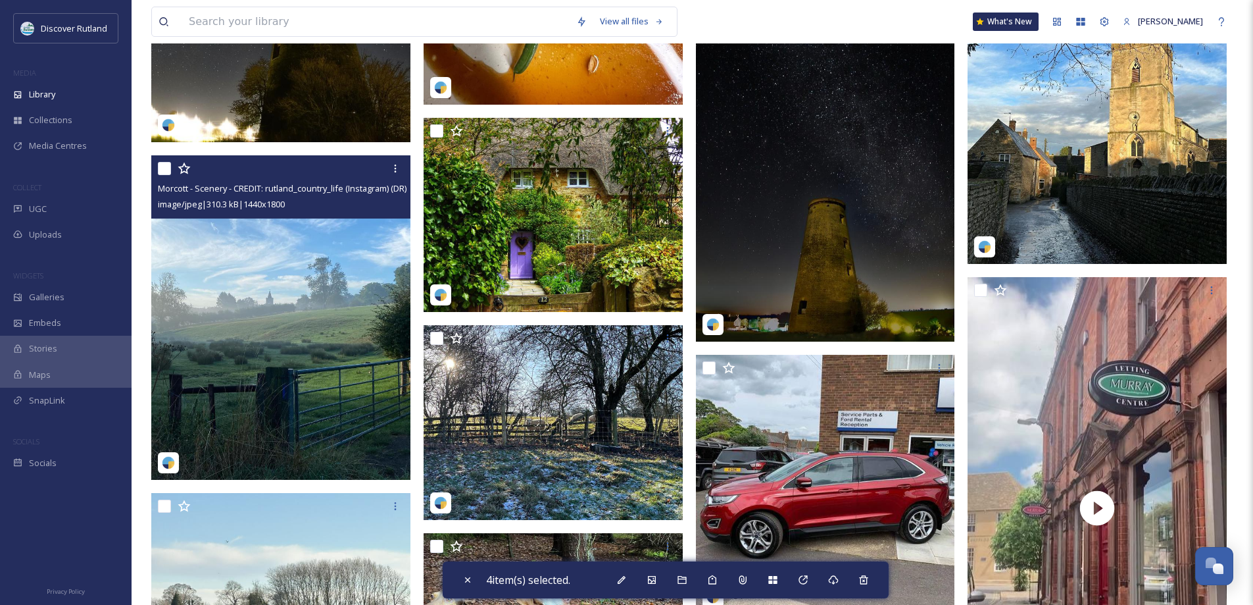
click at [163, 172] on input "checkbox" at bounding box center [164, 168] width 13 height 13
checkbox input "true"
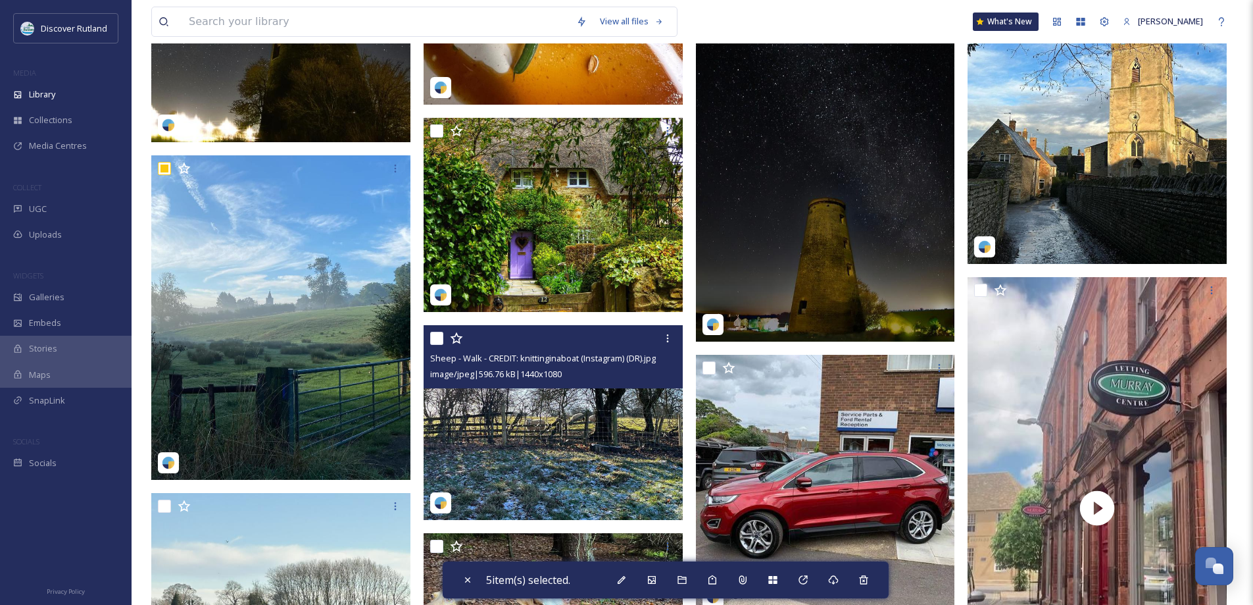
click at [439, 339] on input "checkbox" at bounding box center [436, 338] width 13 height 13
checkbox input "true"
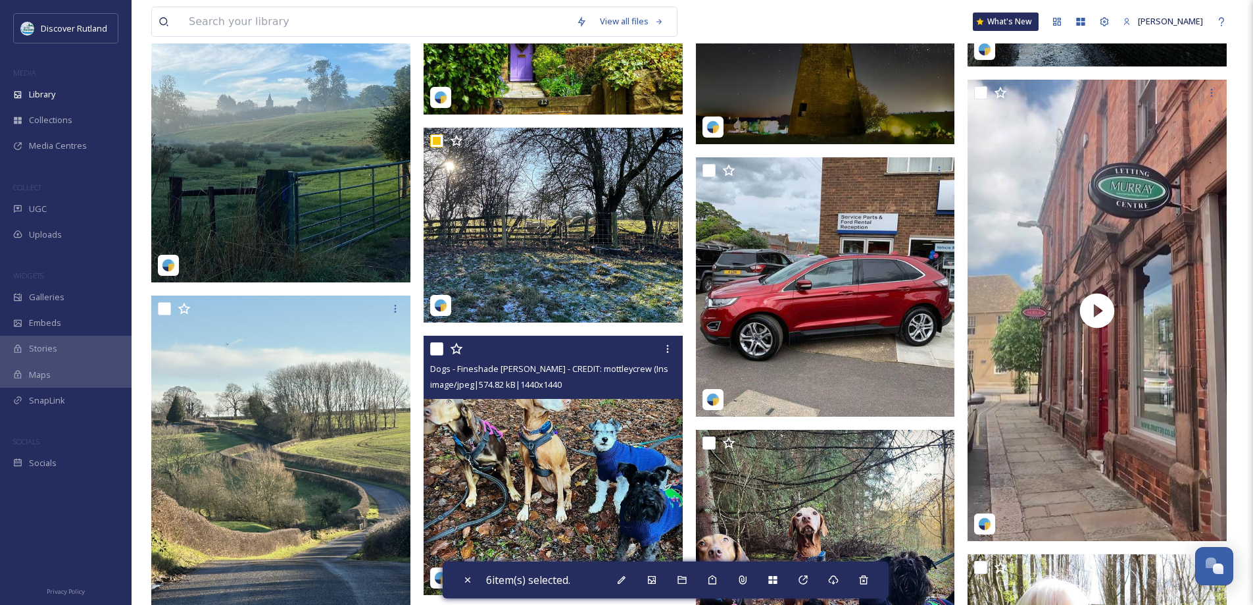
scroll to position [5066, 0]
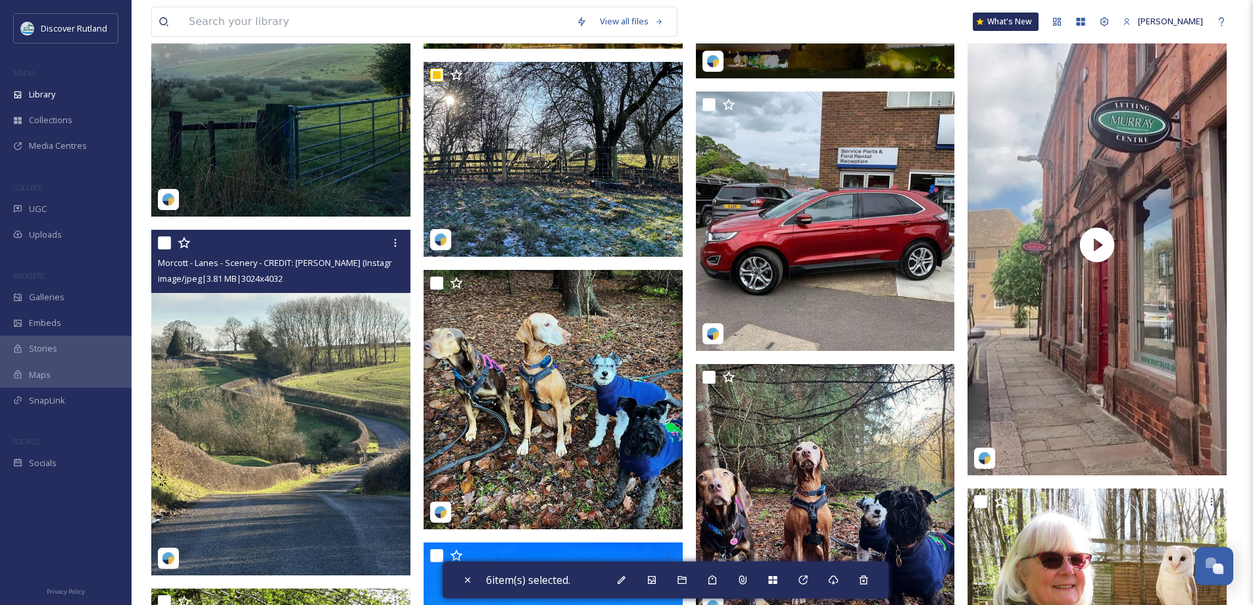
click at [166, 247] on input "checkbox" at bounding box center [164, 242] width 13 height 13
checkbox input "true"
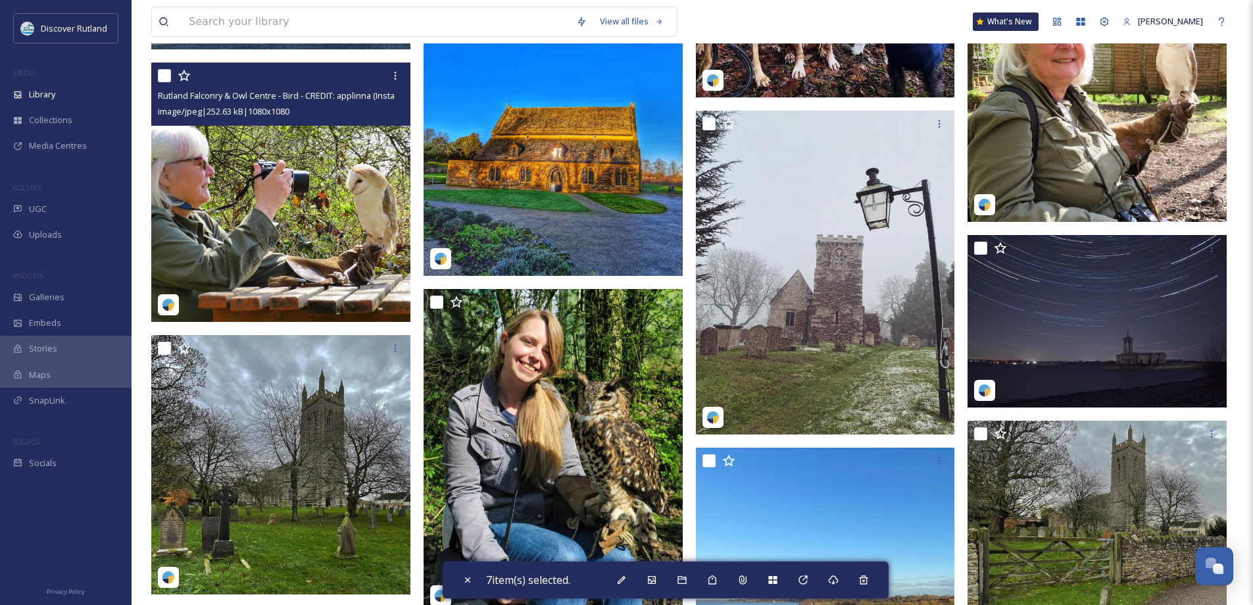
scroll to position [5592, 0]
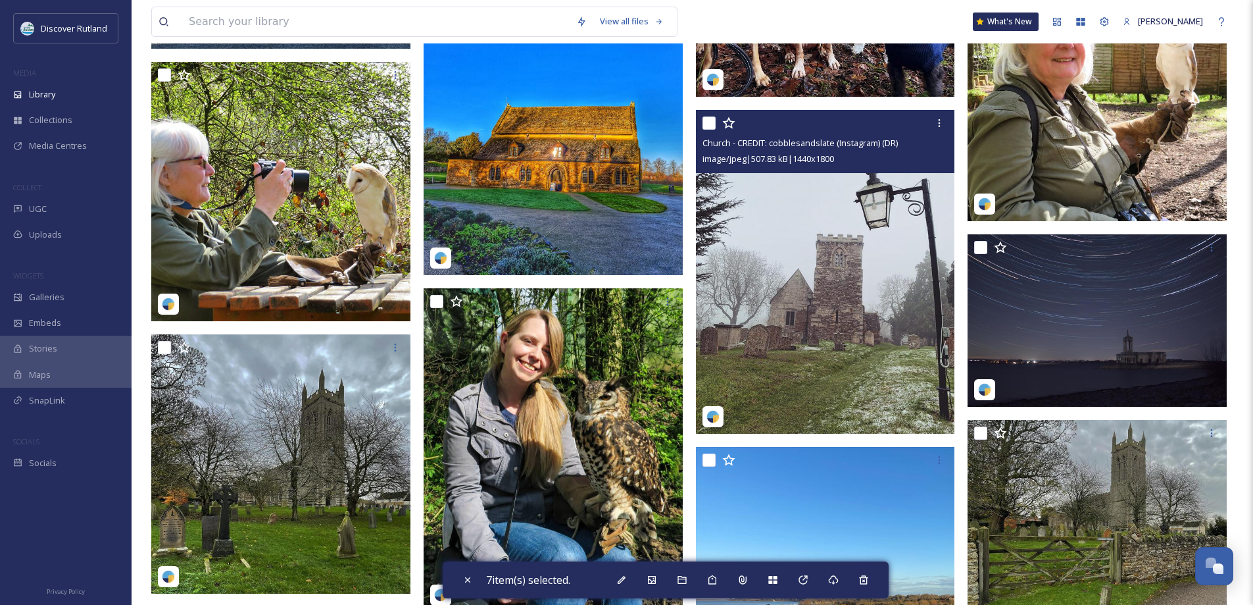
click at [711, 116] on input "checkbox" at bounding box center [709, 122] width 13 height 13
checkbox input "true"
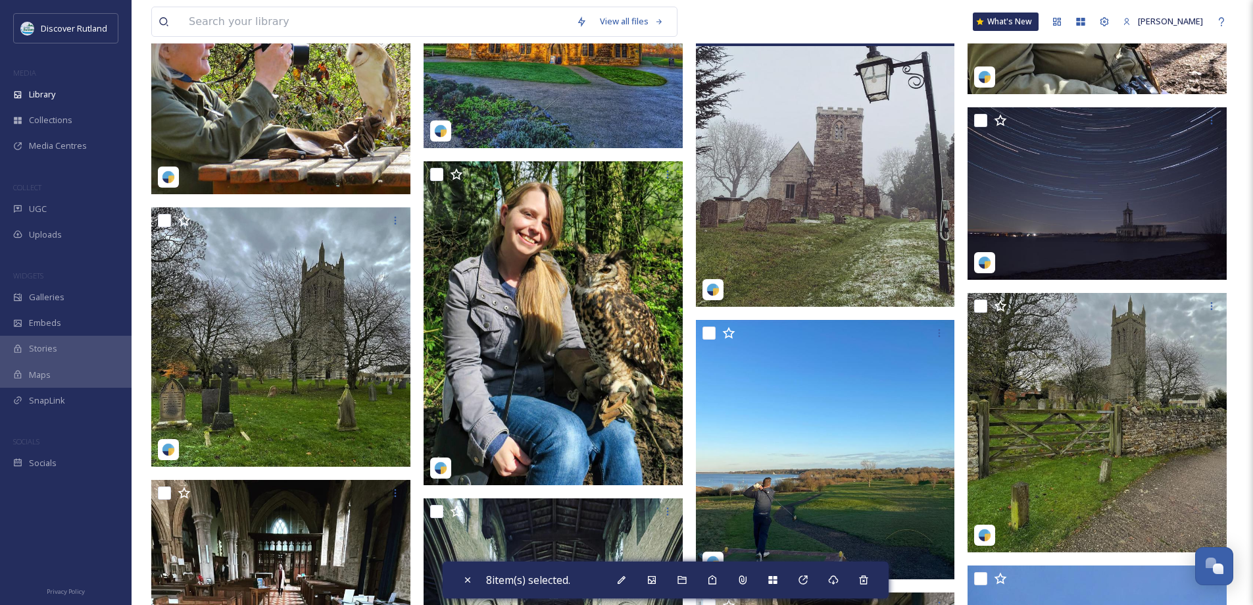
scroll to position [5724, 0]
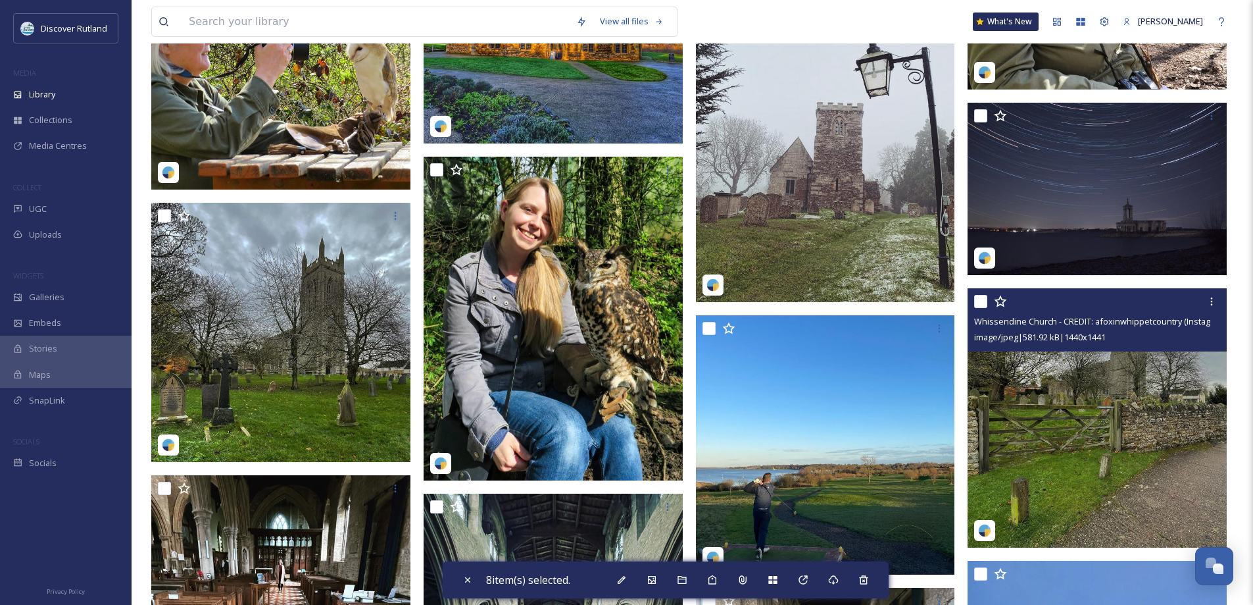
click at [978, 305] on input "checkbox" at bounding box center [980, 301] width 13 height 13
checkbox input "true"
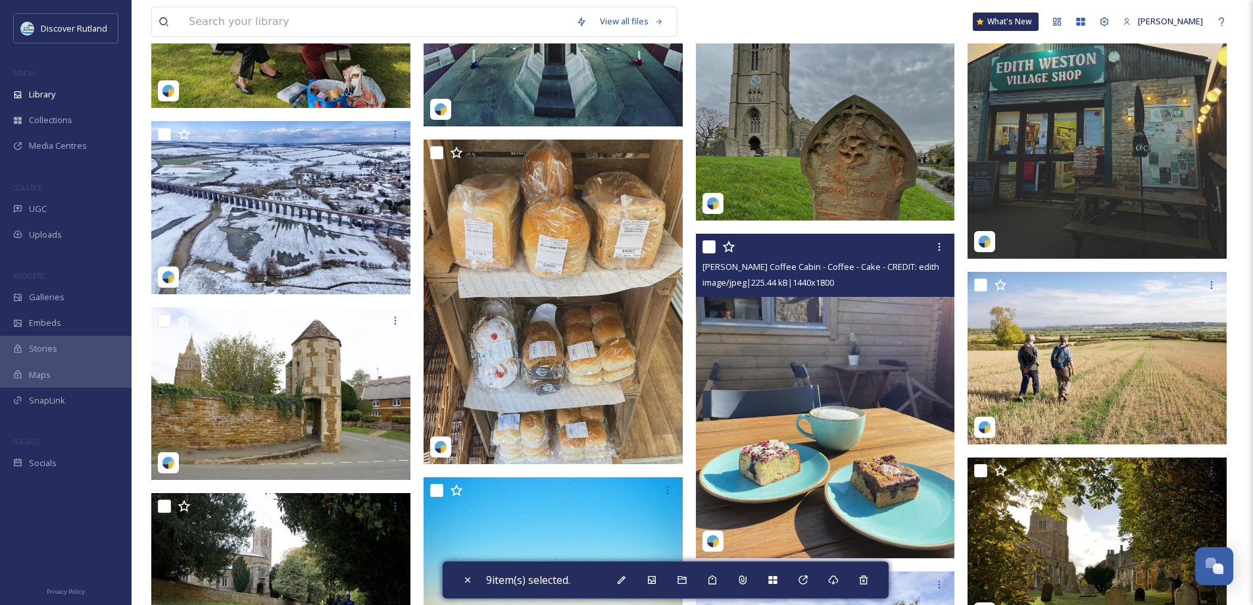
scroll to position [6645, 0]
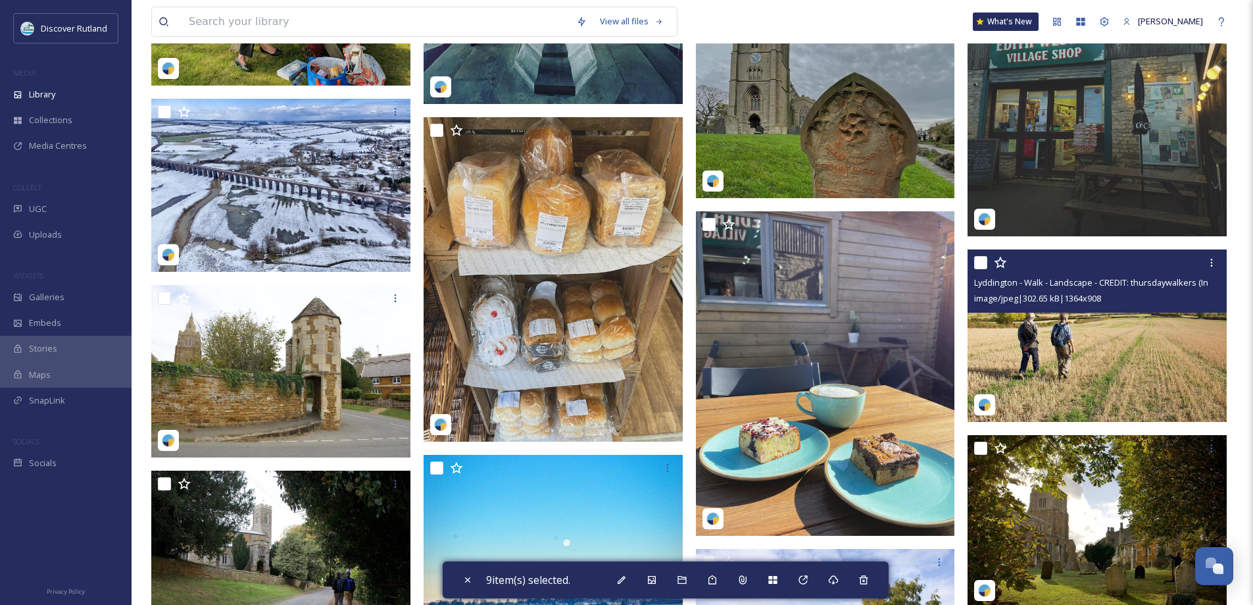
click at [979, 264] on input "checkbox" at bounding box center [980, 262] width 13 height 13
checkbox input "true"
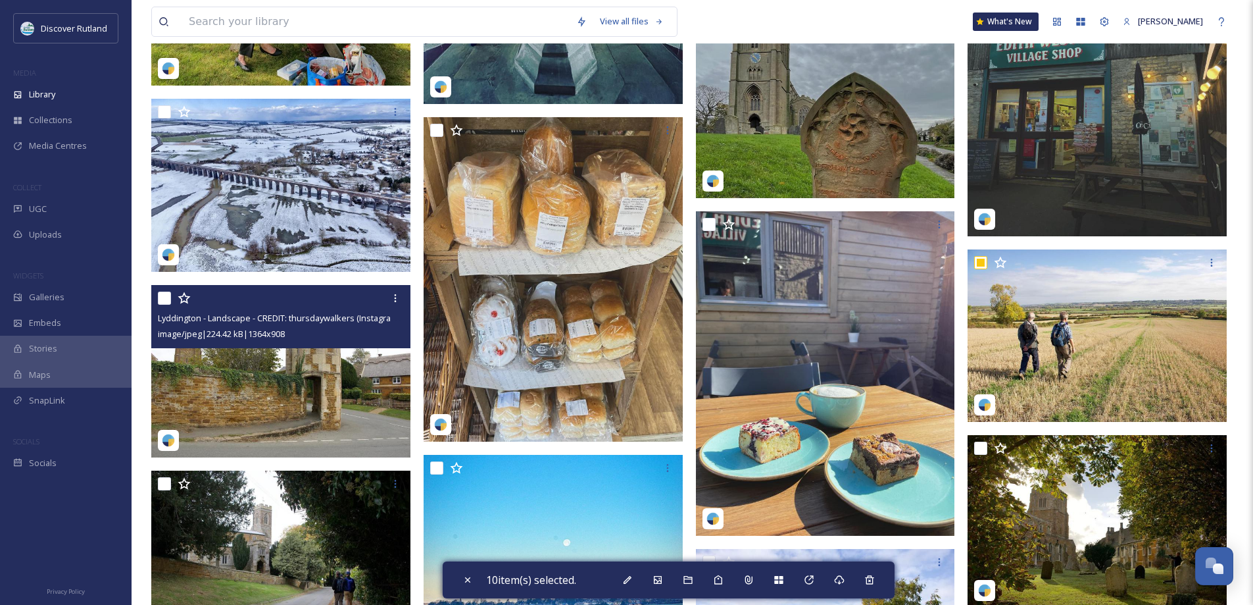
click at [162, 301] on input "checkbox" at bounding box center [164, 297] width 13 height 13
checkbox input "true"
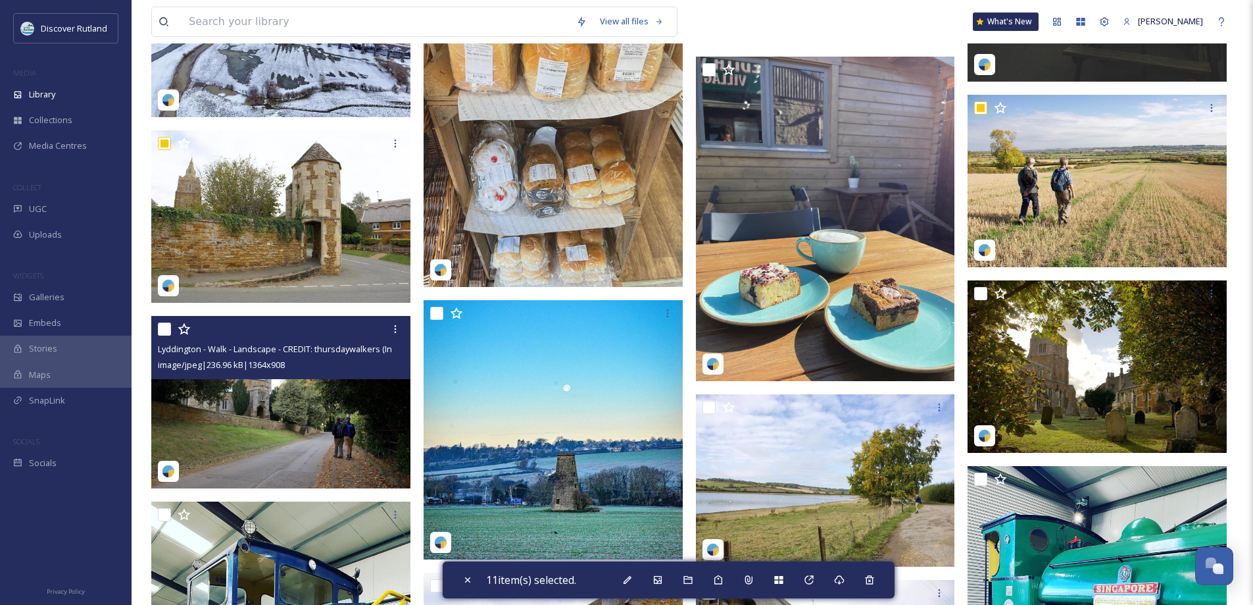
scroll to position [6776, 0]
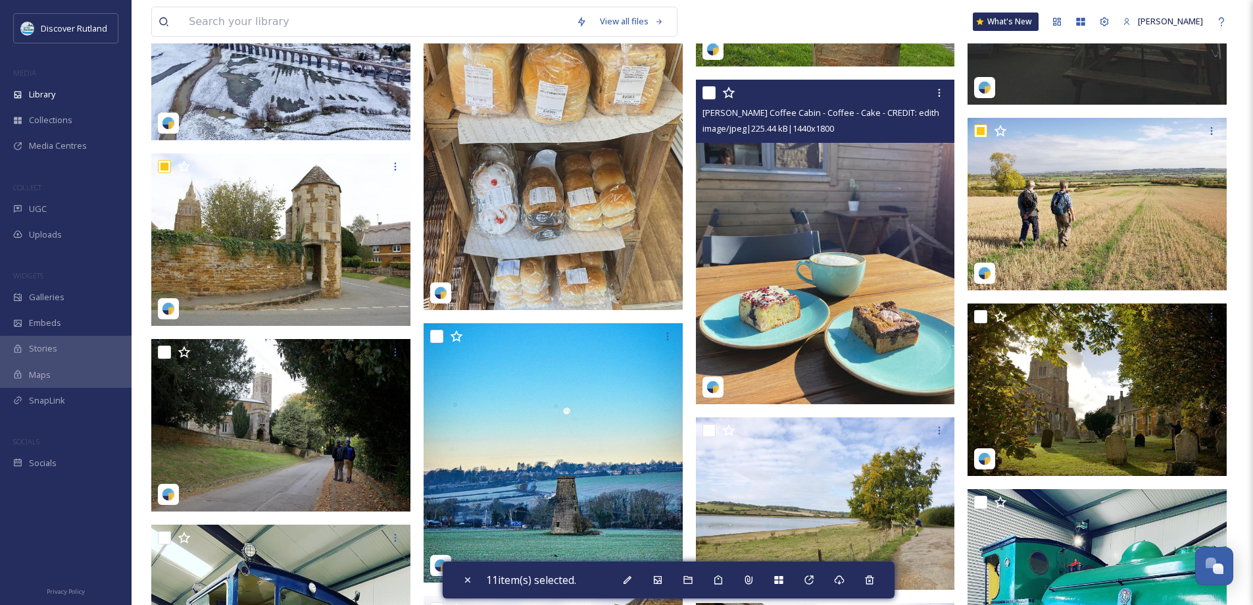
click at [707, 93] on input "checkbox" at bounding box center [709, 92] width 13 height 13
checkbox input "true"
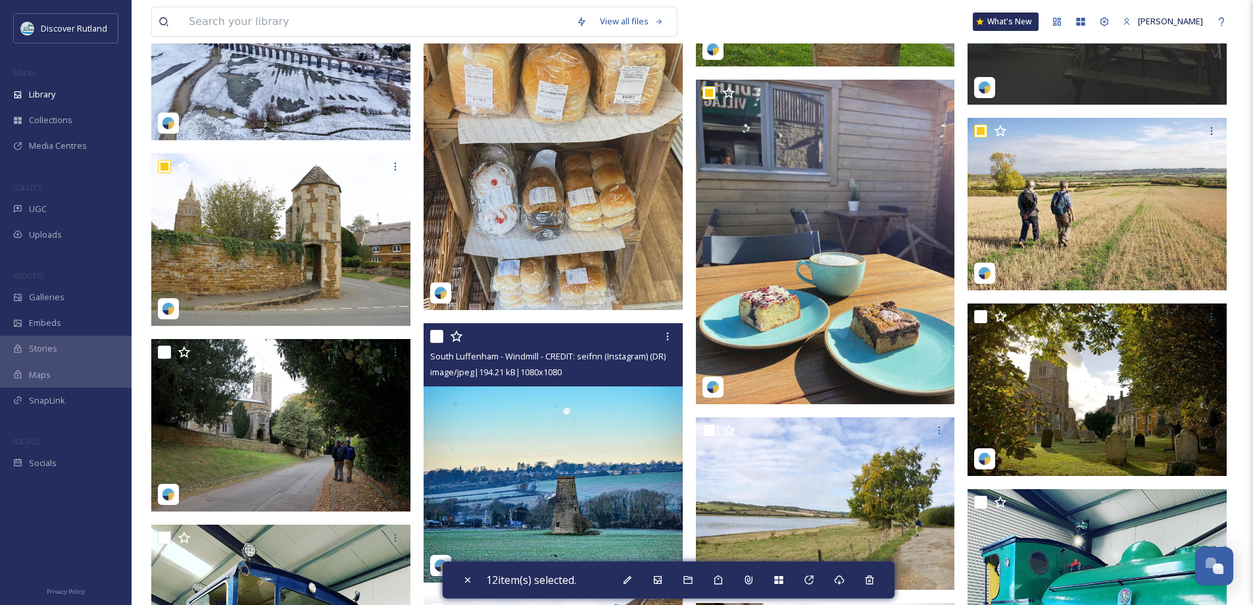
click at [440, 338] on input "checkbox" at bounding box center [436, 336] width 13 height 13
checkbox input "true"
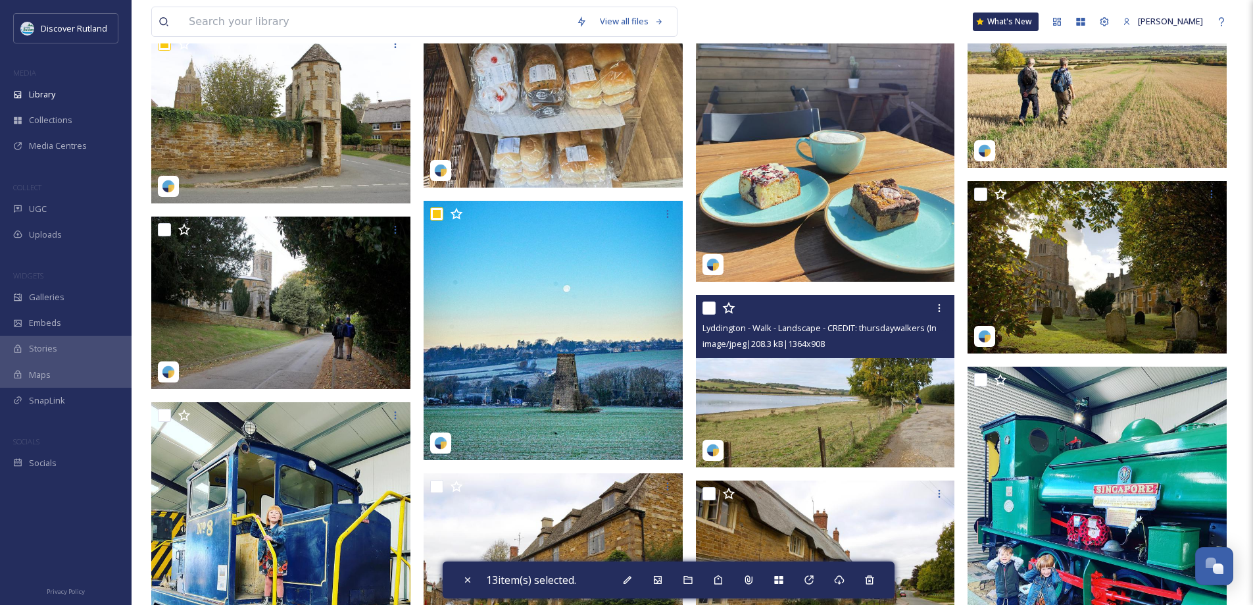
scroll to position [6908, 0]
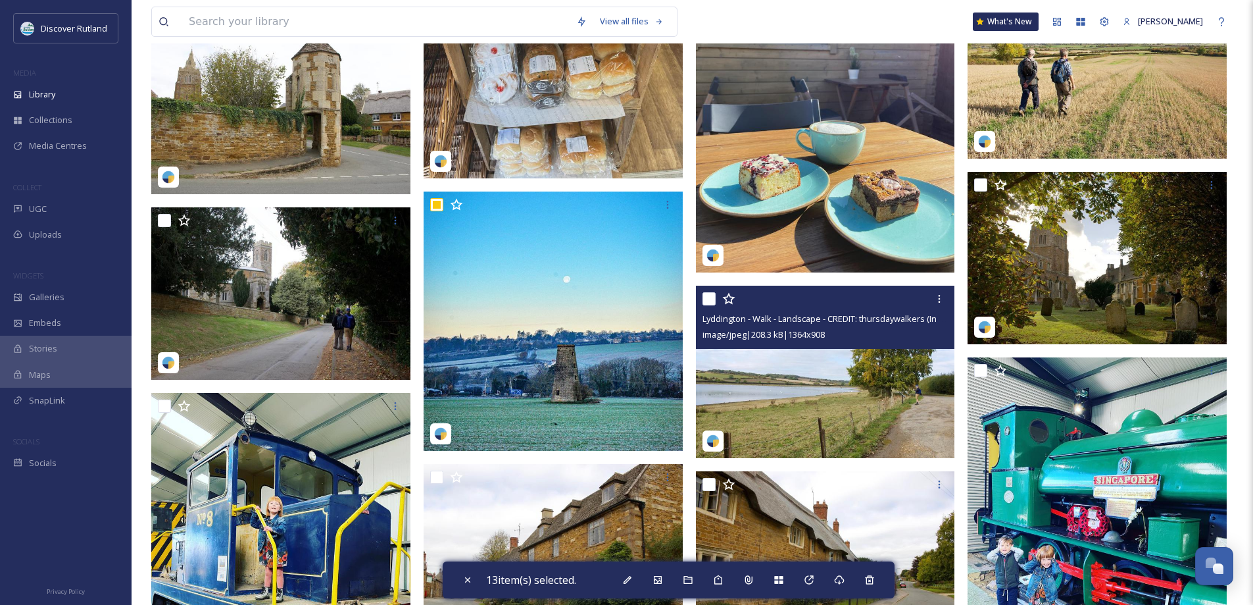
click at [712, 301] on input "checkbox" at bounding box center [709, 298] width 13 height 13
checkbox input "true"
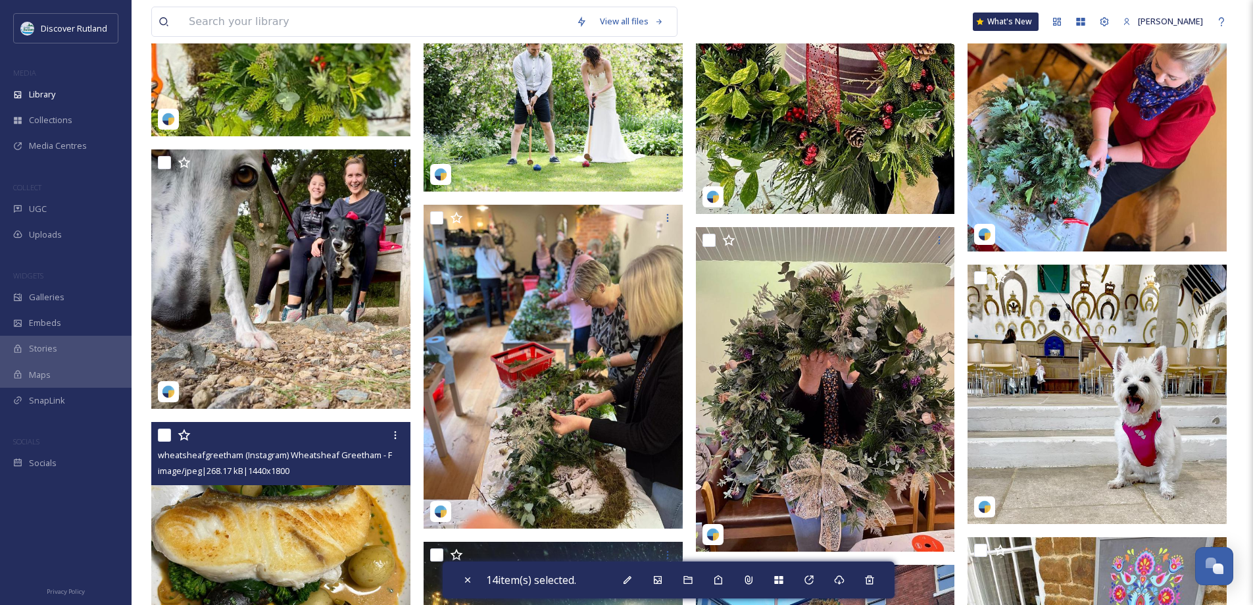
scroll to position [8355, 0]
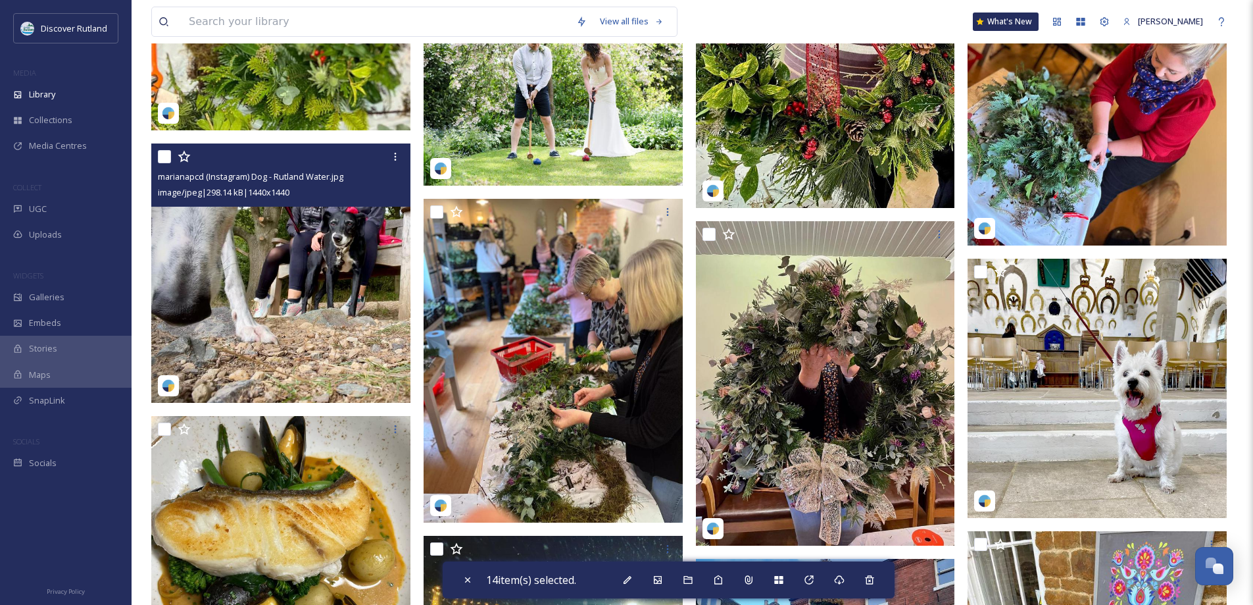
click at [164, 154] on input "checkbox" at bounding box center [164, 156] width 13 height 13
checkbox input "true"
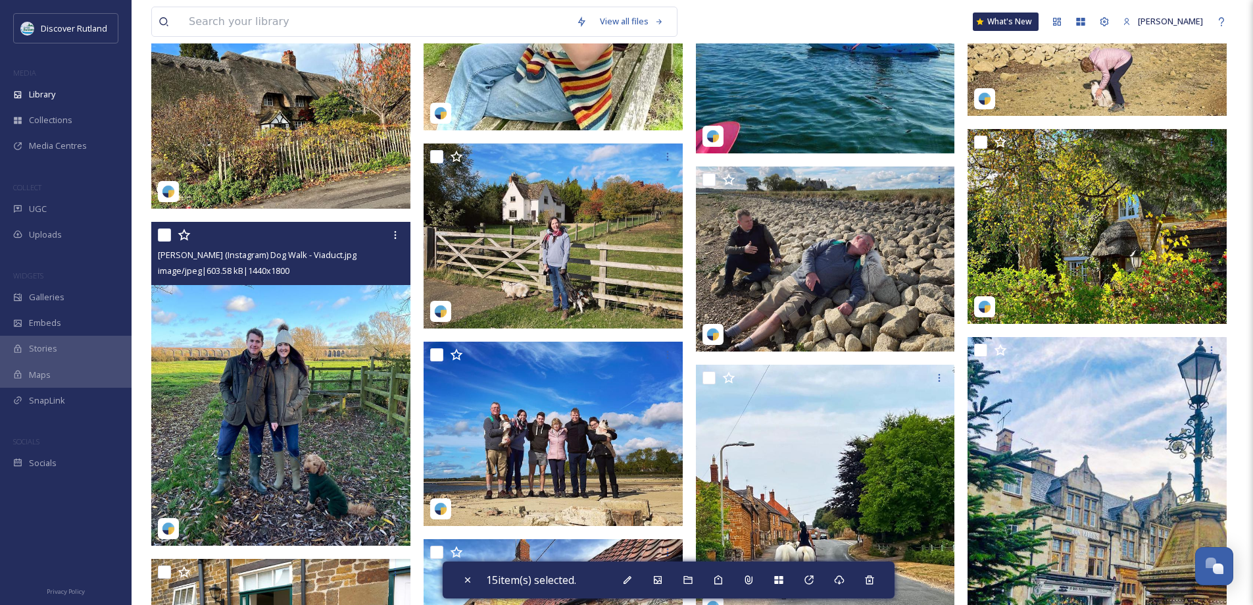
scroll to position [9408, 0]
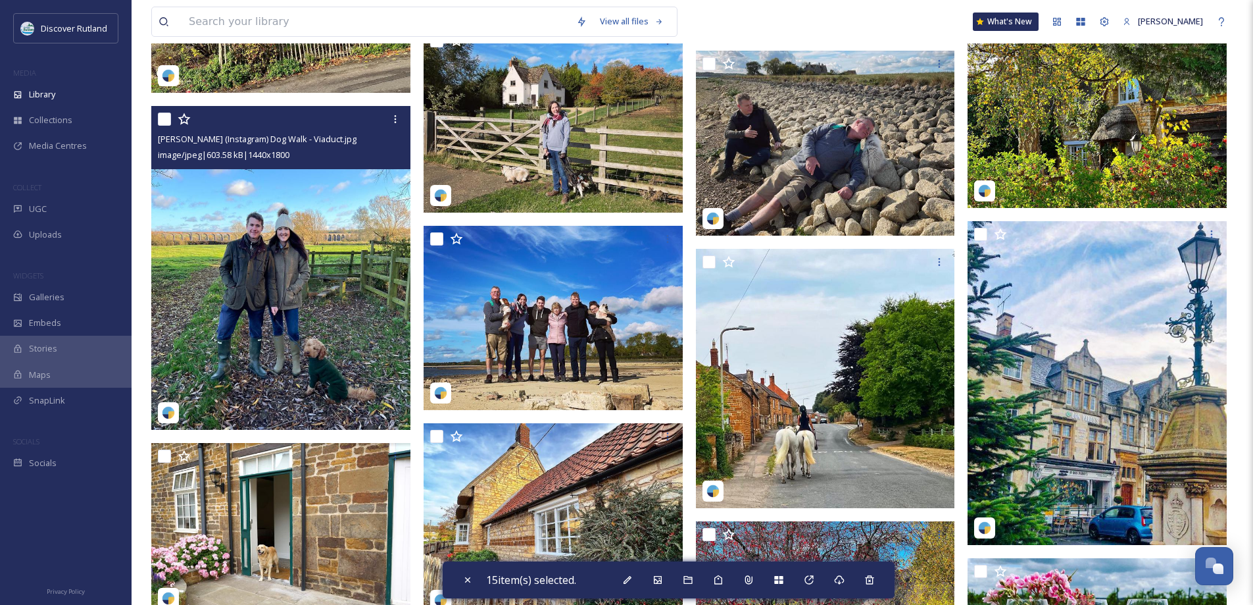
click at [166, 118] on input "checkbox" at bounding box center [164, 118] width 13 height 13
checkbox input "true"
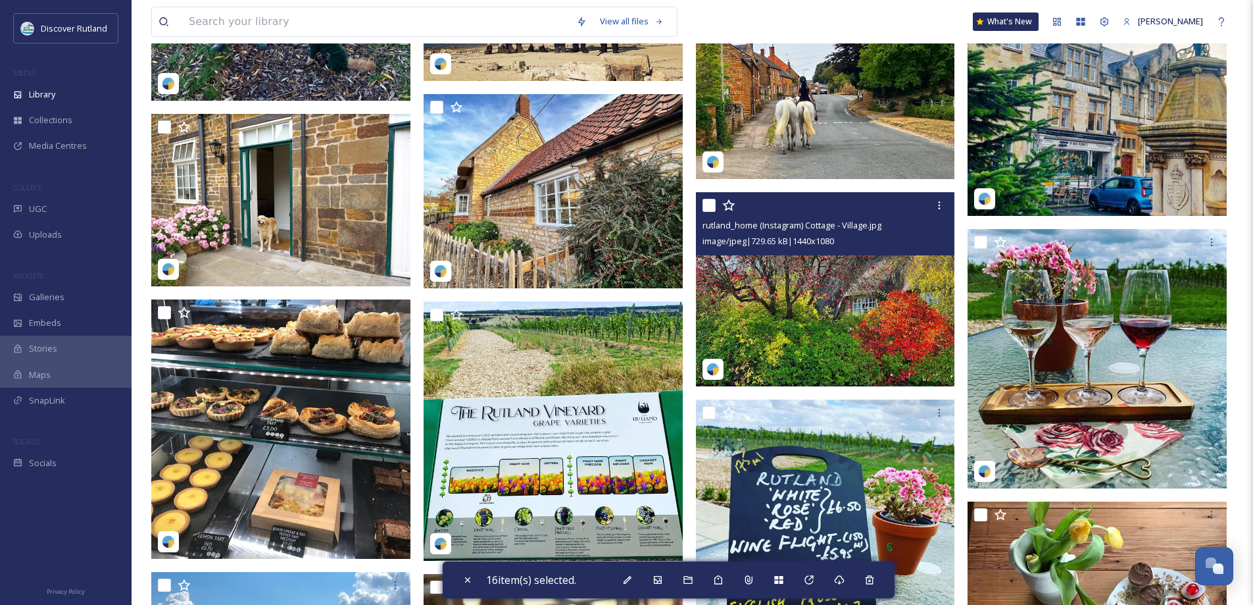
scroll to position [9803, 0]
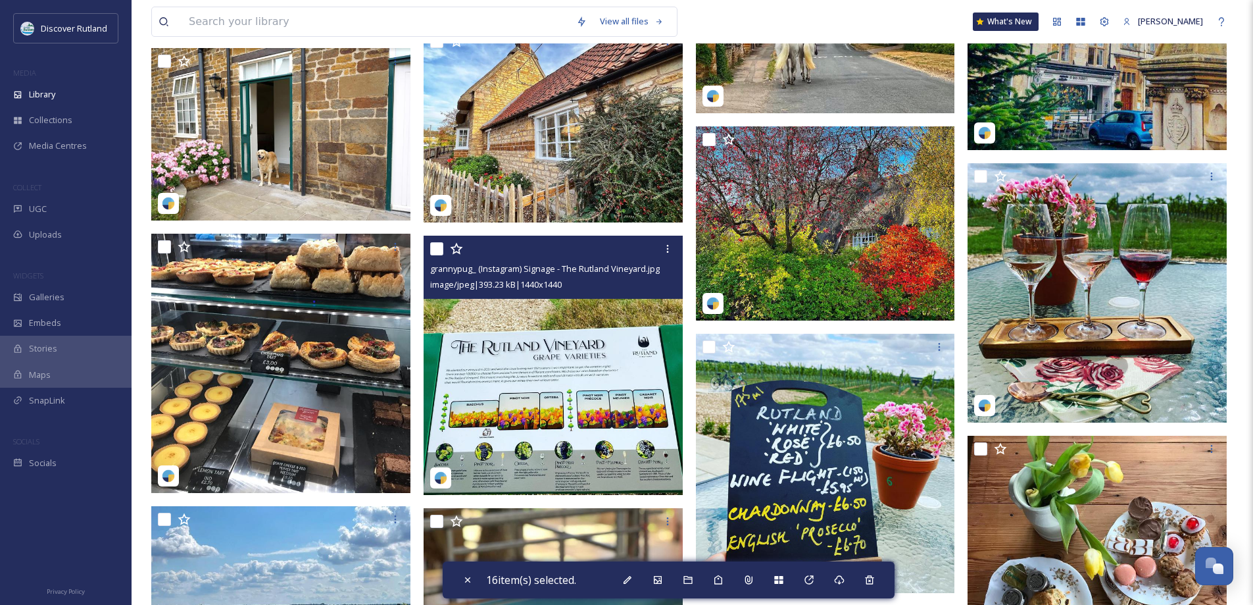
click at [433, 248] on input "checkbox" at bounding box center [436, 248] width 13 height 13
checkbox input "true"
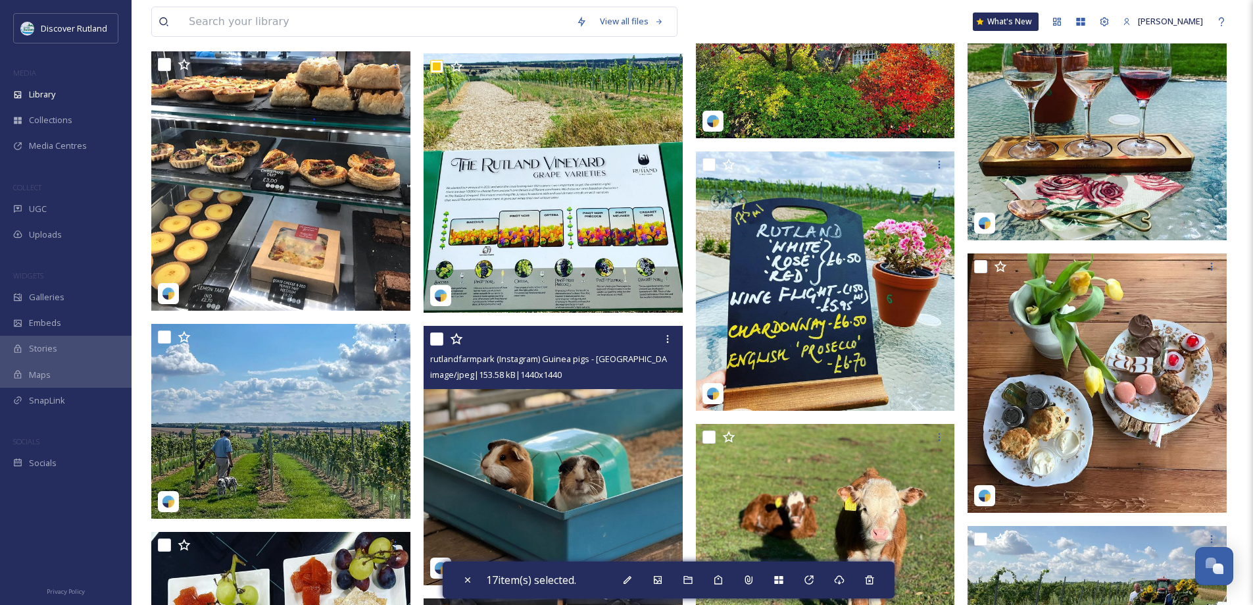
scroll to position [10000, 0]
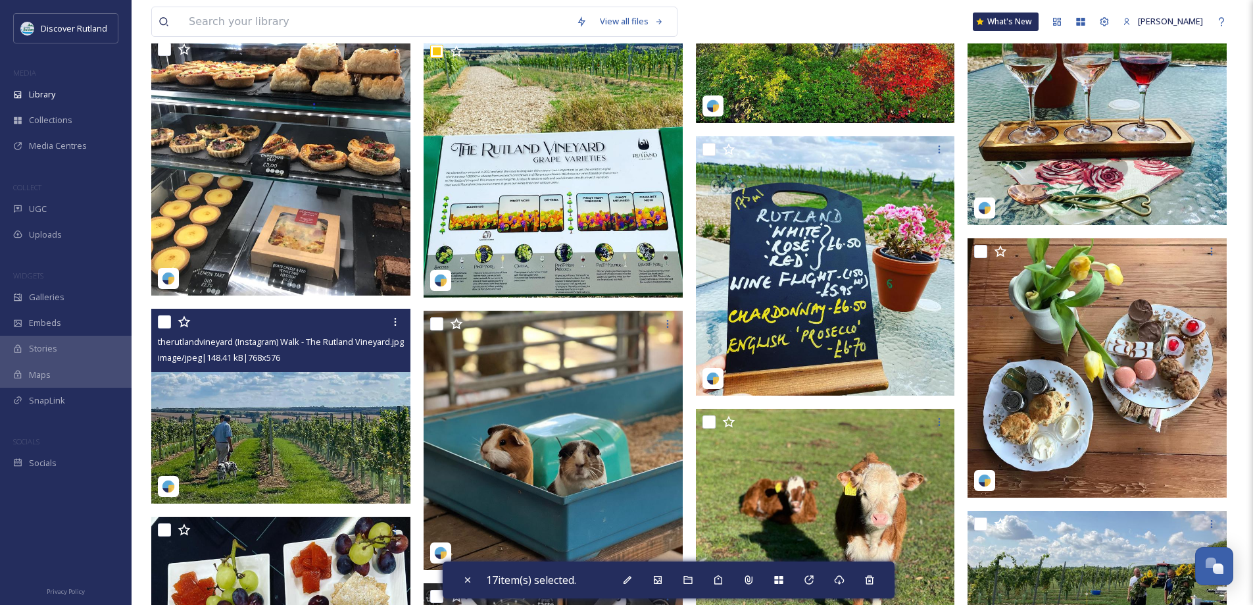
click at [166, 322] on input "checkbox" at bounding box center [164, 321] width 13 height 13
checkbox input "true"
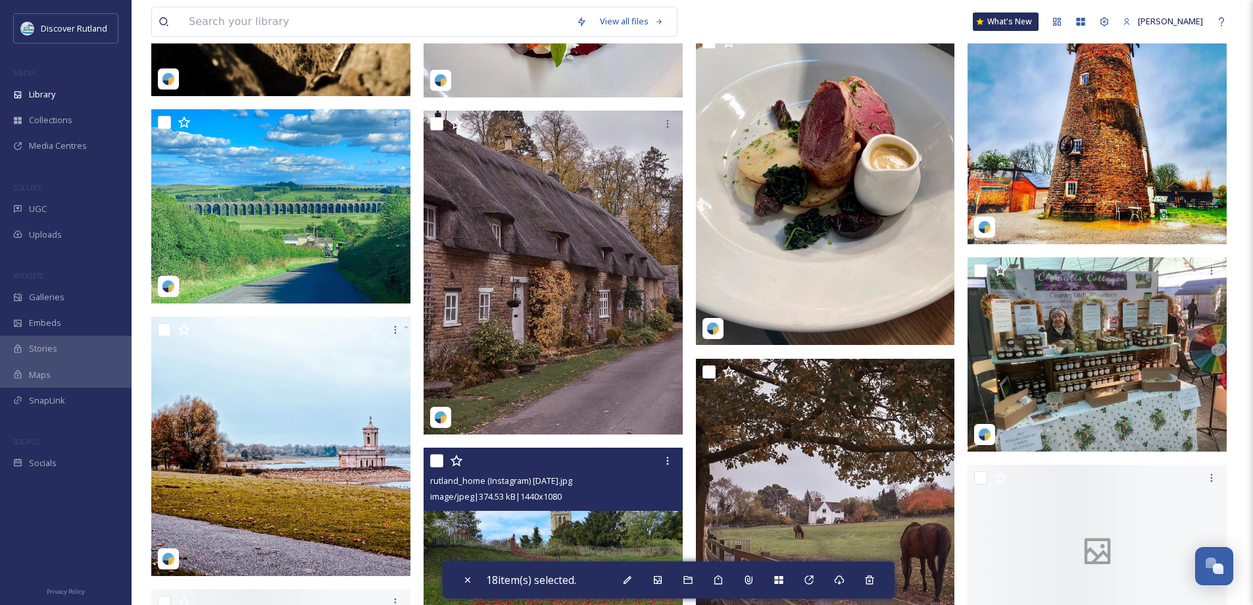
scroll to position [12039, 0]
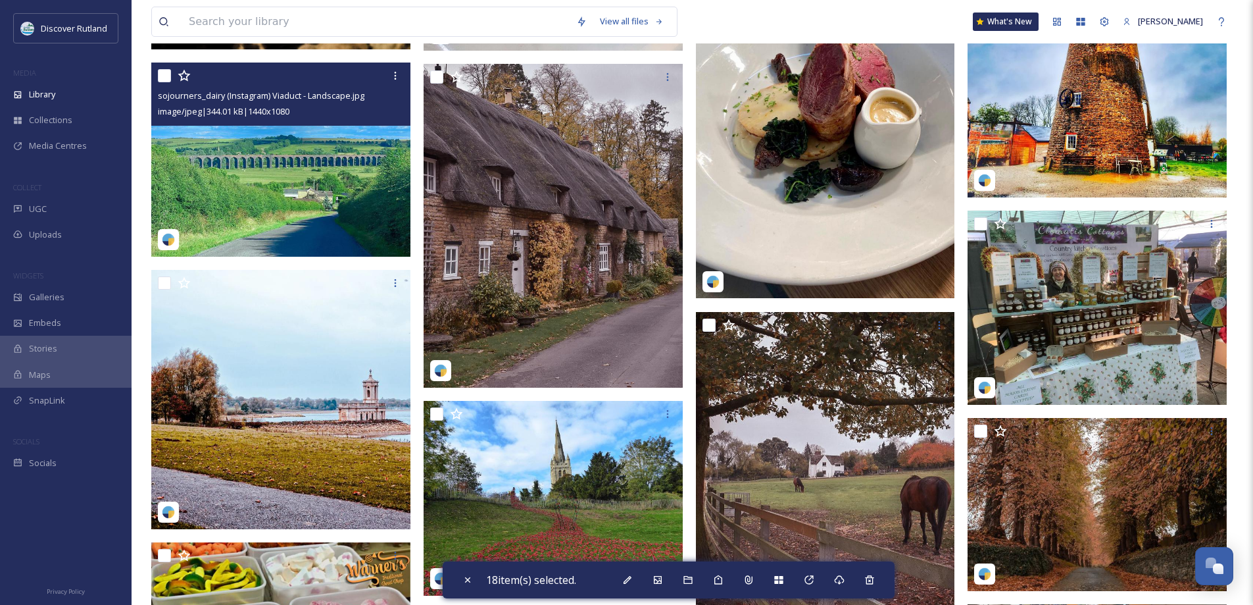
click at [164, 80] on input "checkbox" at bounding box center [164, 75] width 13 height 13
checkbox input "true"
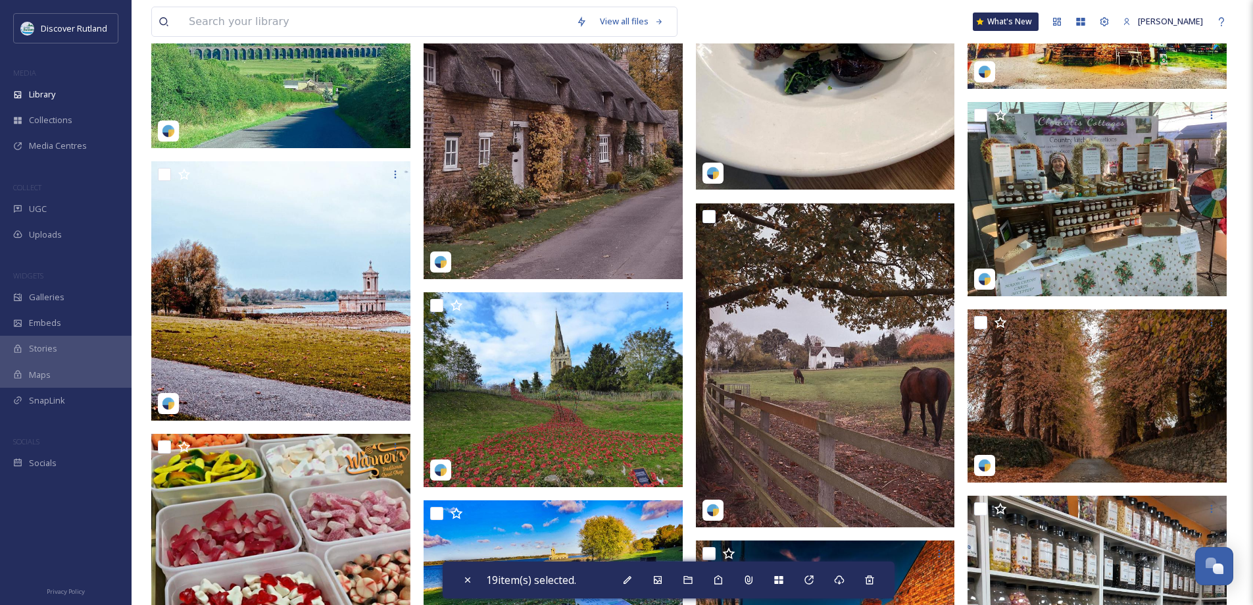
scroll to position [12171, 0]
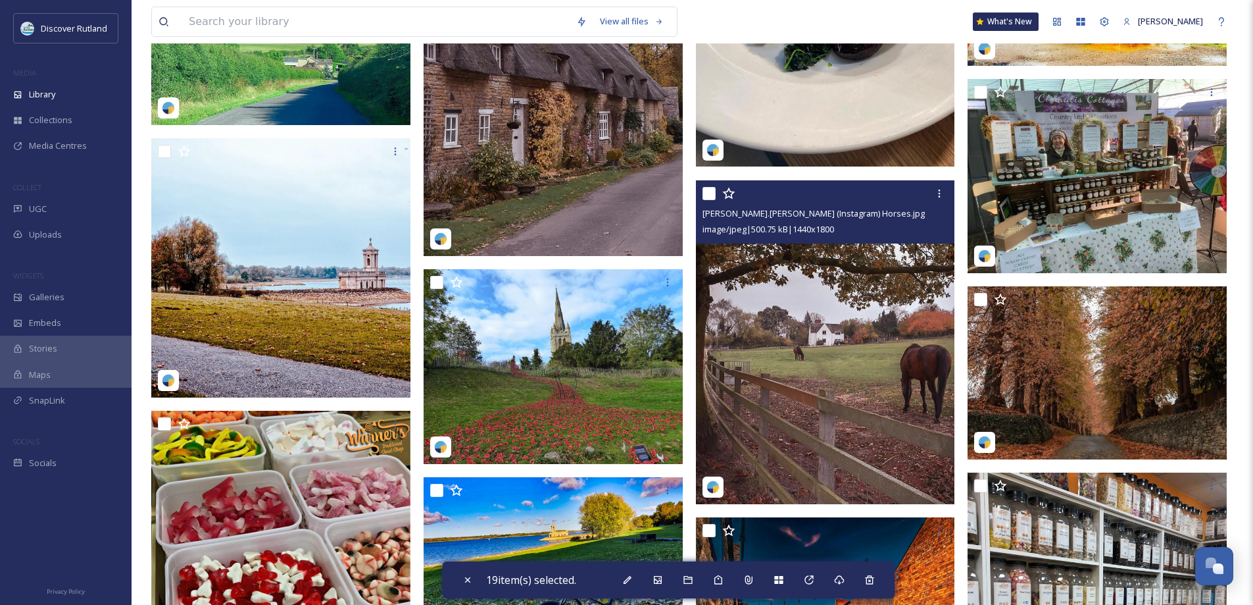
click at [713, 198] on input "checkbox" at bounding box center [709, 193] width 13 height 13
checkbox input "true"
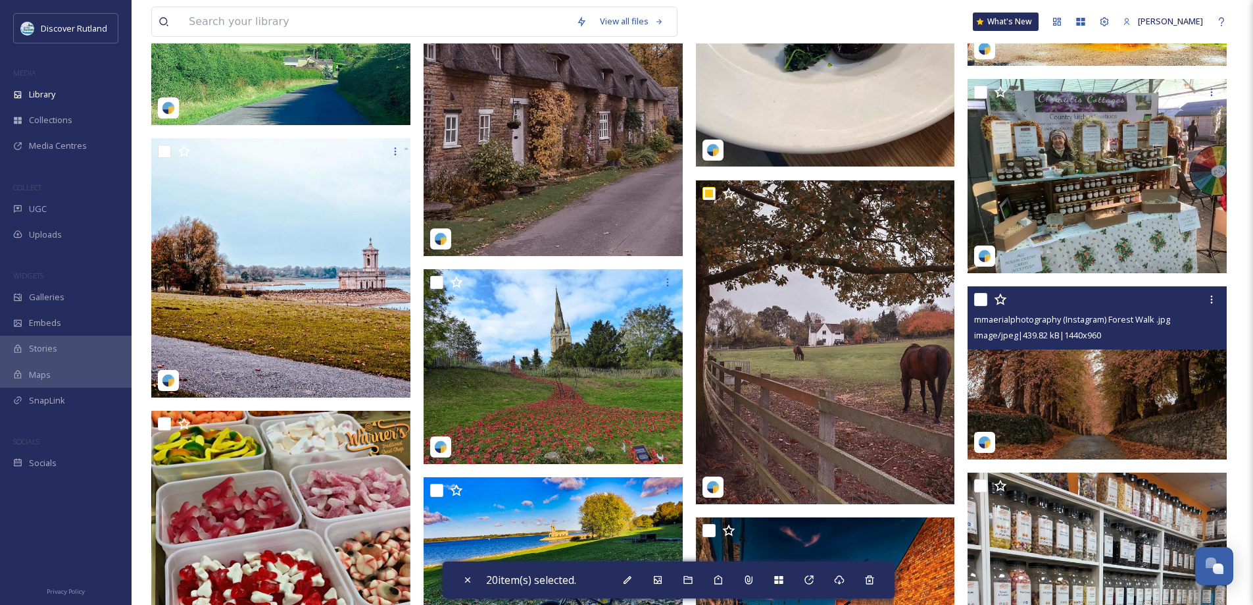
click at [980, 301] on input "checkbox" at bounding box center [980, 299] width 13 height 13
checkbox input "true"
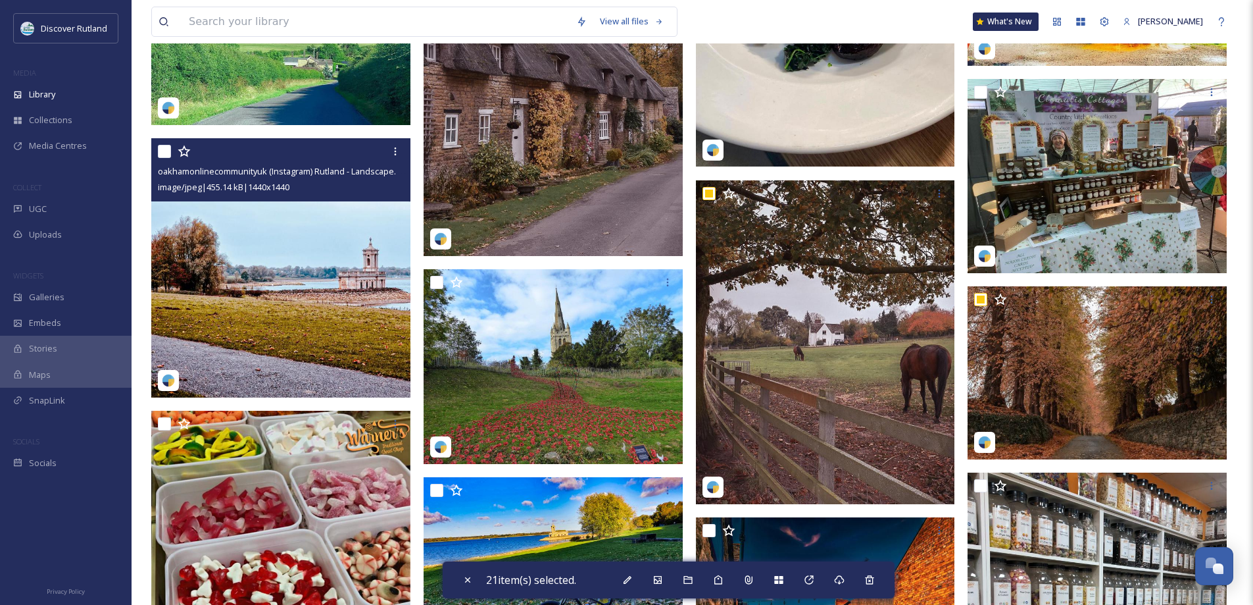
click at [160, 151] on input "checkbox" at bounding box center [164, 151] width 13 height 13
checkbox input "true"
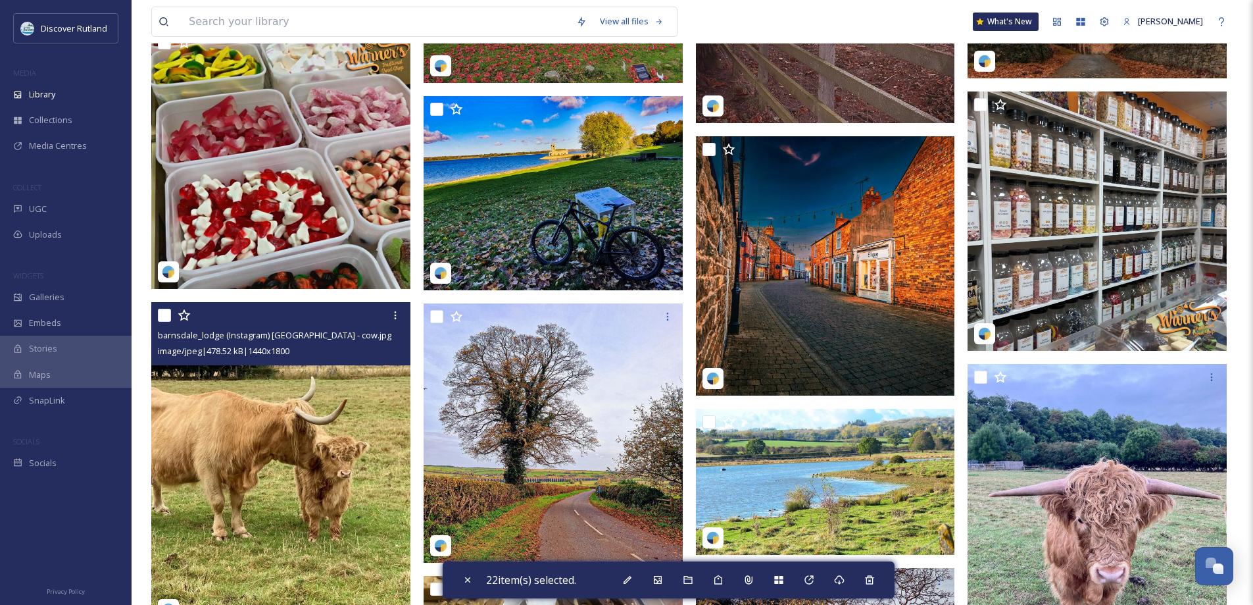
scroll to position [12566, 0]
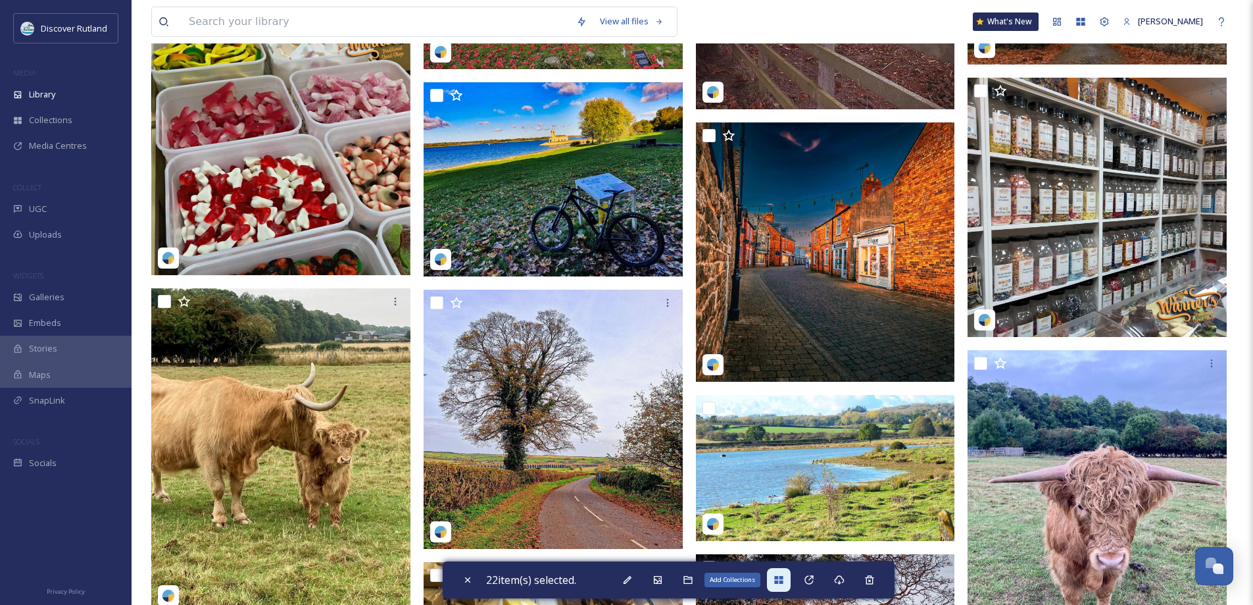
click at [782, 578] on icon at bounding box center [778, 580] width 9 height 8
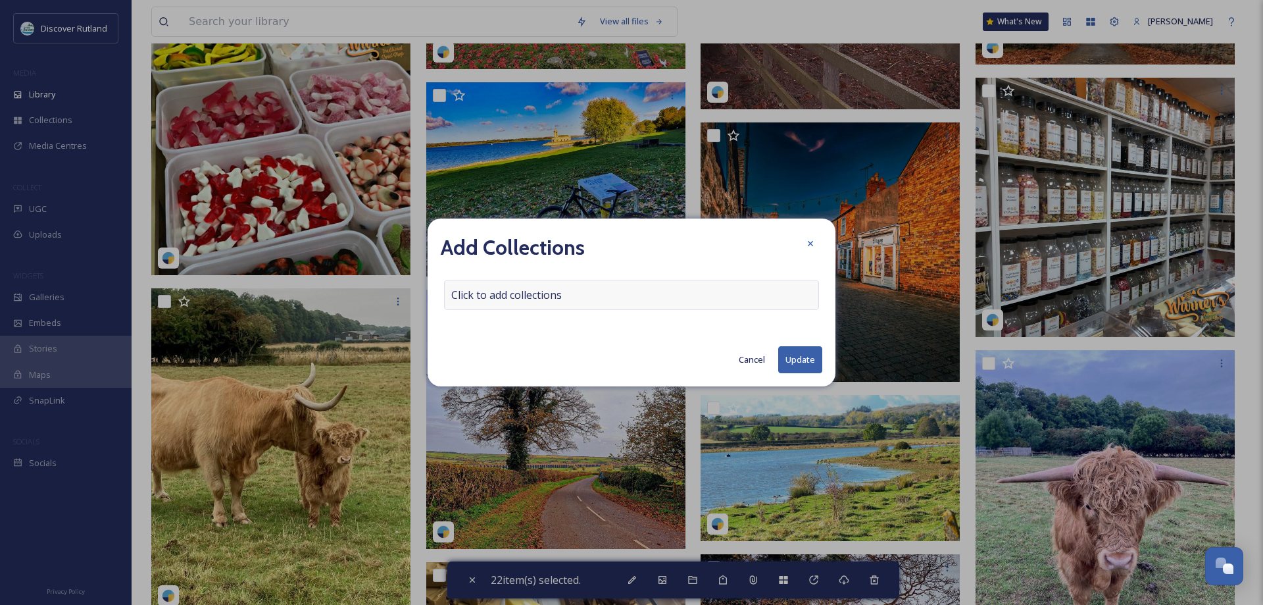
click at [555, 296] on span "Click to add collections" at bounding box center [506, 295] width 111 height 16
click at [555, 296] on input at bounding box center [517, 294] width 145 height 29
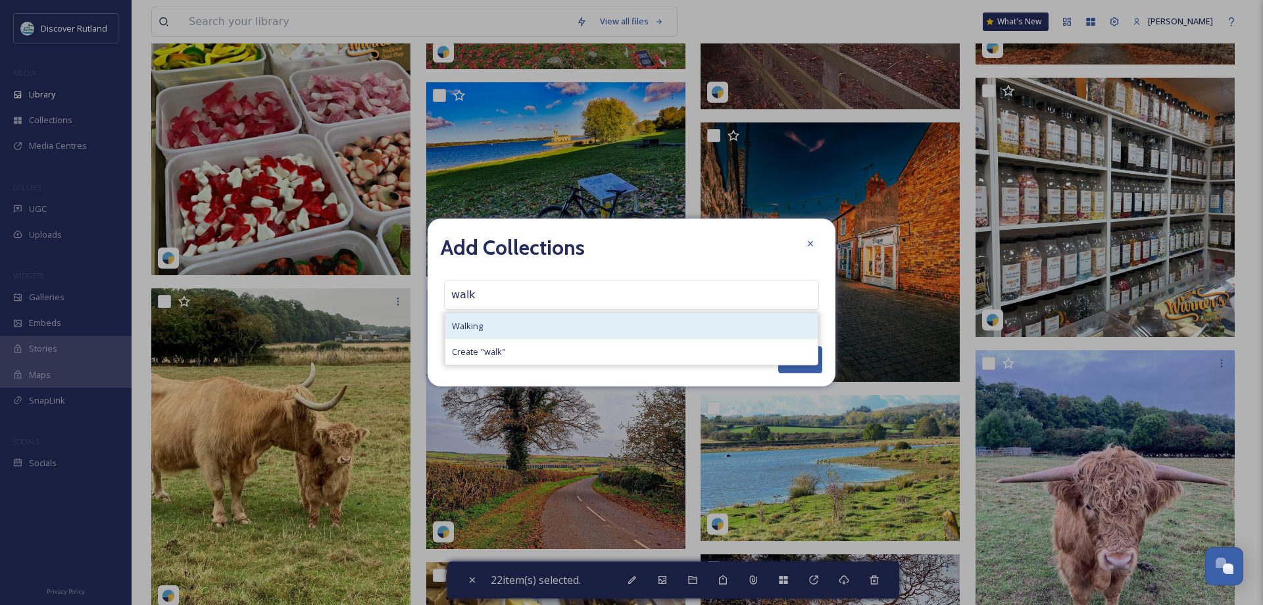
type input "walk"
click at [515, 335] on div "Walking" at bounding box center [631, 326] width 372 height 26
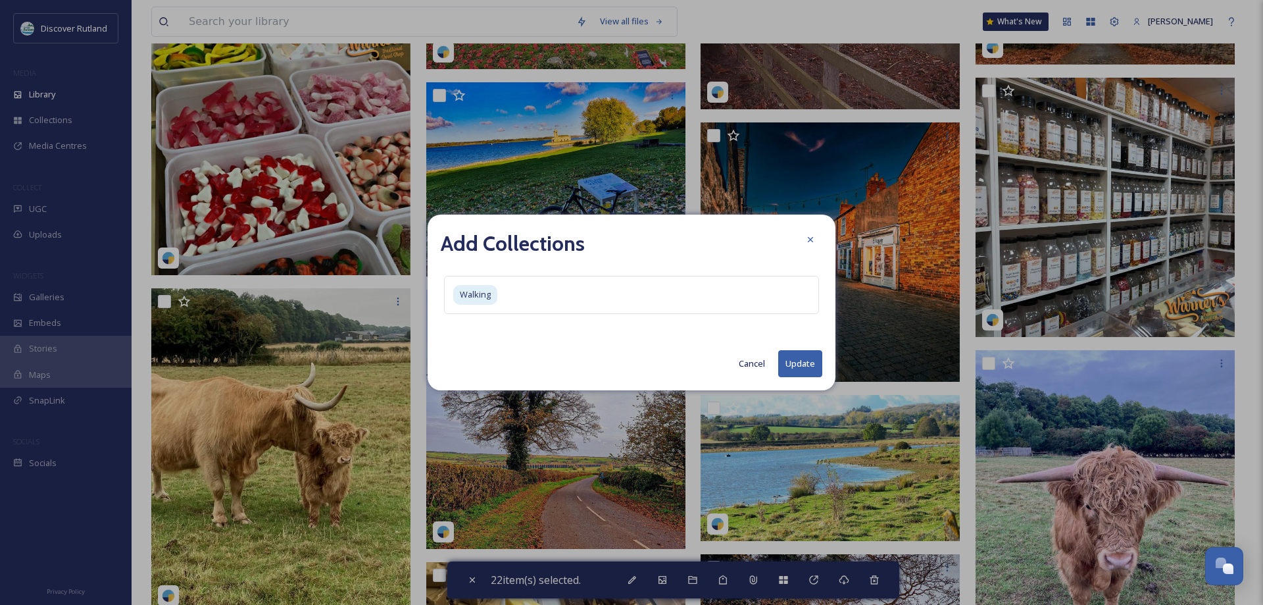
click at [791, 358] on button "Update" at bounding box center [800, 363] width 44 height 27
checkbox input "false"
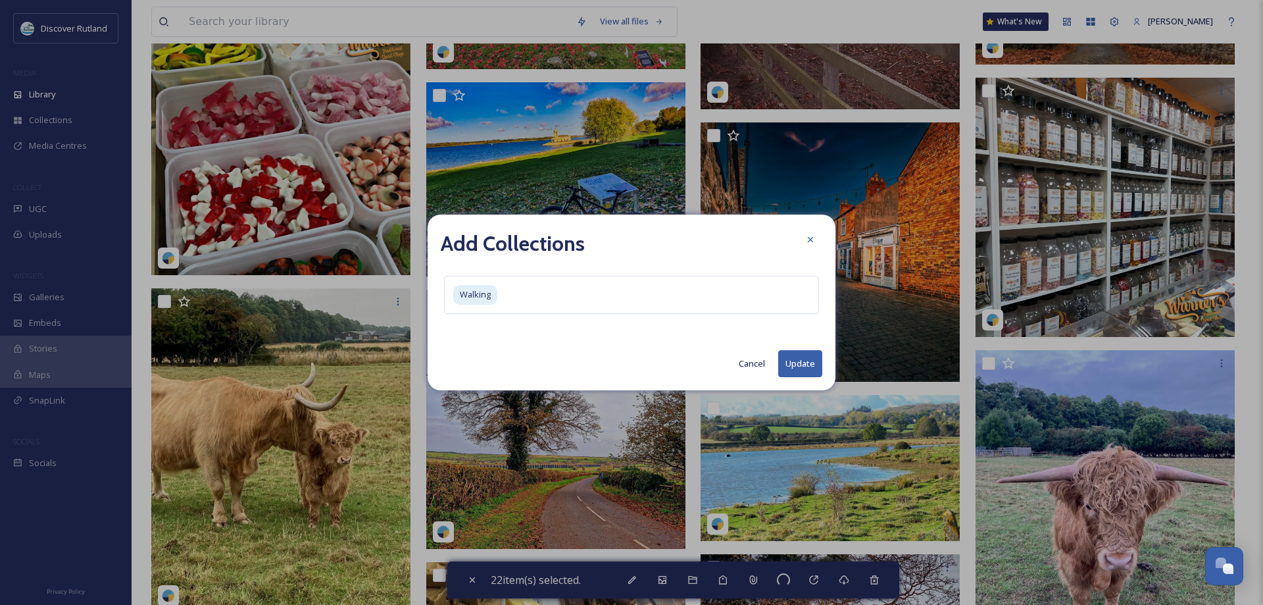
checkbox input "false"
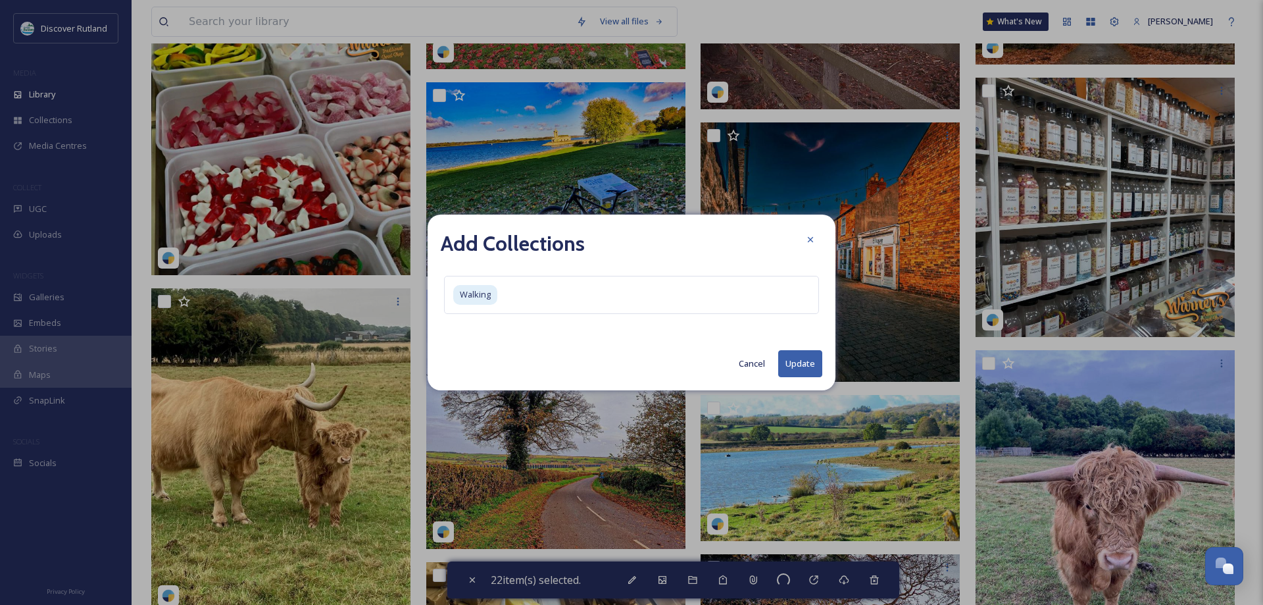
checkbox input "false"
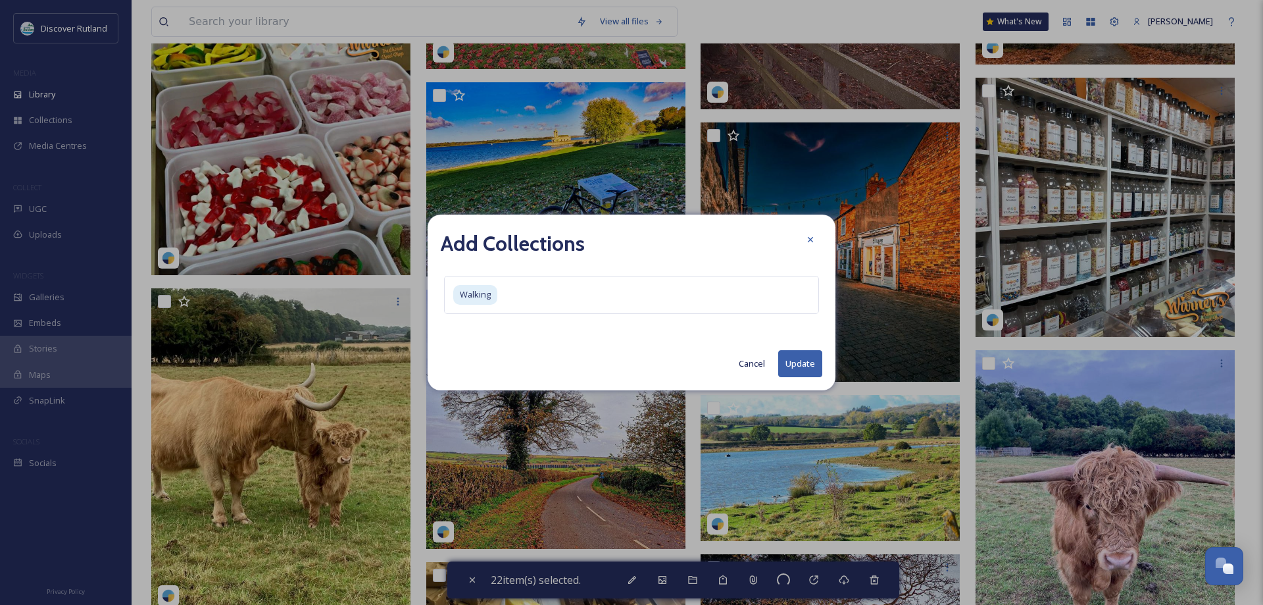
checkbox input "false"
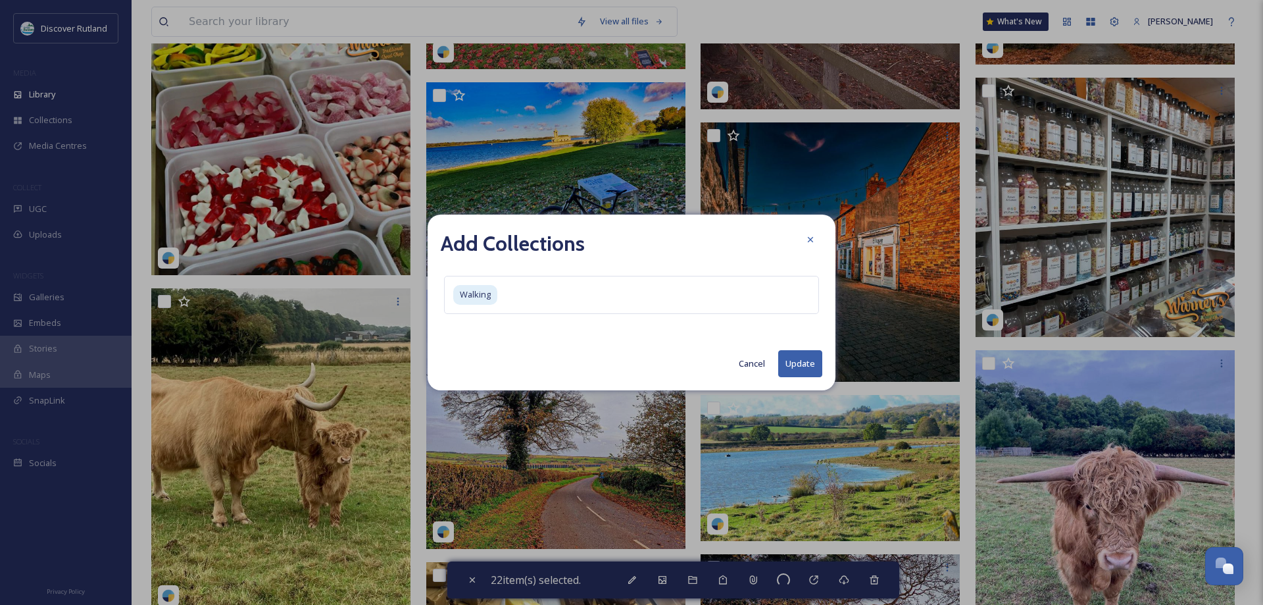
checkbox input "false"
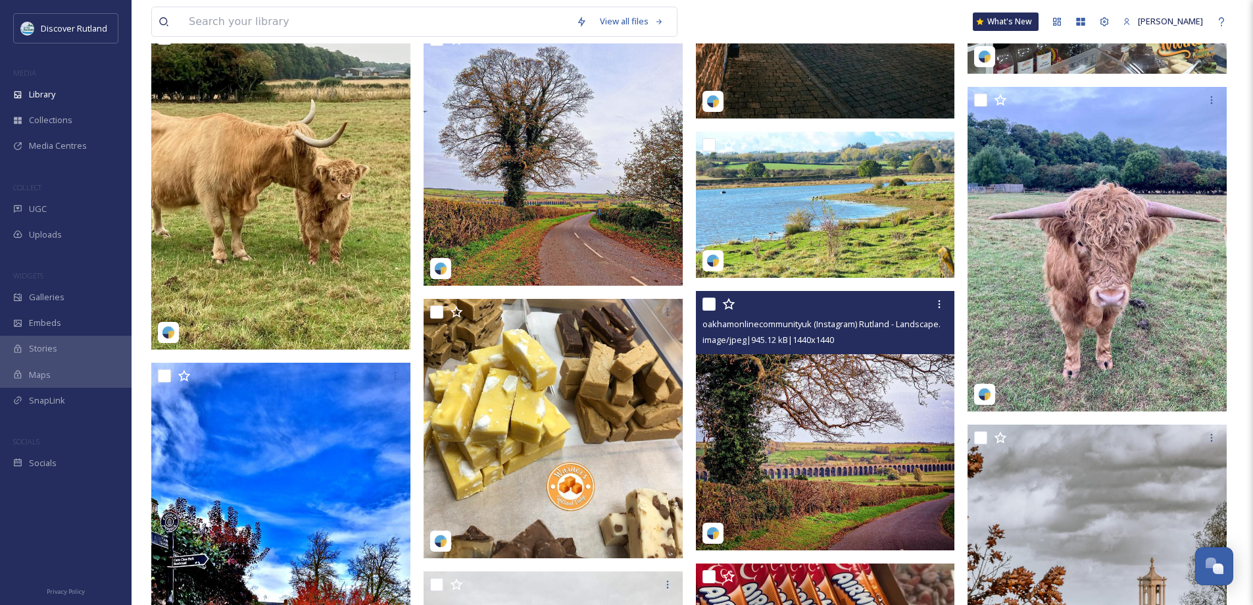
scroll to position [13026, 0]
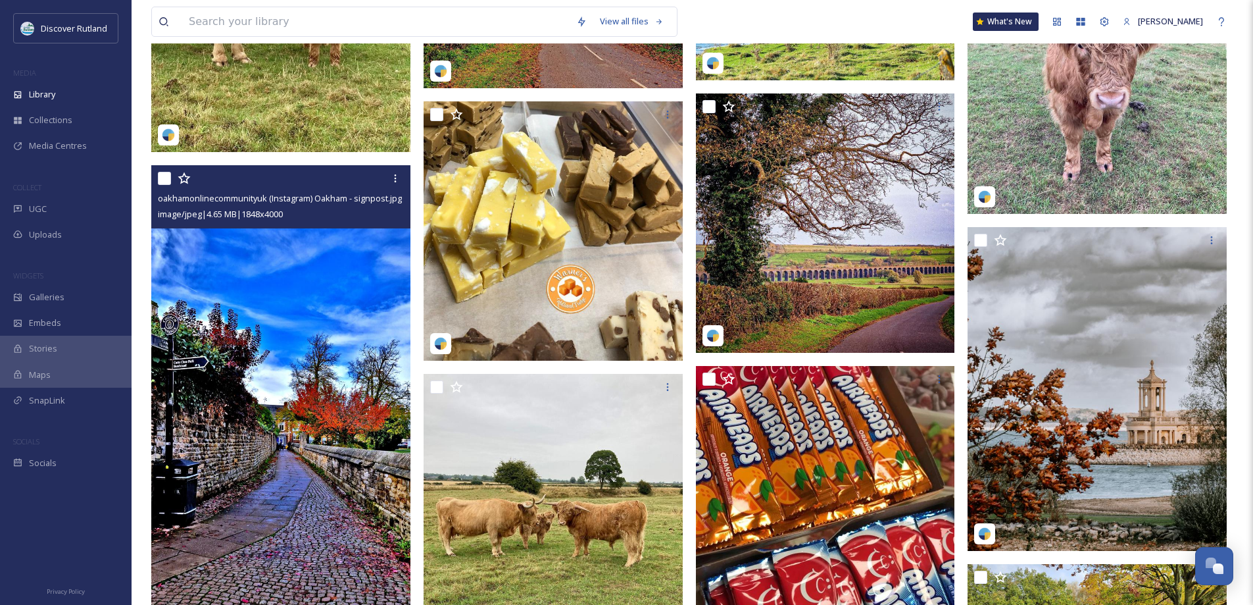
click at [166, 178] on input "checkbox" at bounding box center [164, 178] width 13 height 13
checkbox input "true"
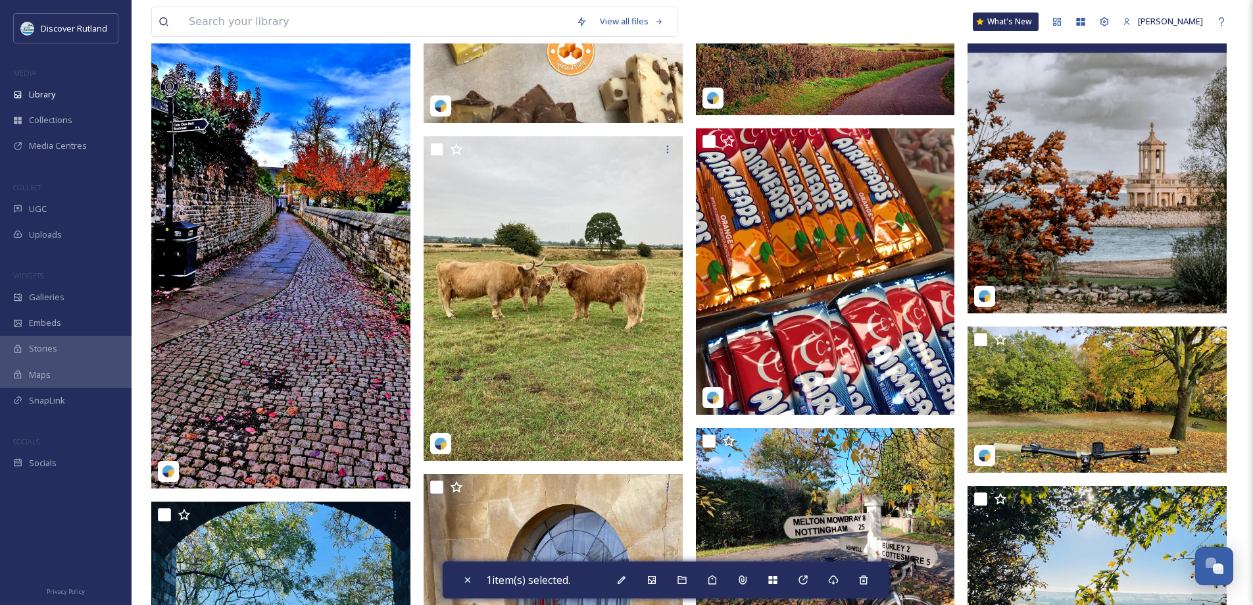
scroll to position [13289, 0]
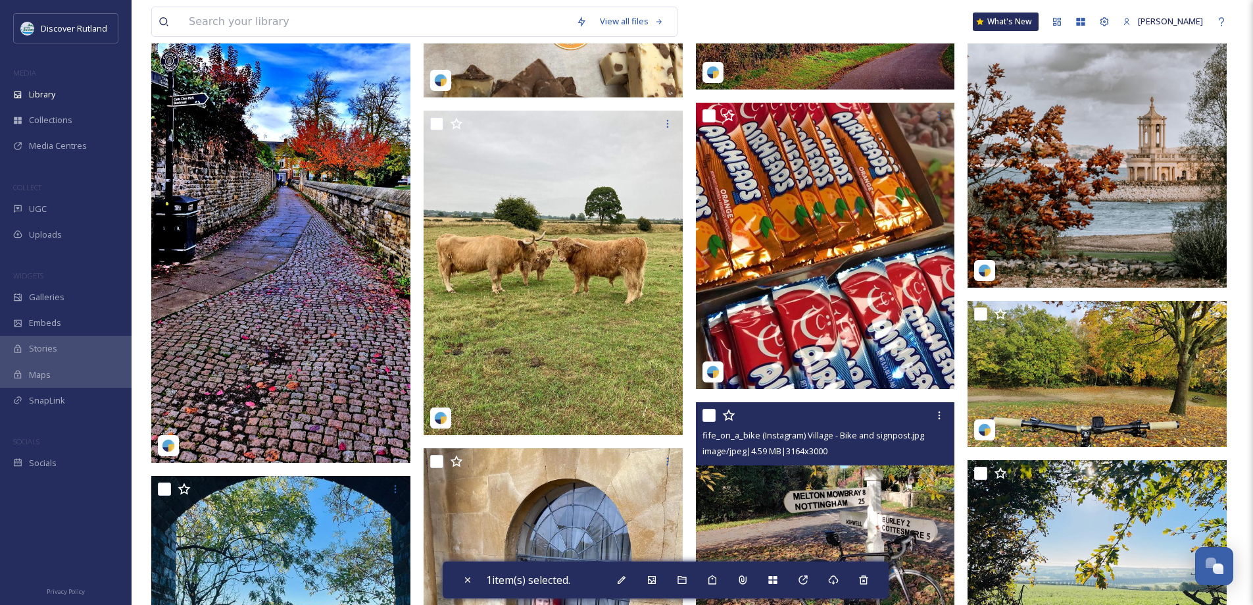
click at [710, 414] on input "checkbox" at bounding box center [709, 415] width 13 height 13
checkbox input "true"
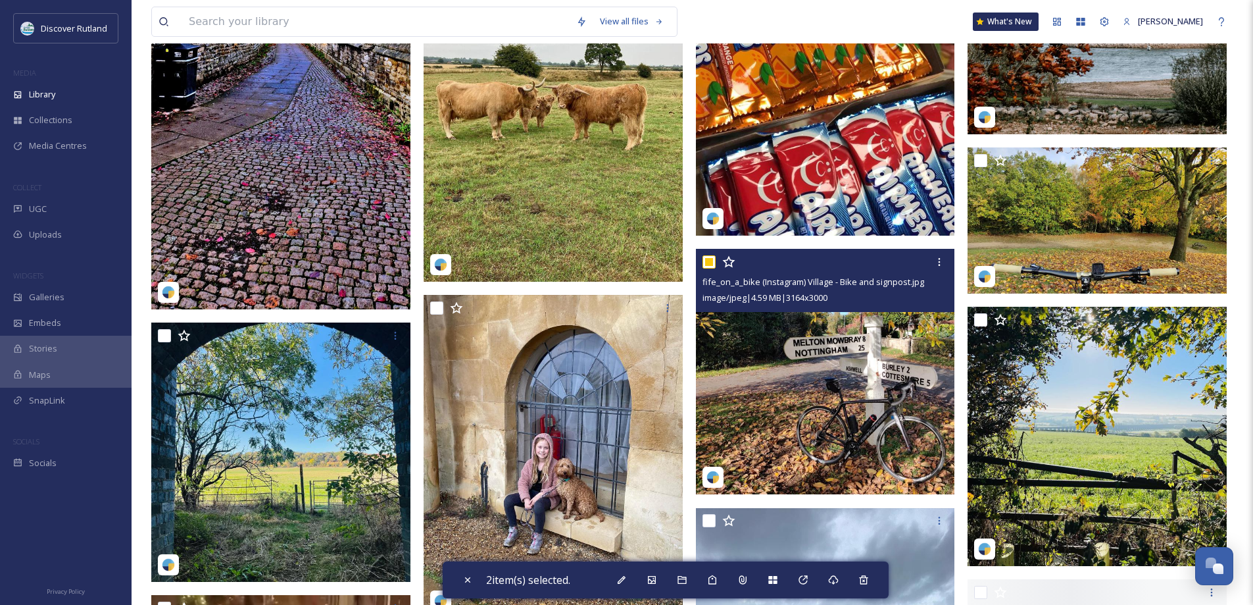
scroll to position [13487, 0]
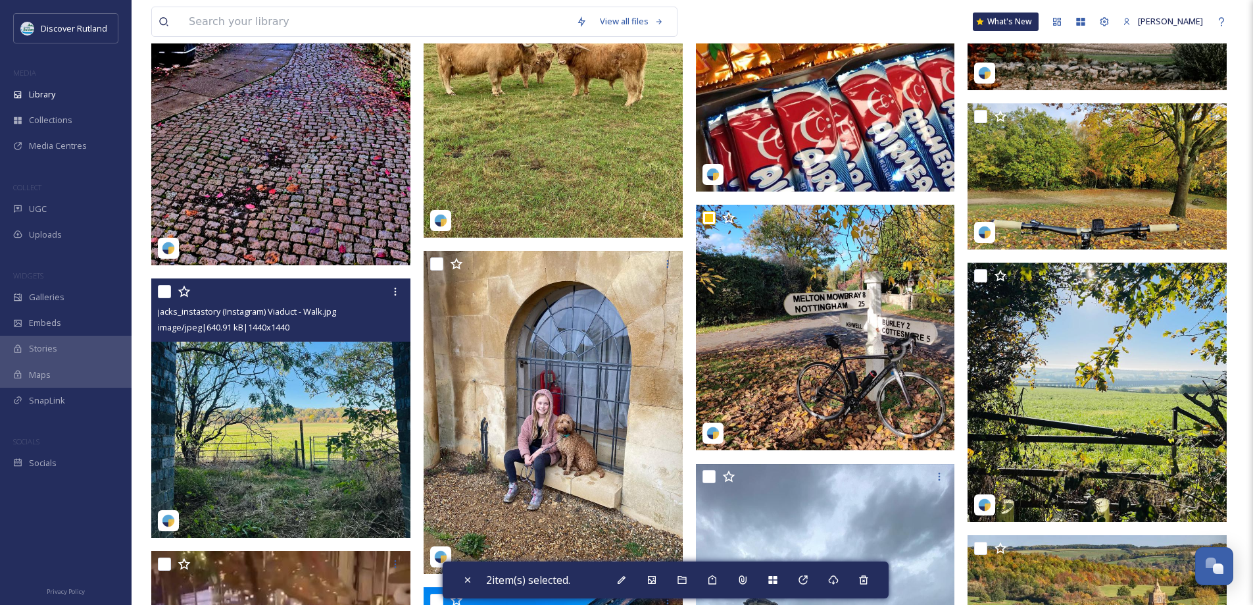
click at [163, 286] on input "checkbox" at bounding box center [164, 291] width 13 height 13
checkbox input "true"
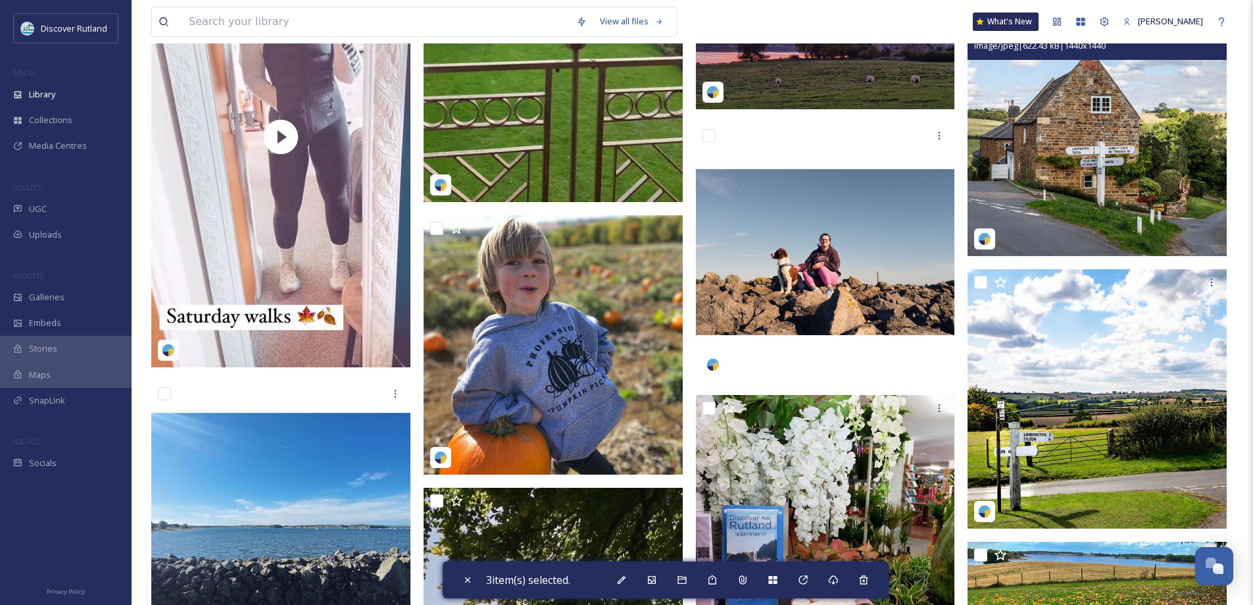
scroll to position [14539, 0]
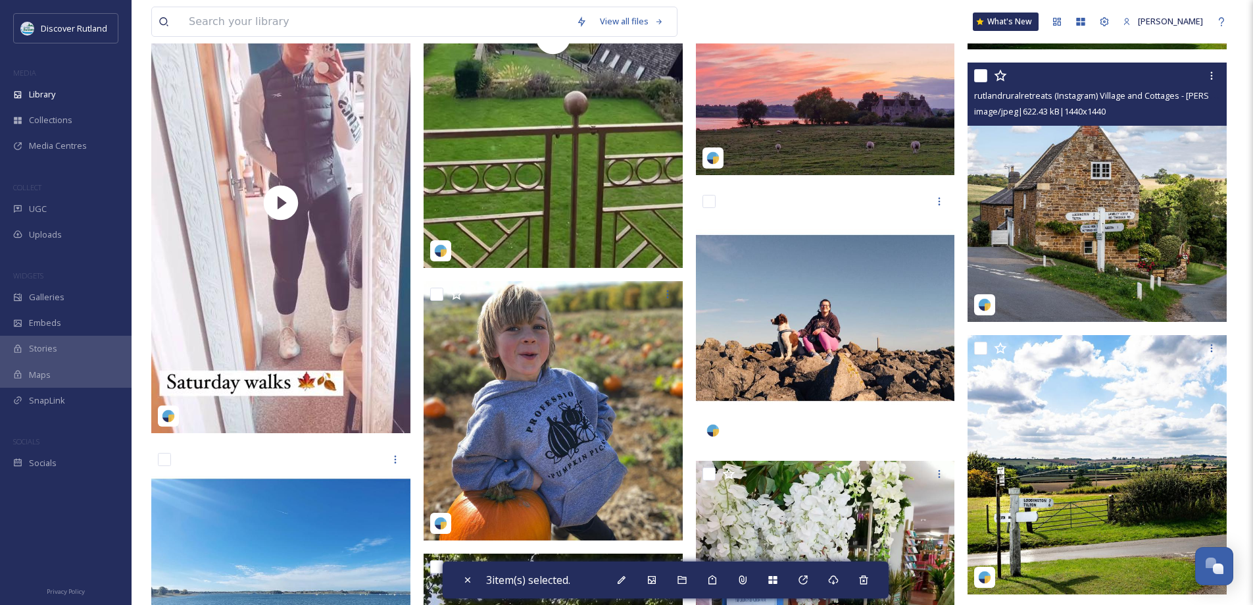
click at [980, 77] on input "checkbox" at bounding box center [980, 75] width 13 height 13
checkbox input "true"
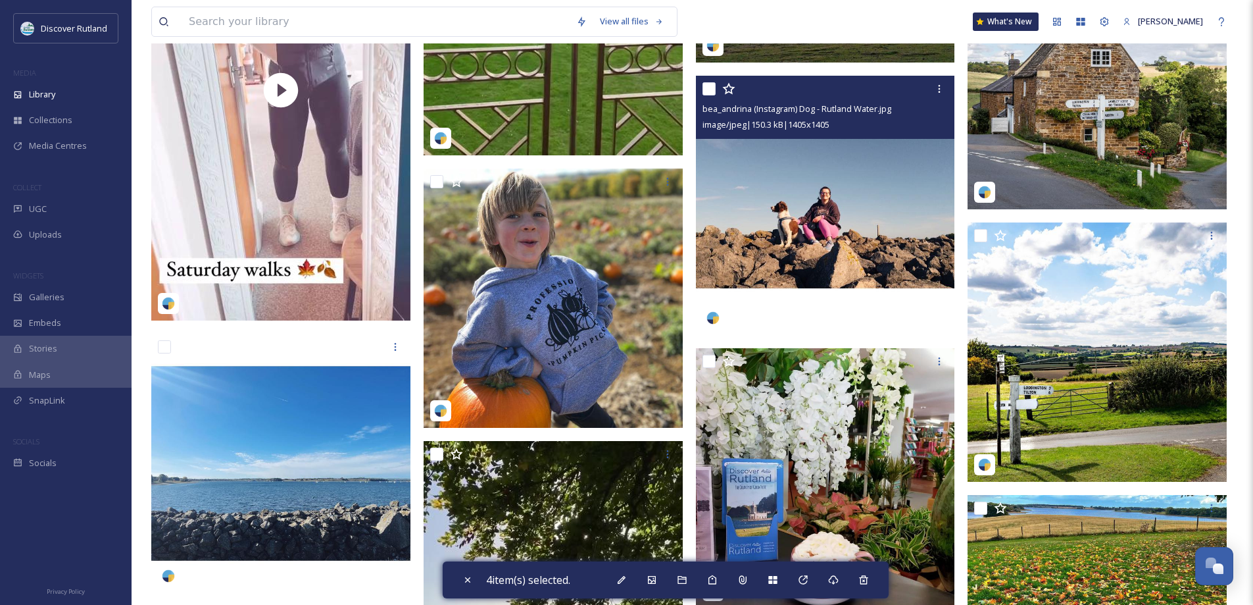
scroll to position [14671, 0]
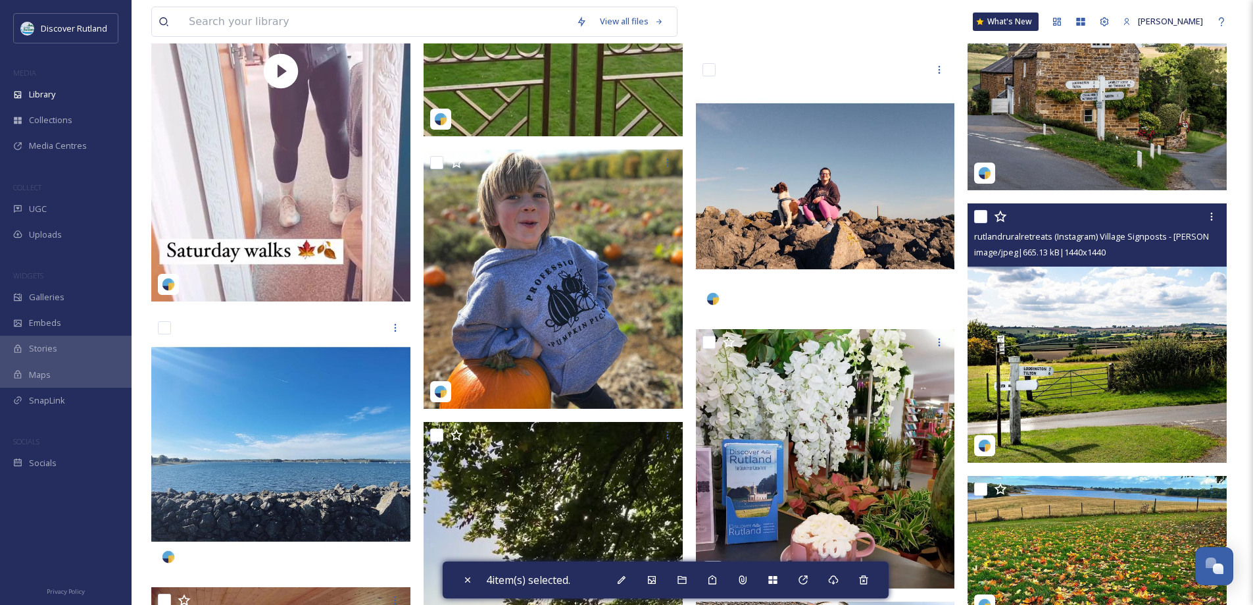
click at [976, 219] on input "checkbox" at bounding box center [980, 216] width 13 height 13
checkbox input "true"
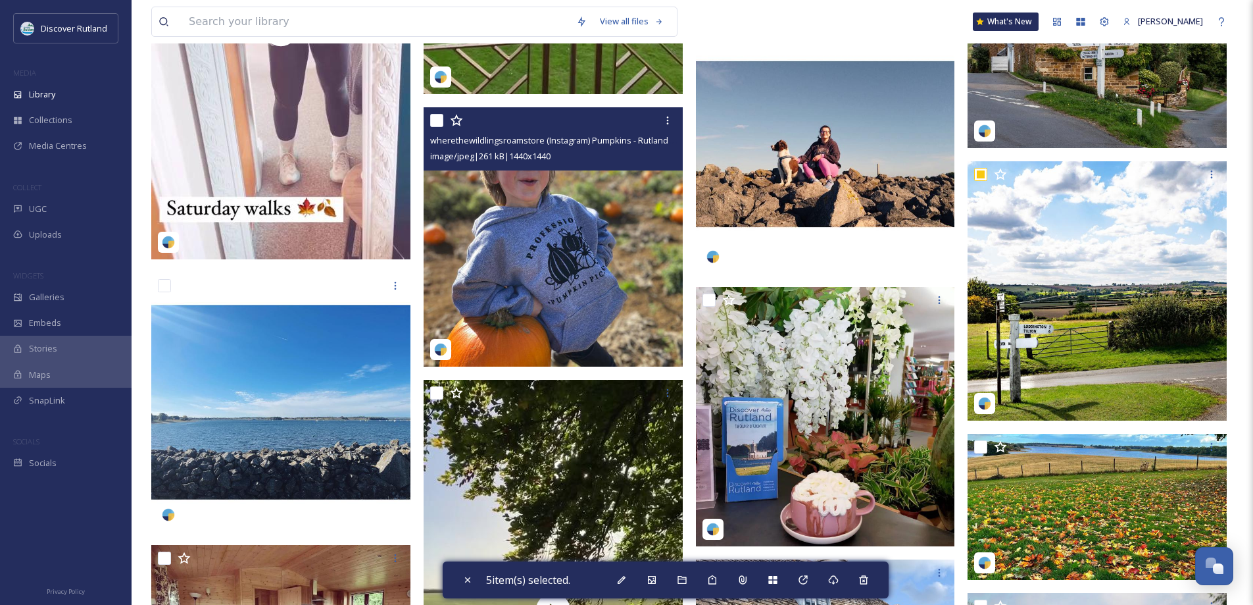
scroll to position [14737, 0]
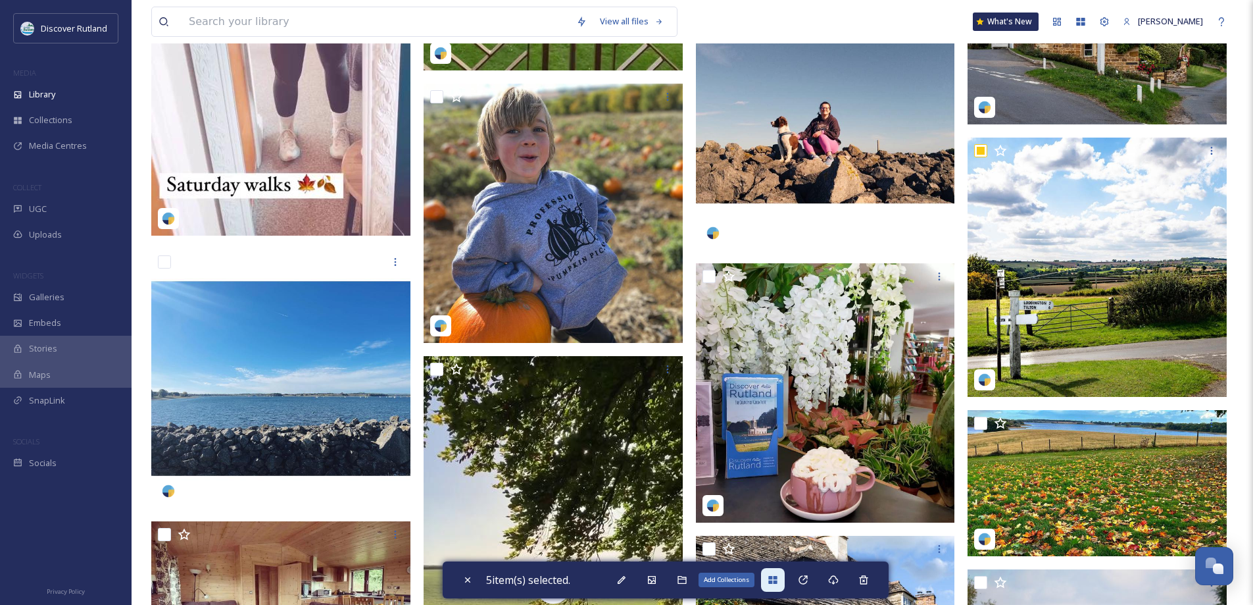
click at [772, 579] on icon at bounding box center [773, 579] width 11 height 11
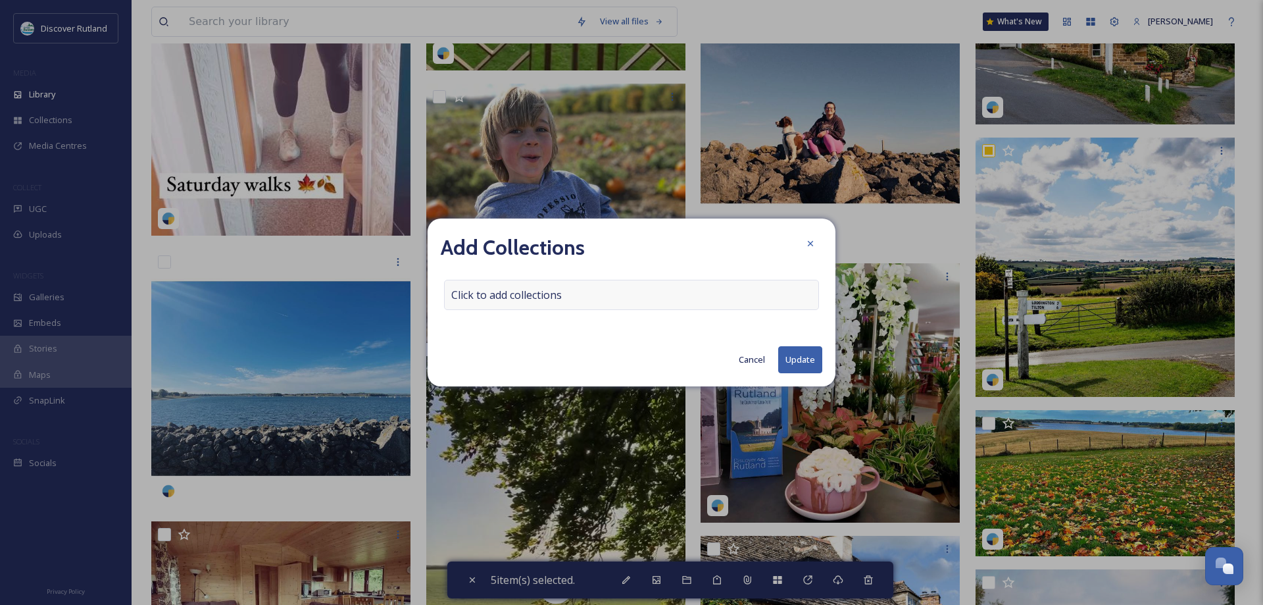
click at [642, 299] on div "Click to add collections" at bounding box center [631, 295] width 375 height 30
click at [642, 299] on div at bounding box center [631, 295] width 375 height 30
click at [528, 301] on input at bounding box center [517, 294] width 145 height 29
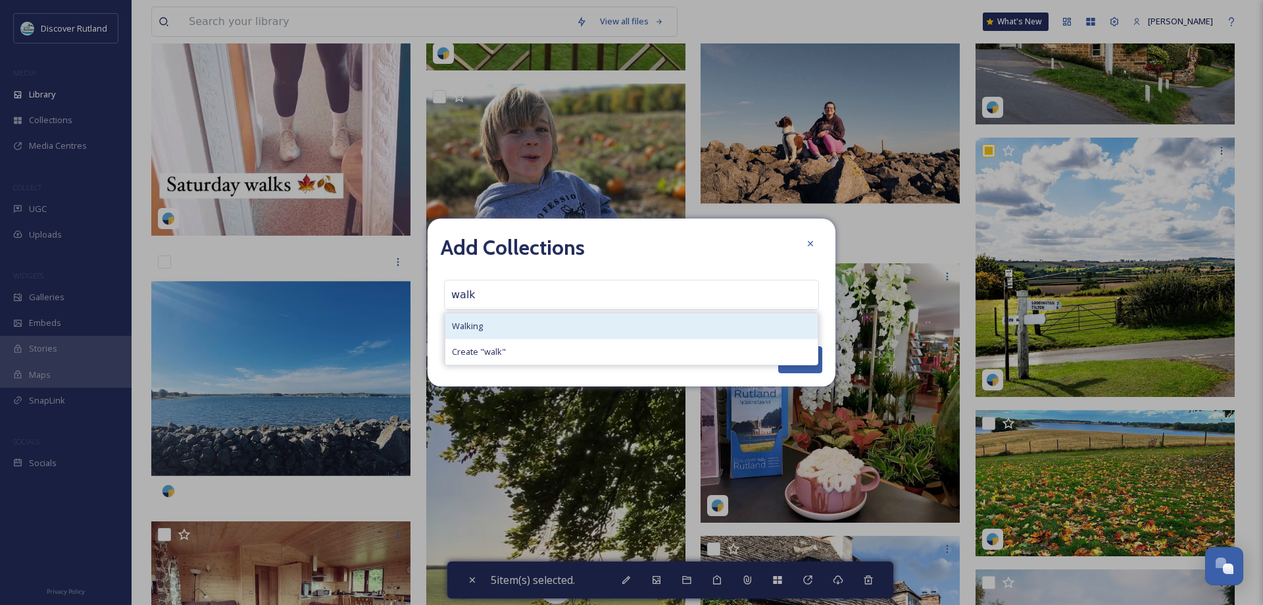
type input "walk"
click at [516, 322] on div "Walking" at bounding box center [631, 326] width 372 height 26
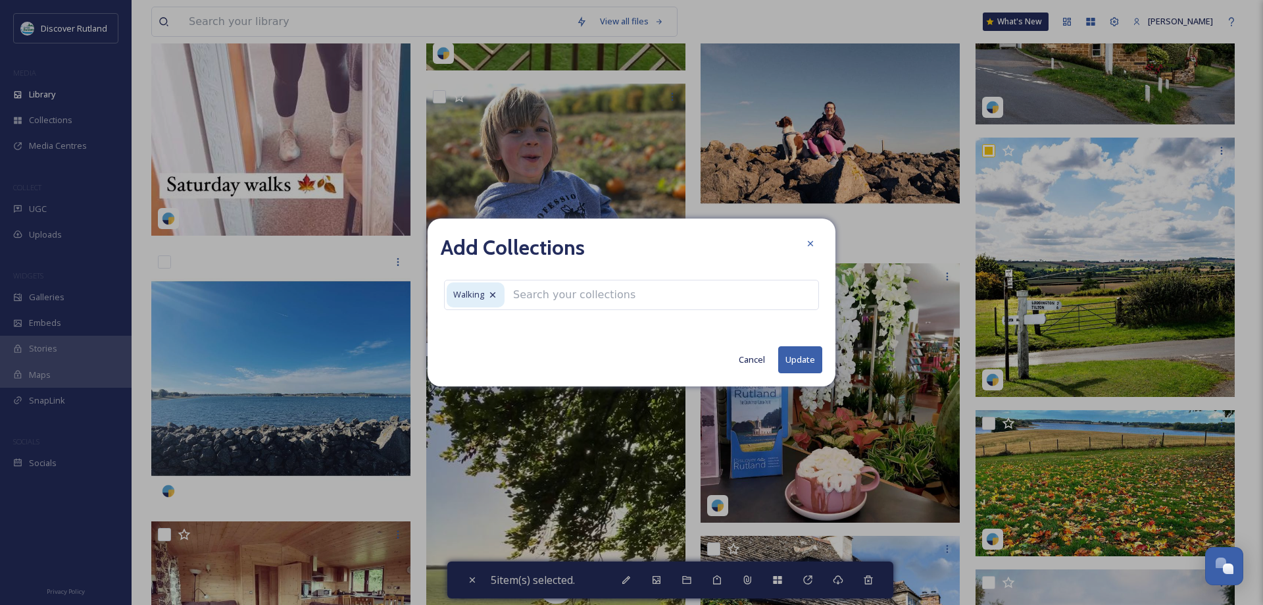
click at [799, 359] on button "Update" at bounding box center [800, 359] width 44 height 27
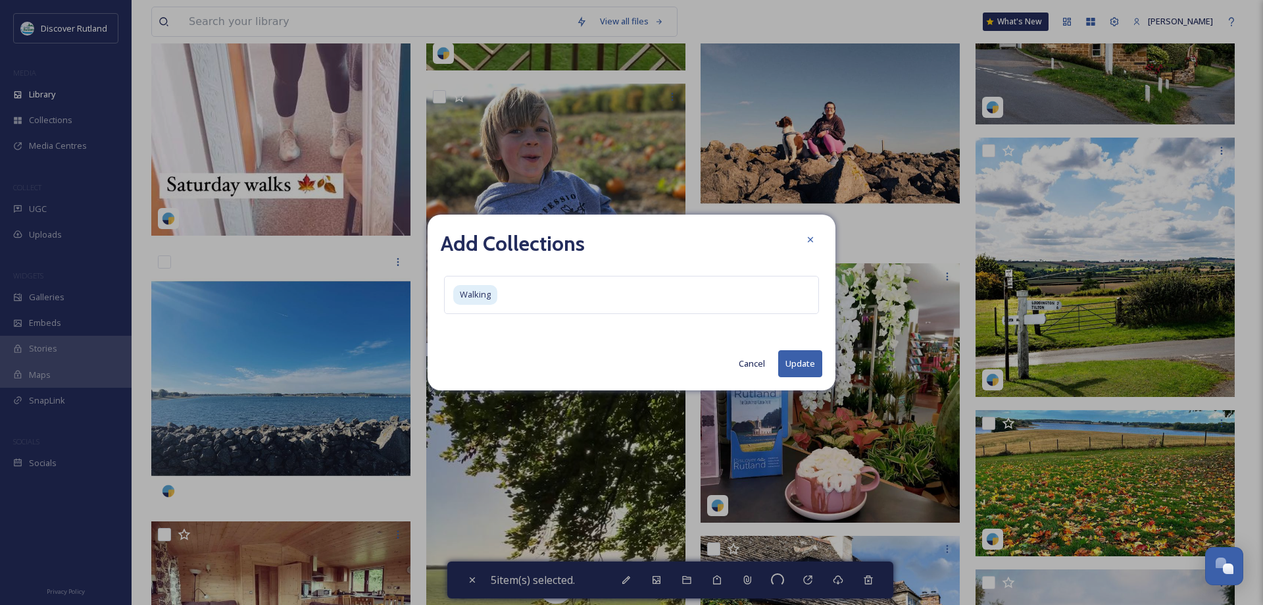
checkbox input "false"
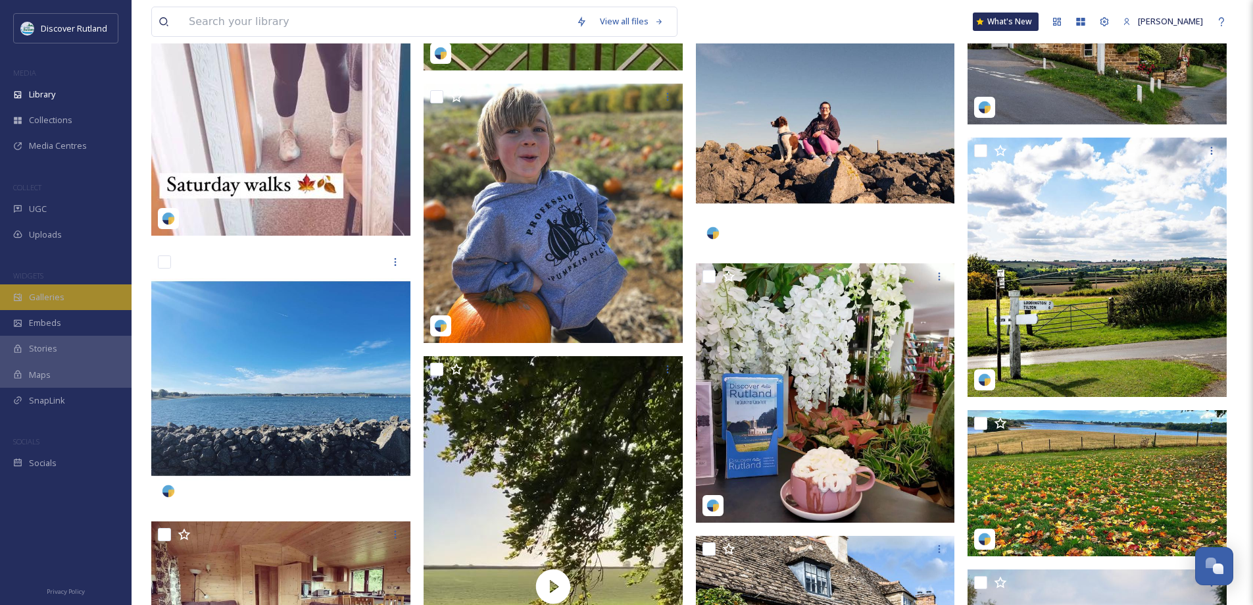
click at [59, 307] on div "Galleries" at bounding box center [66, 297] width 132 height 26
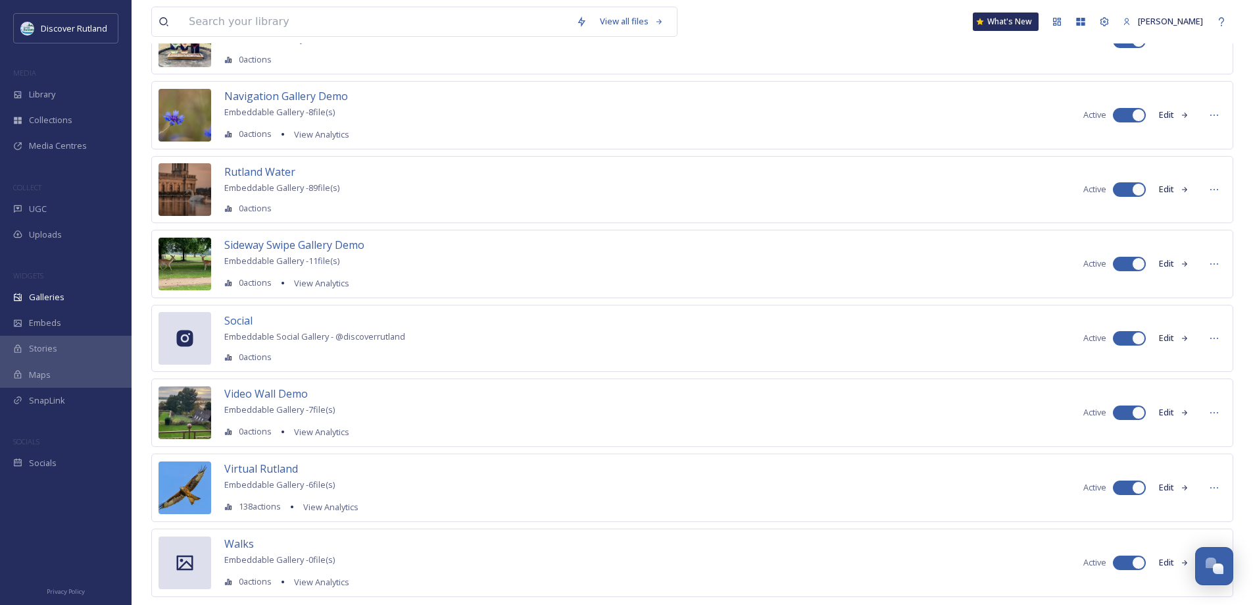
scroll to position [220, 0]
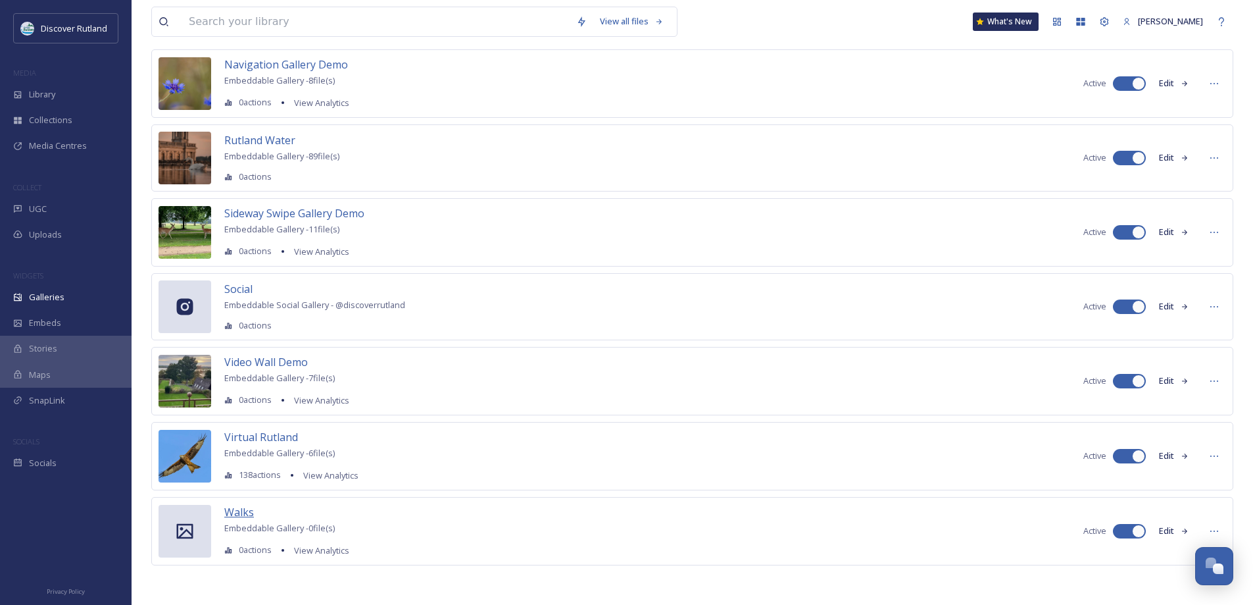
click at [253, 516] on span "Walks" at bounding box center [239, 512] width 30 height 14
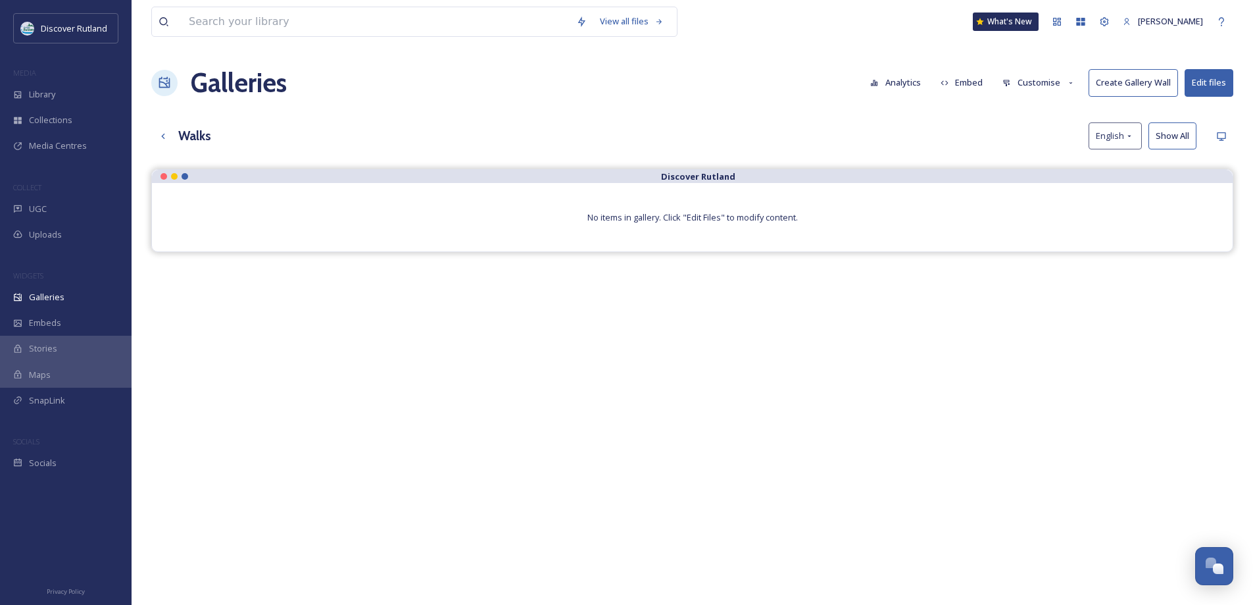
click at [1199, 82] on button "Edit files" at bounding box center [1209, 82] width 49 height 27
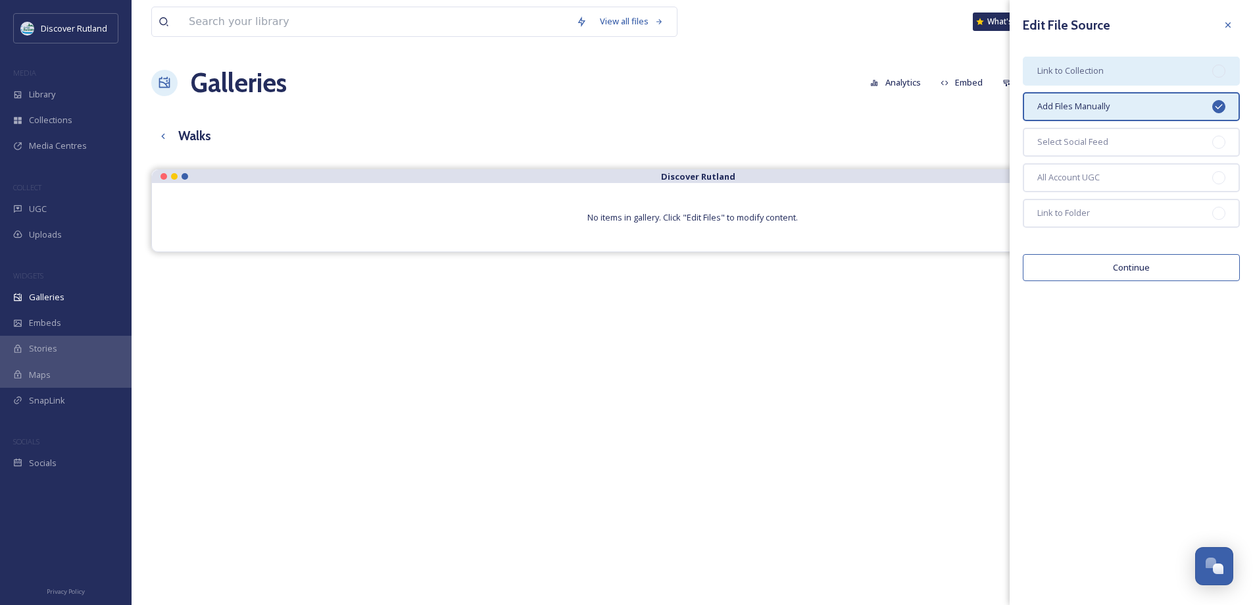
click at [1111, 75] on div "Link to Collection" at bounding box center [1131, 71] width 217 height 29
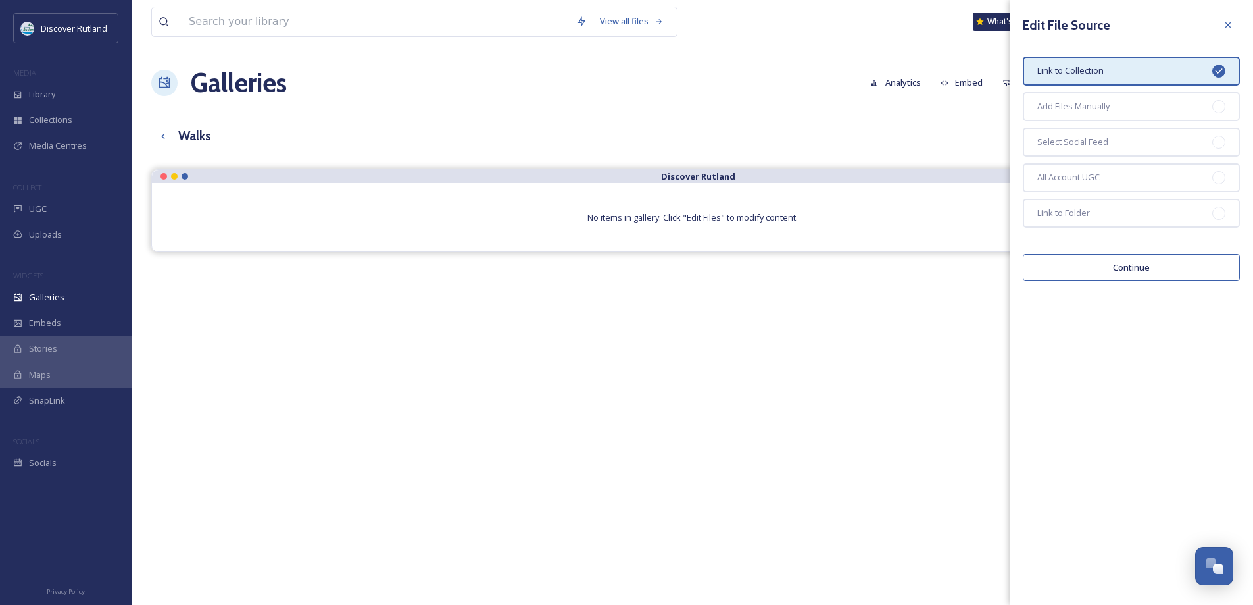
click at [1114, 261] on button "Continue" at bounding box center [1131, 267] width 217 height 27
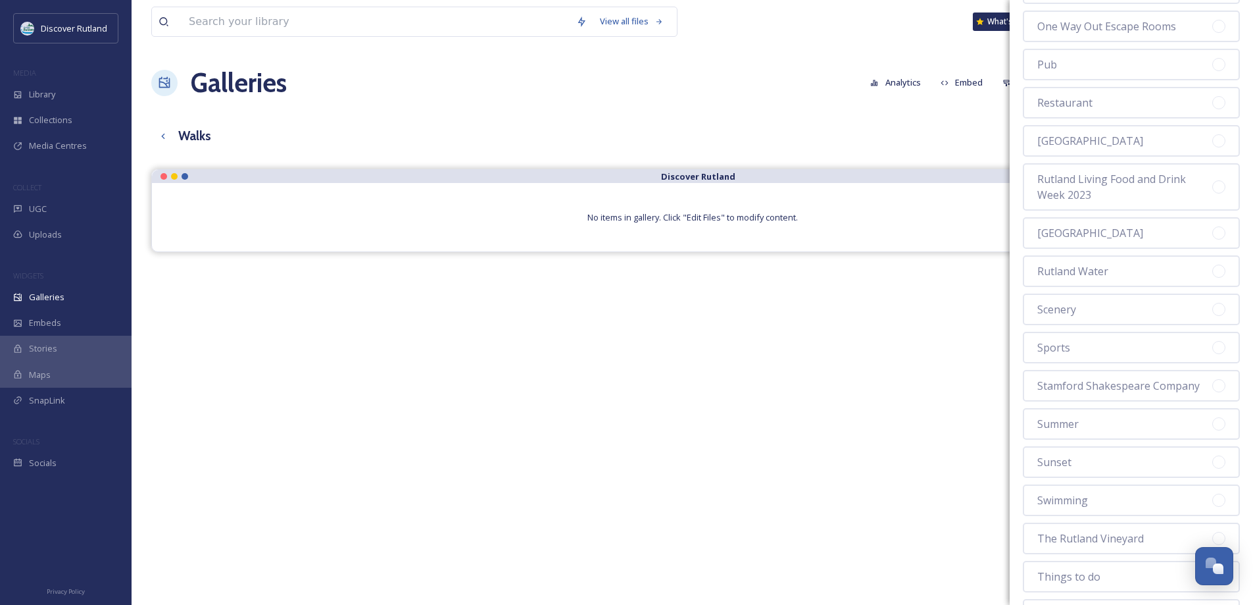
scroll to position [1829, 0]
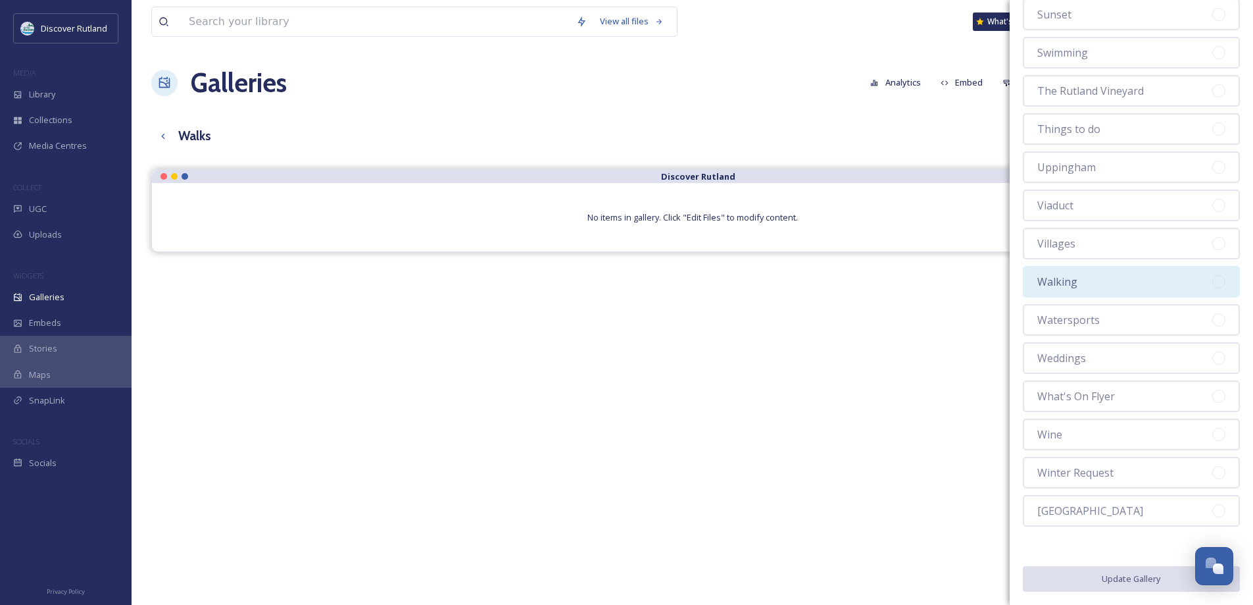
click at [1072, 278] on span "Walking" at bounding box center [1057, 282] width 40 height 16
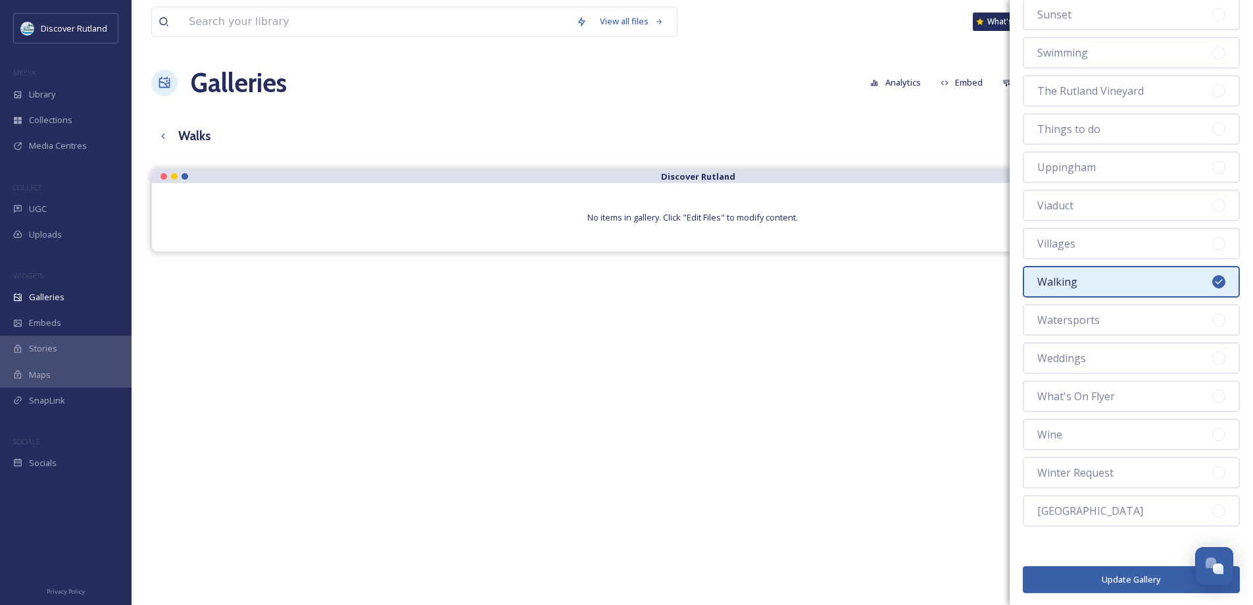
click at [1091, 587] on button "Update Gallery" at bounding box center [1131, 579] width 217 height 27
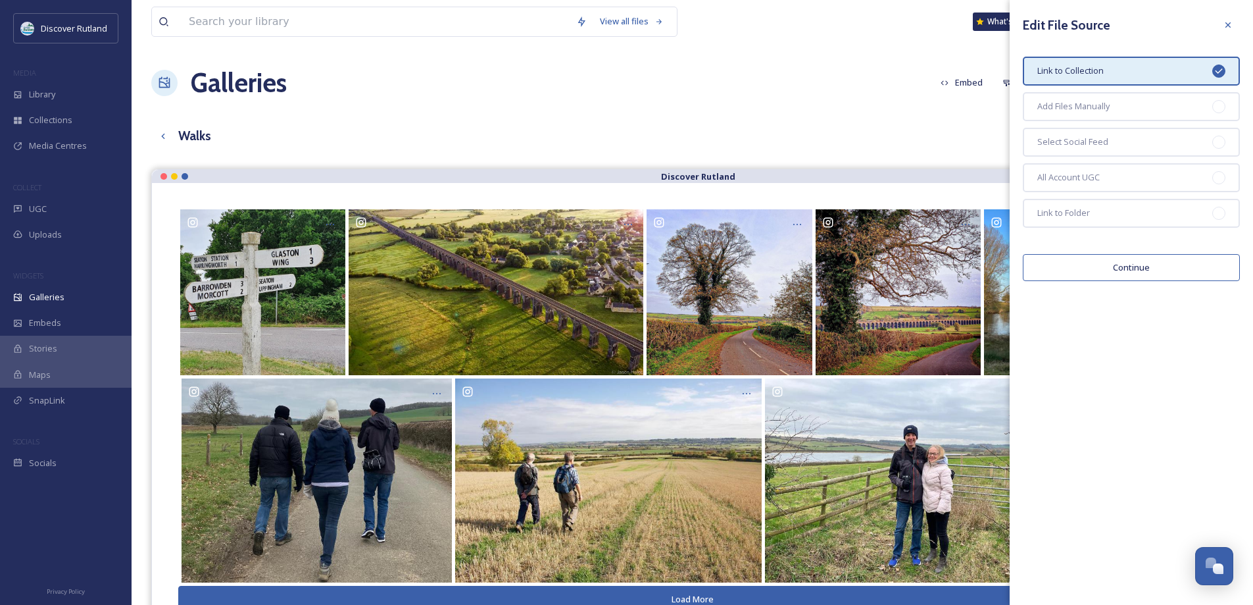
click at [1151, 270] on button "Continue" at bounding box center [1131, 267] width 217 height 27
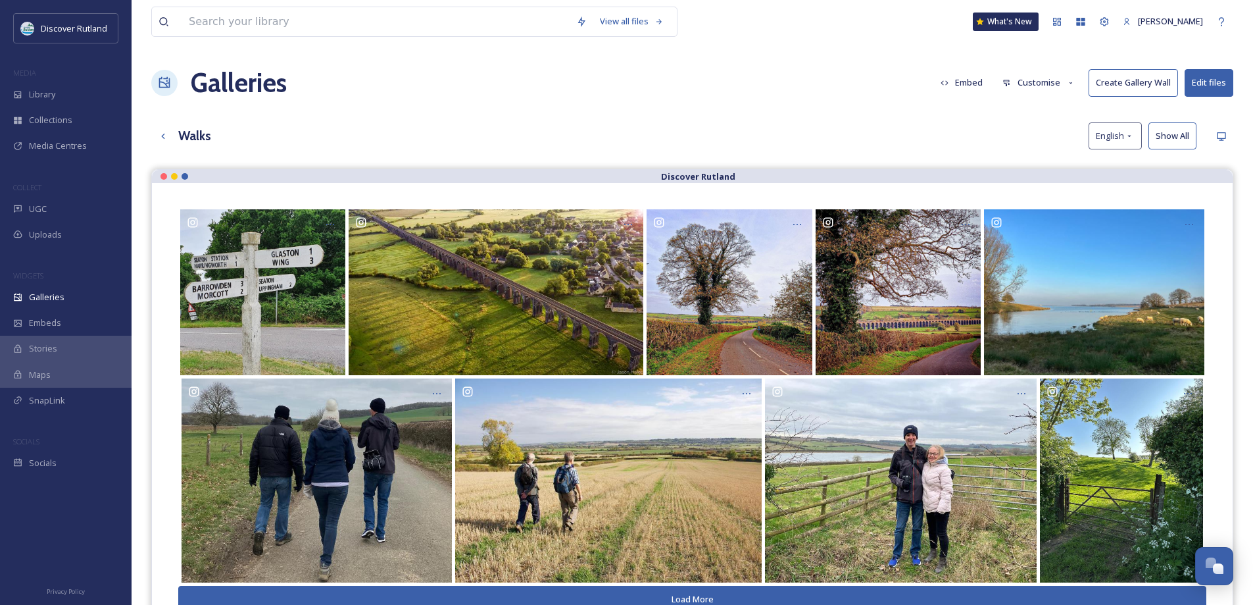
click at [211, 84] on h1 "Galleries" at bounding box center [239, 82] width 96 height 39
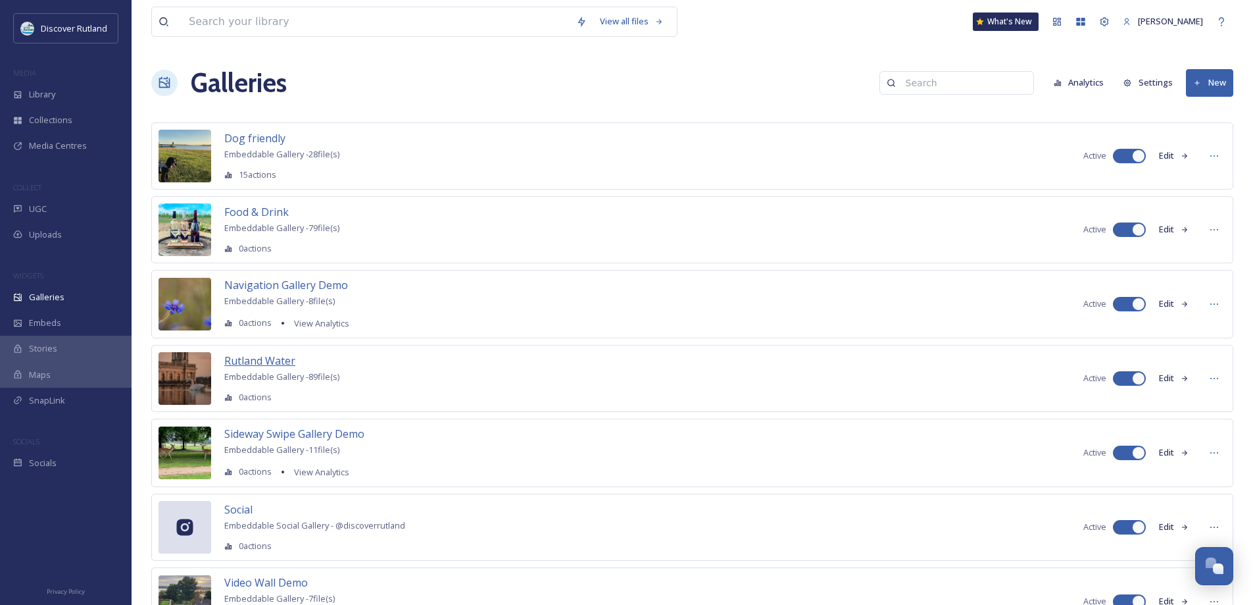
click at [272, 357] on span "Rutland Water" at bounding box center [259, 360] width 71 height 14
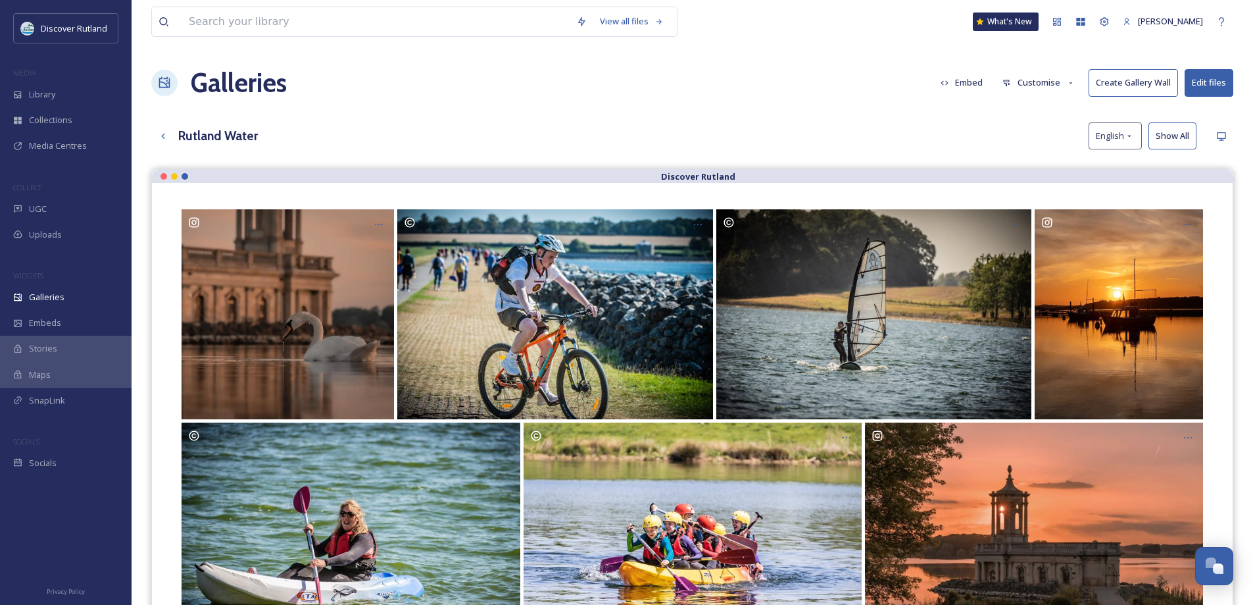
click at [1223, 91] on button "Edit files" at bounding box center [1209, 82] width 49 height 27
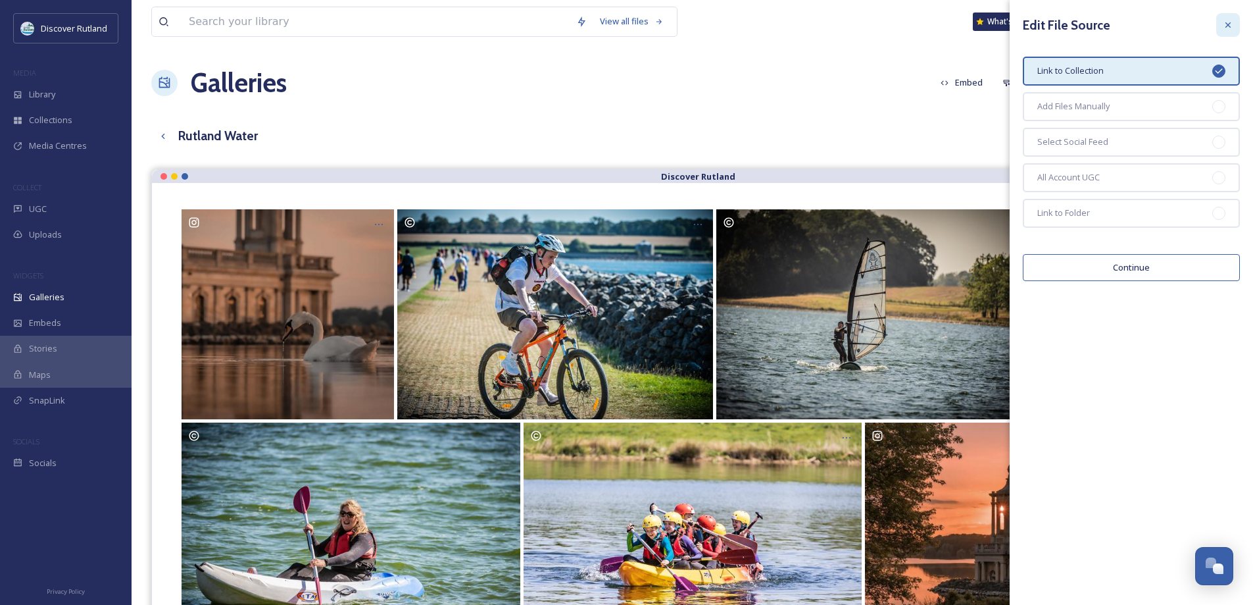
click at [1228, 29] on icon at bounding box center [1228, 25] width 11 height 11
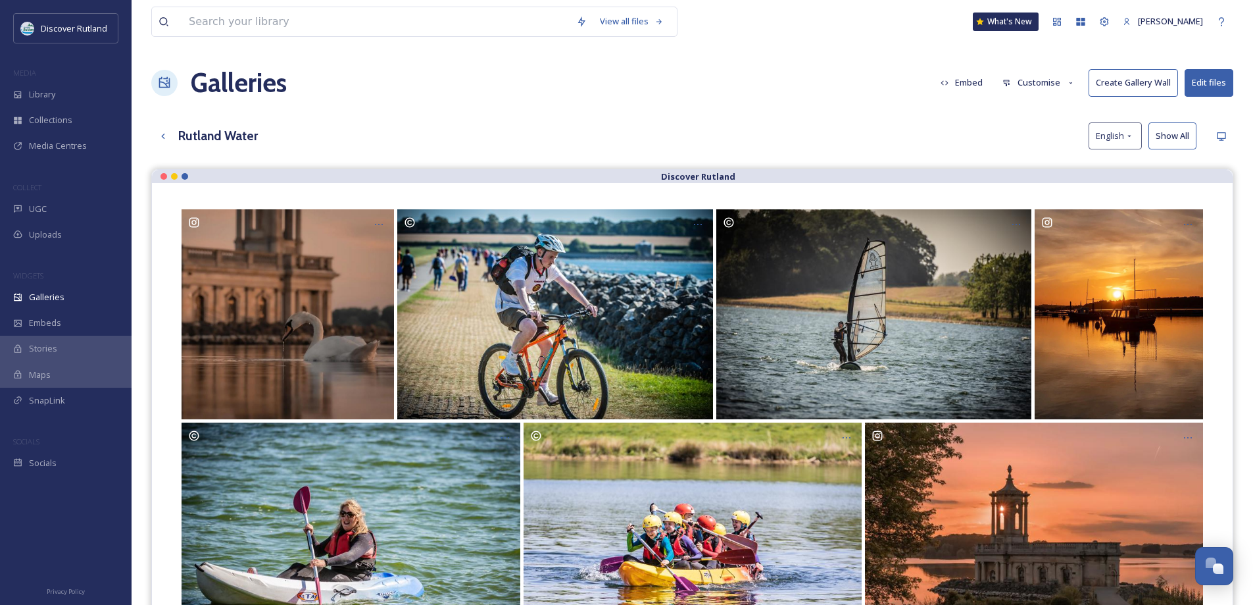
click at [1163, 138] on button "Show All" at bounding box center [1173, 135] width 48 height 27
click at [206, 126] on h3 "Rutland Water" at bounding box center [218, 135] width 80 height 19
click at [164, 137] on icon at bounding box center [163, 136] width 11 height 11
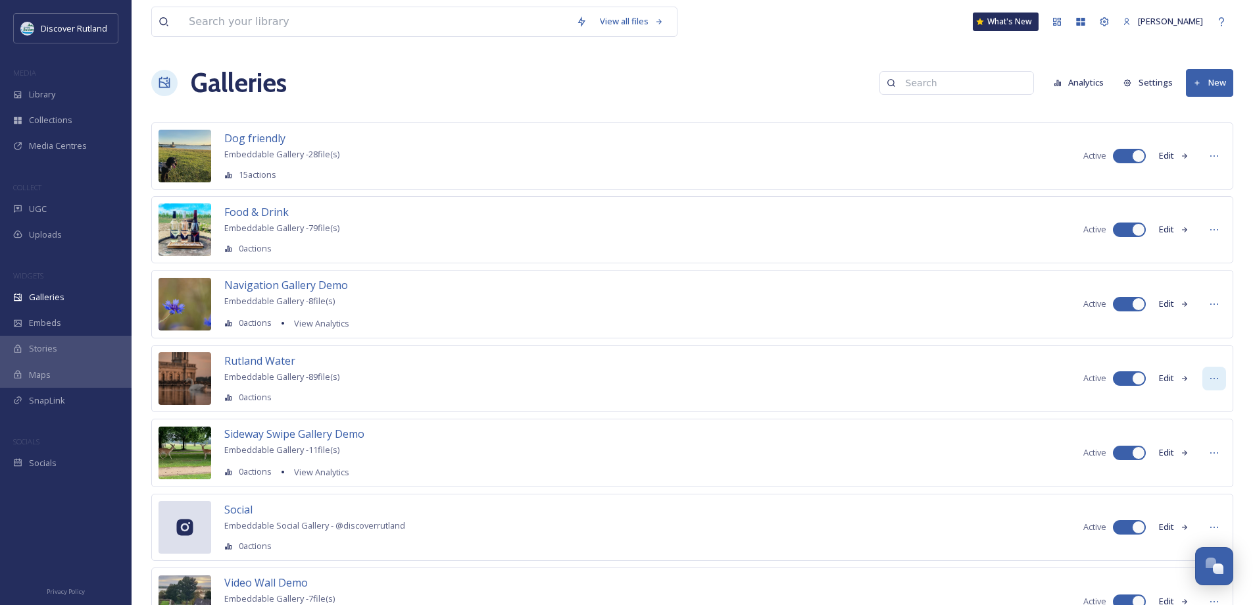
click at [1212, 377] on icon at bounding box center [1214, 378] width 11 height 11
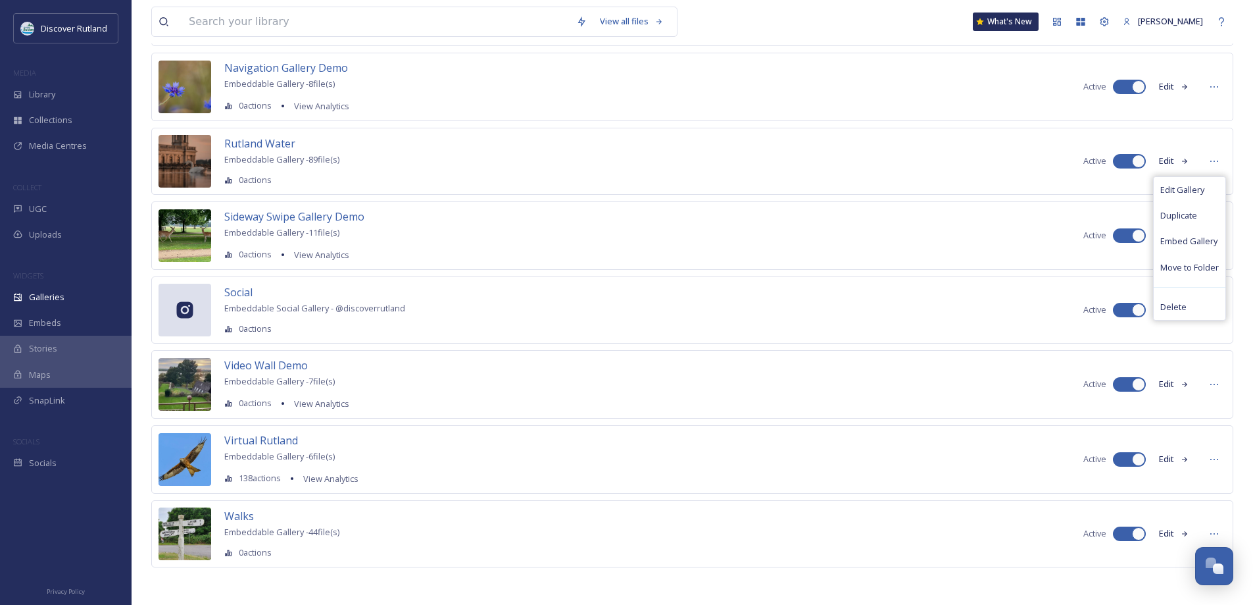
scroll to position [219, 0]
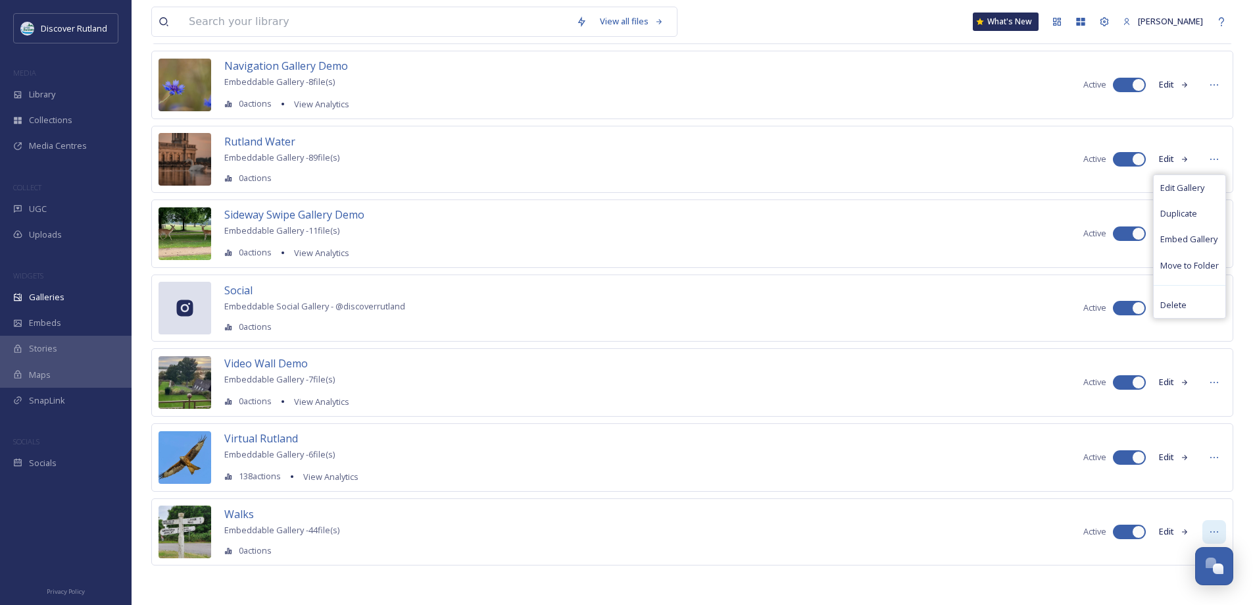
click at [1218, 533] on icon at bounding box center [1214, 531] width 11 height 11
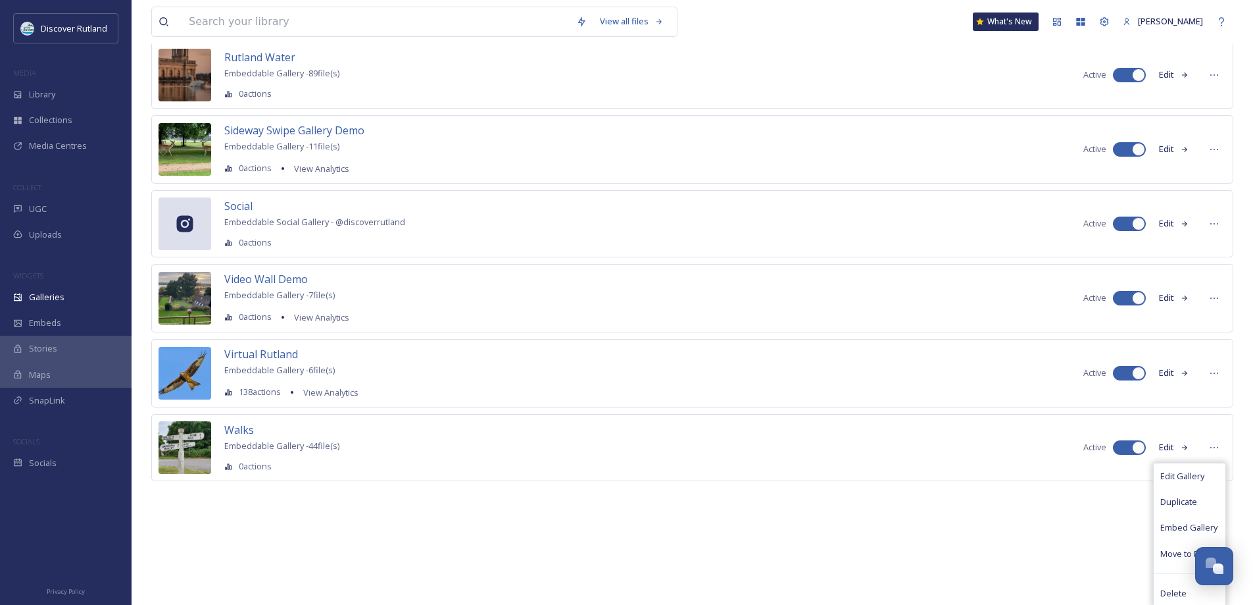
scroll to position [305, 0]
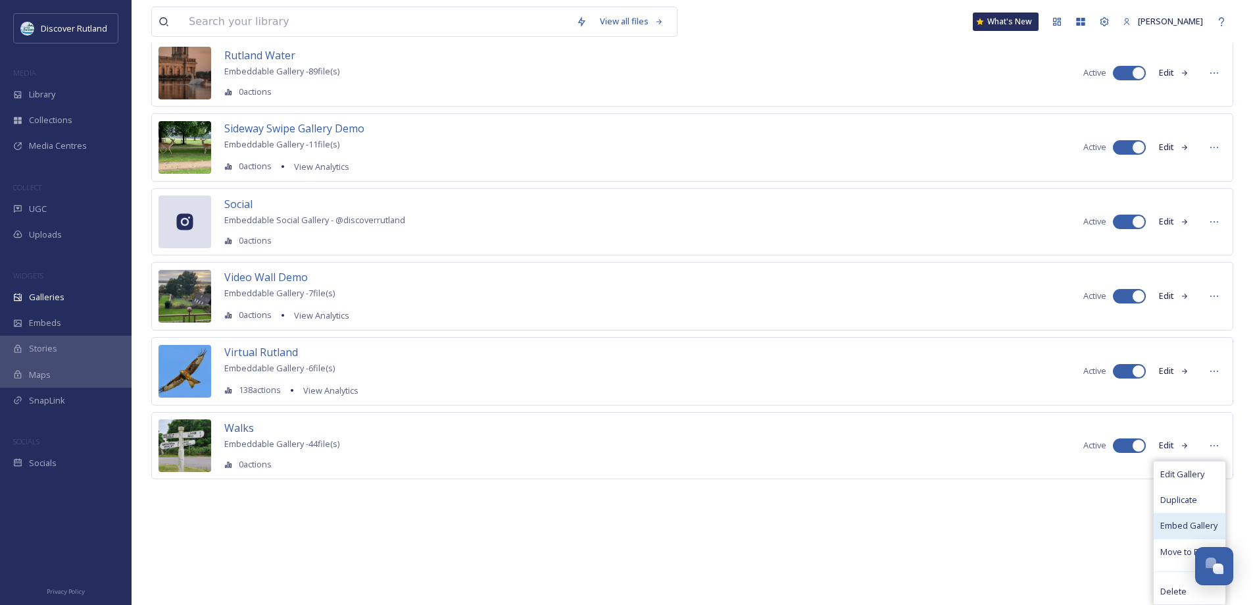
click at [1178, 524] on span "Embed Gallery" at bounding box center [1189, 525] width 57 height 12
